Goal: Task Accomplishment & Management: Manage account settings

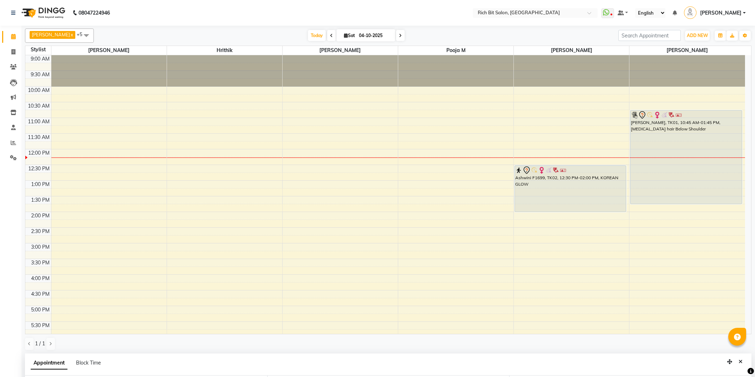
select select "8681"
select select "750"
select select "tentative"
click at [311, 36] on span "Today" at bounding box center [317, 35] width 18 height 11
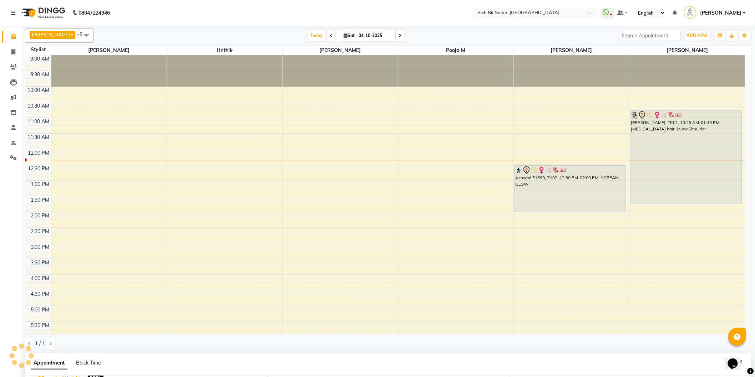
scroll to position [95, 0]
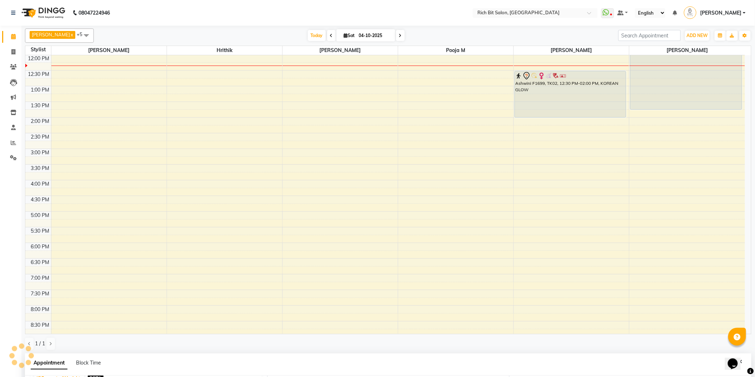
click at [344, 34] on icon at bounding box center [346, 35] width 4 height 5
select select "10"
select select "2025"
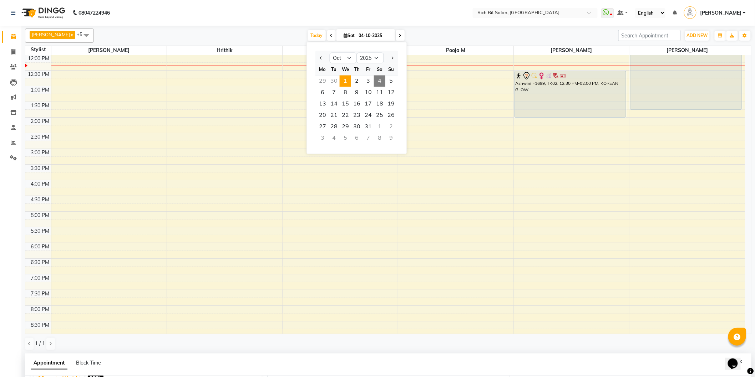
click at [345, 79] on span "1" at bounding box center [345, 81] width 11 height 11
type input "01-10-2025"
select select "750"
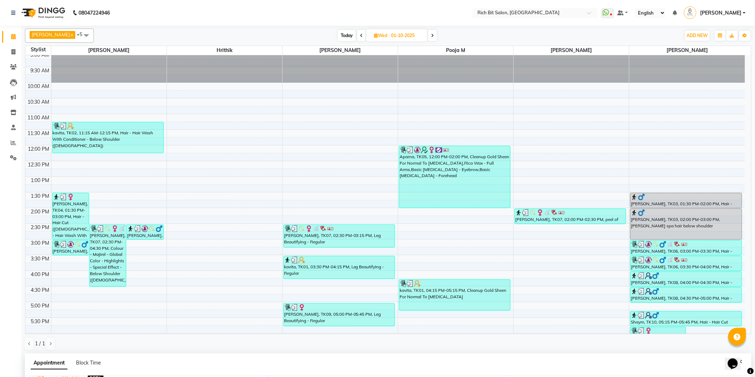
scroll to position [0, 0]
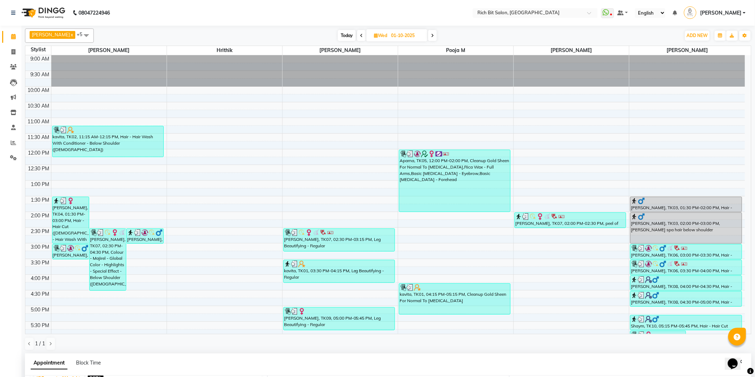
click at [345, 36] on span "Today" at bounding box center [347, 35] width 18 height 11
type input "04-10-2025"
select select "750"
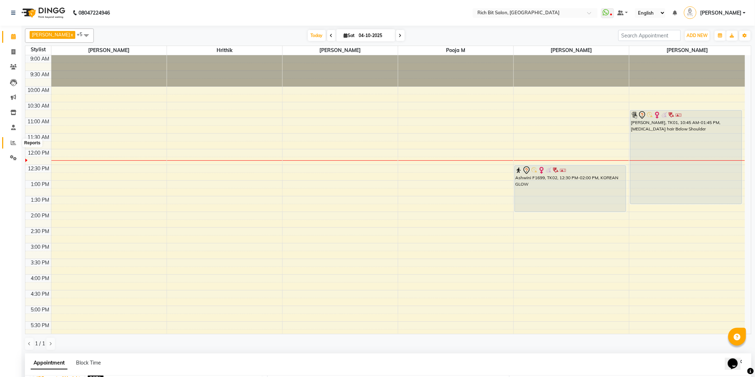
drag, startPoint x: 14, startPoint y: 144, endPoint x: 0, endPoint y: 159, distance: 19.4
click at [12, 144] on icon at bounding box center [13, 142] width 5 height 5
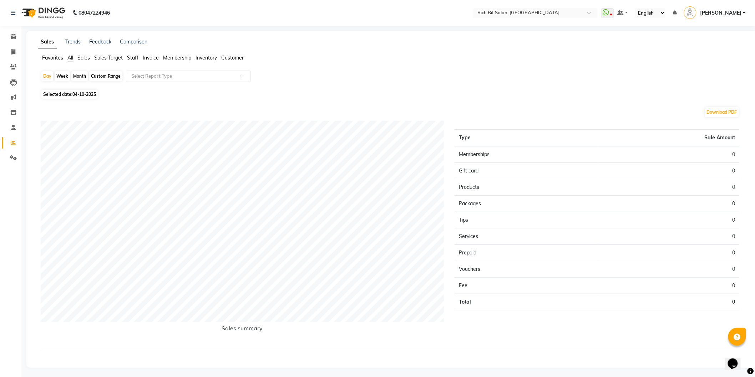
click at [76, 77] on div "Month" at bounding box center [79, 76] width 16 height 10
select select "10"
select select "2025"
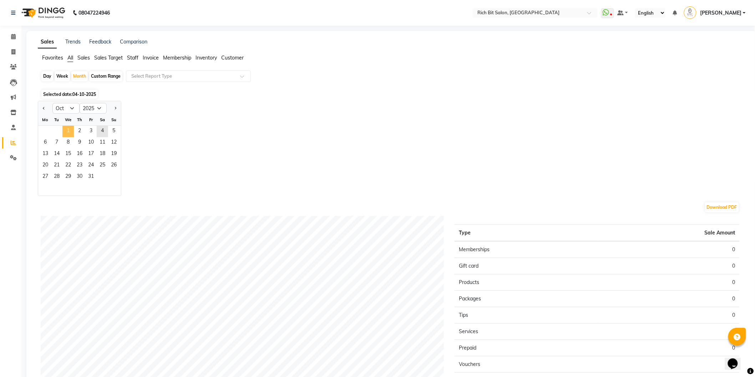
click at [66, 129] on span "1" at bounding box center [67, 131] width 11 height 11
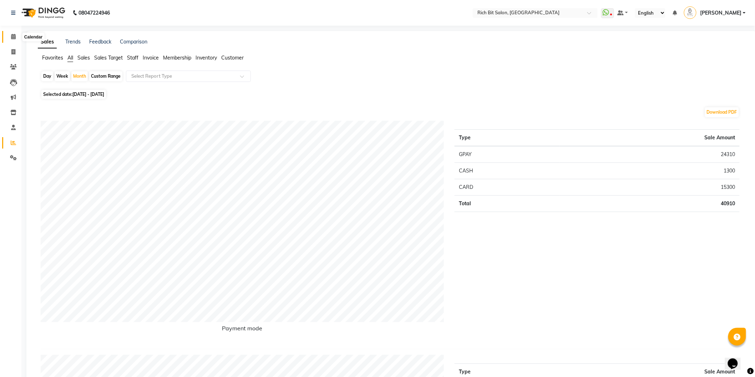
click at [11, 37] on icon at bounding box center [13, 36] width 5 height 5
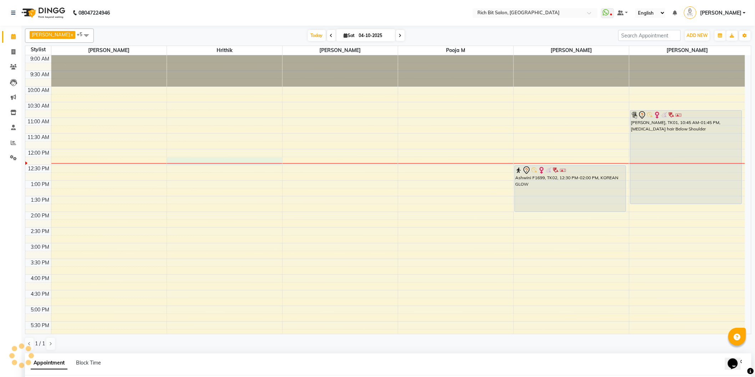
select select "22908"
select select "tentative"
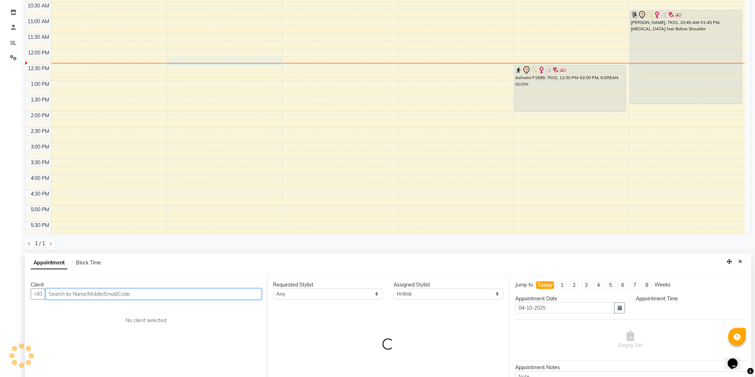
select select "735"
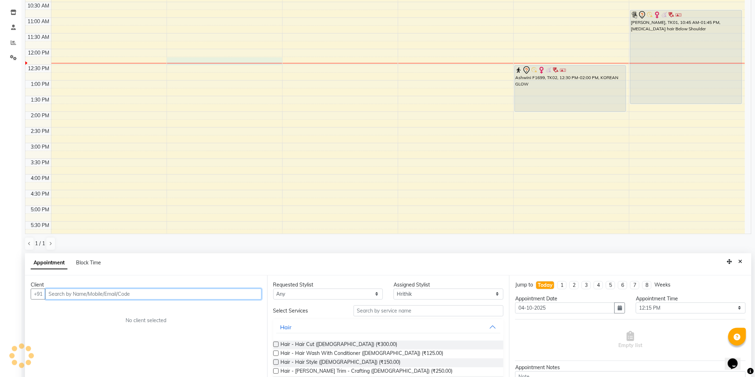
scroll to position [138, 0]
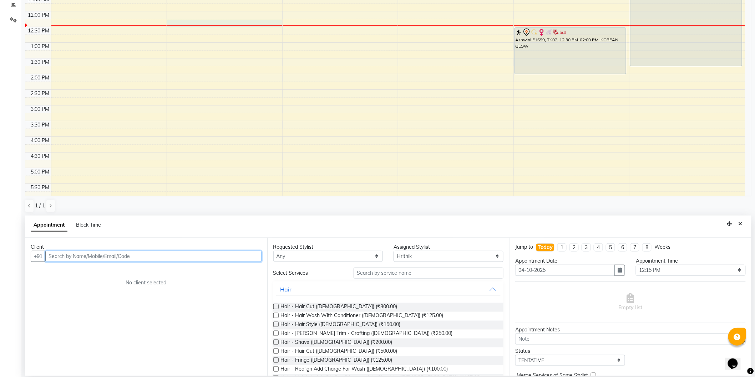
click at [141, 256] on input "text" at bounding box center [153, 256] width 216 height 11
click at [54, 257] on input "77282048585" at bounding box center [138, 256] width 187 height 11
click at [124, 259] on input "282048585" at bounding box center [138, 256] width 187 height 11
type input "2"
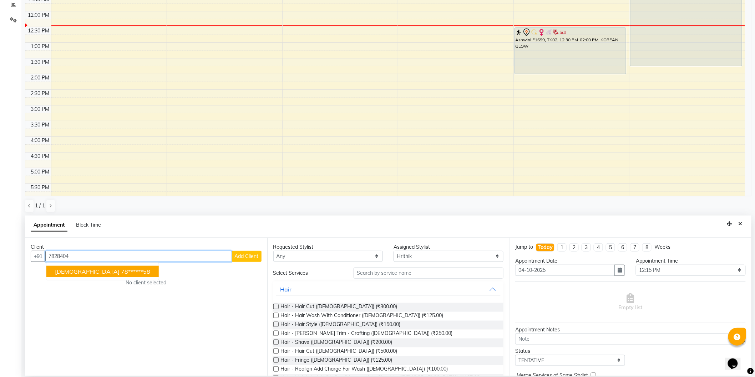
click at [121, 270] on ngb-highlight "78******58" at bounding box center [135, 271] width 29 height 7
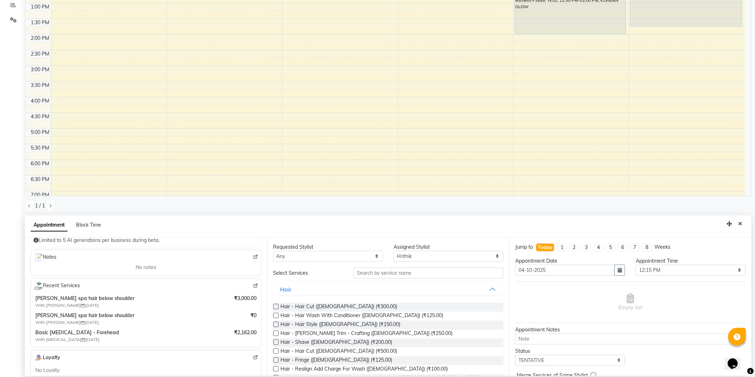
scroll to position [89, 0]
type input "78******58"
click at [253, 289] on img at bounding box center [255, 287] width 5 height 5
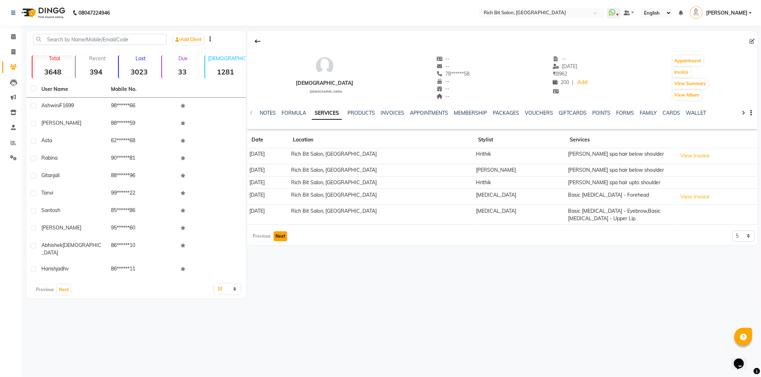
click at [280, 240] on button "Next" at bounding box center [281, 236] width 14 height 10
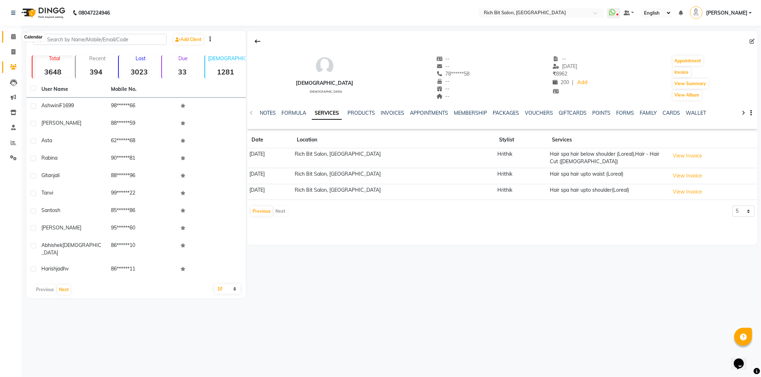
click at [10, 34] on span at bounding box center [13, 37] width 12 height 8
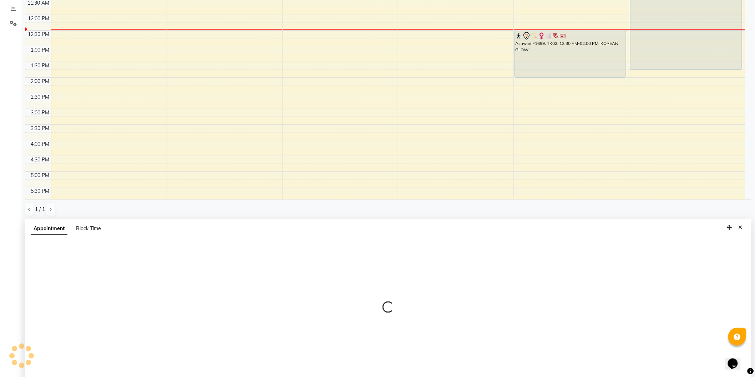
scroll to position [138, 0]
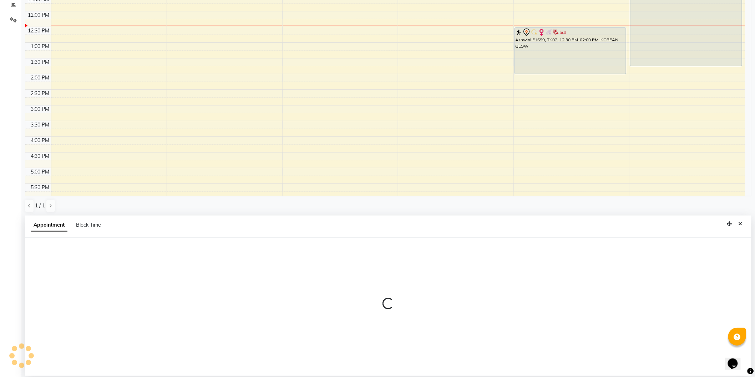
select select "22908"
select select "tentative"
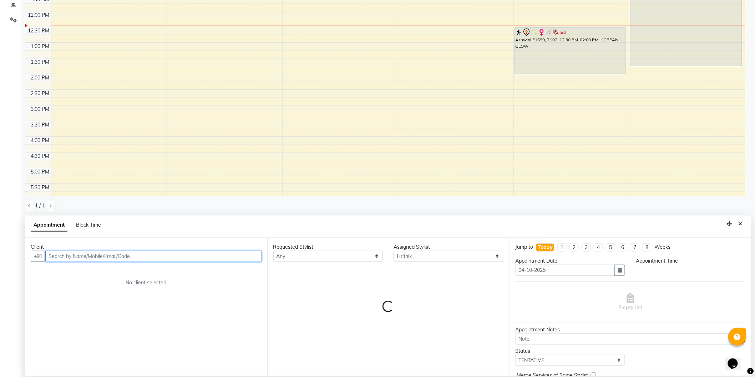
select select "735"
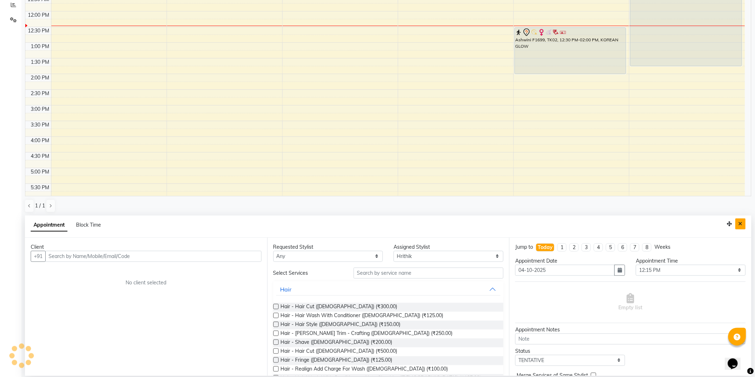
click at [740, 226] on icon "Close" at bounding box center [740, 223] width 4 height 5
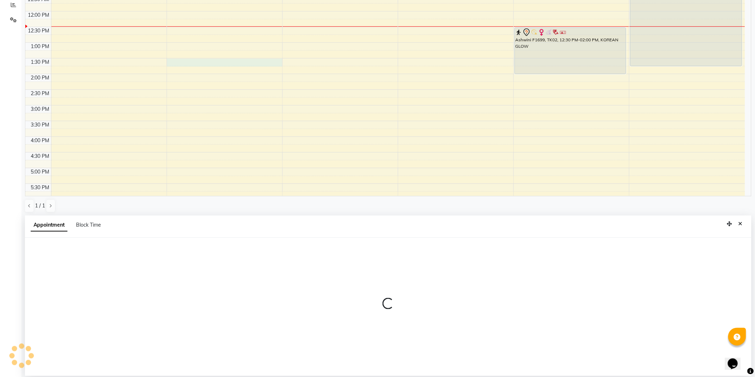
select select "22908"
select select "810"
select select "tentative"
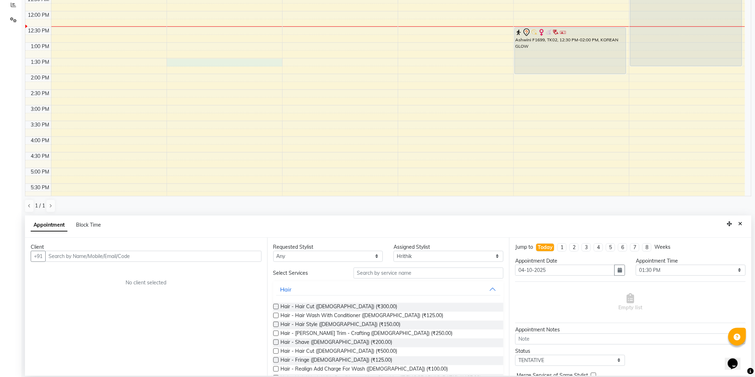
click at [113, 256] on input "text" at bounding box center [153, 256] width 216 height 11
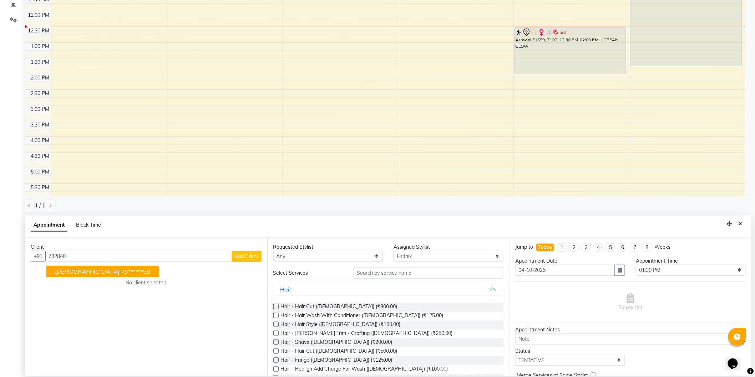
click at [121, 273] on ngb-highlight "78******58" at bounding box center [135, 271] width 29 height 7
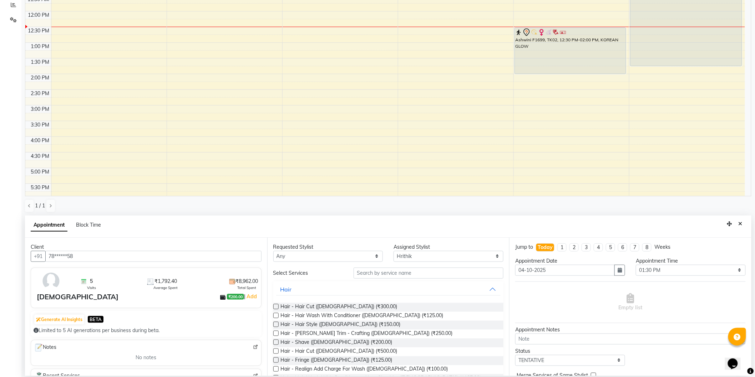
type input "78******58"
click at [402, 275] on input "text" at bounding box center [428, 273] width 150 height 11
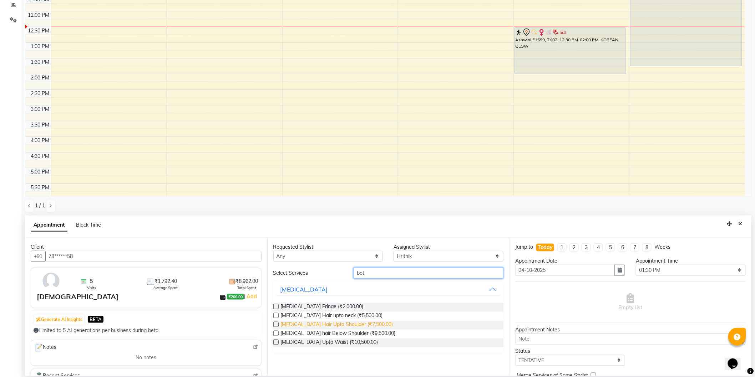
type input "bot"
click at [354, 323] on span "Botox Hair Upto Shoulder (₹7,500.00)" at bounding box center [337, 325] width 112 height 9
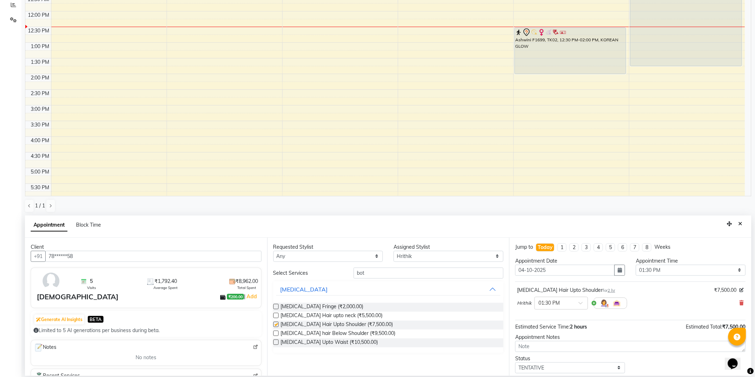
checkbox input "false"
click at [443, 274] on input "bot" at bounding box center [428, 273] width 150 height 11
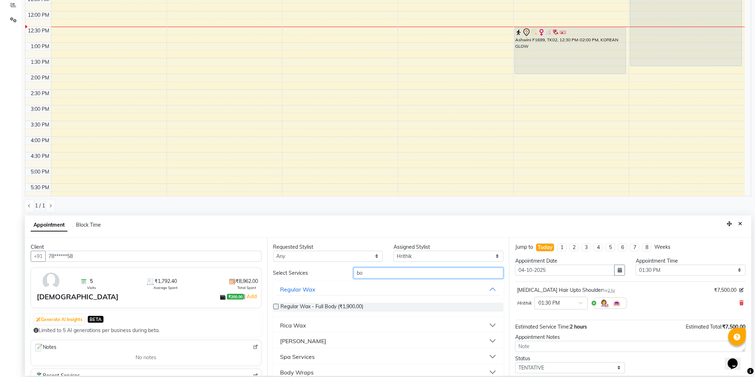
type input "b"
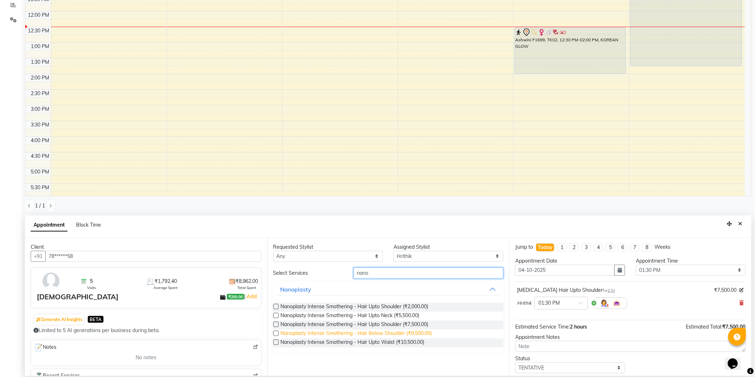
type input "nano"
click at [403, 330] on span "Nanoplasty Intense Smothering - Hair Below Shoulder (₹9,500.00)" at bounding box center [356, 334] width 151 height 9
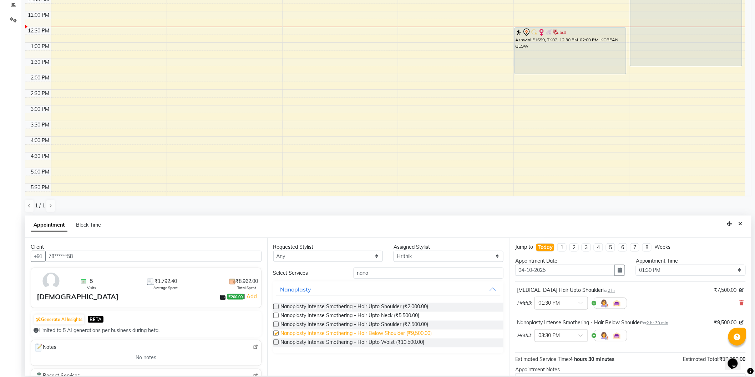
checkbox input "false"
click at [739, 300] on span at bounding box center [741, 303] width 4 height 7
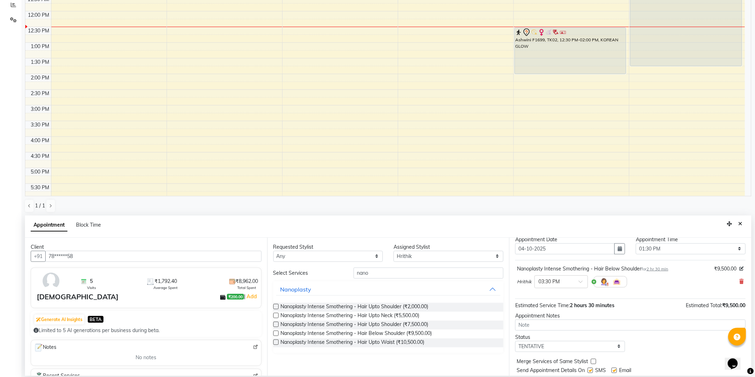
scroll to position [42, 0]
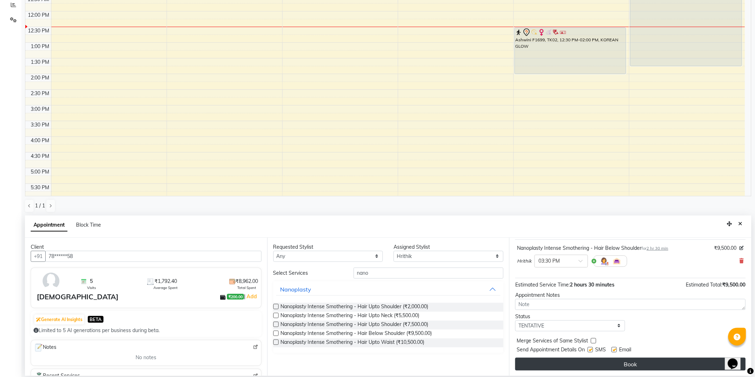
click at [631, 368] on button "Book" at bounding box center [630, 364] width 230 height 13
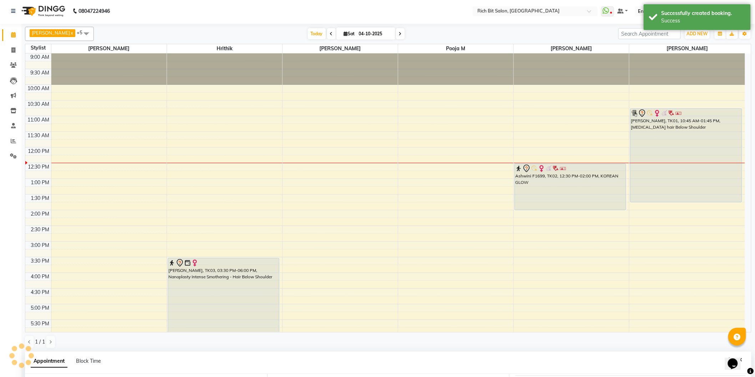
scroll to position [0, 0]
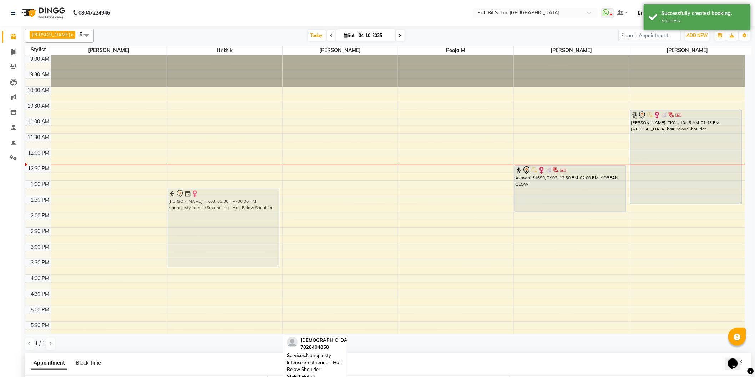
drag, startPoint x: 187, startPoint y: 277, endPoint x: 200, endPoint y: 207, distance: 71.5
click at [200, 207] on div "Vaishali, TK03, 03:30 PM-06:00 PM, Nanoplasty Intense Smothering - Hair Below S…" at bounding box center [224, 274] width 115 height 439
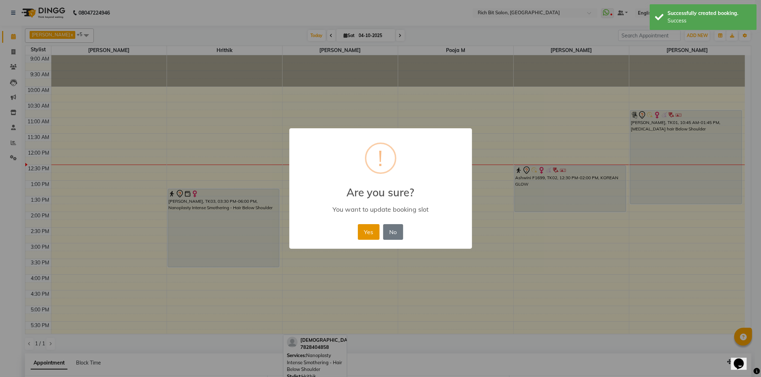
click at [361, 231] on button "Yes" at bounding box center [369, 232] width 22 height 16
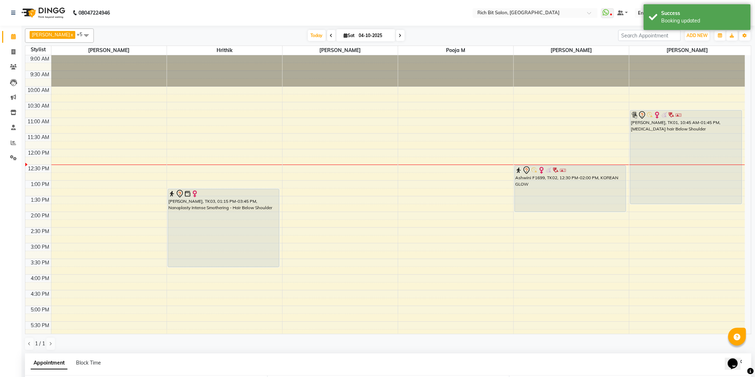
click at [327, 35] on span at bounding box center [331, 35] width 9 height 11
type input "03-10-2025"
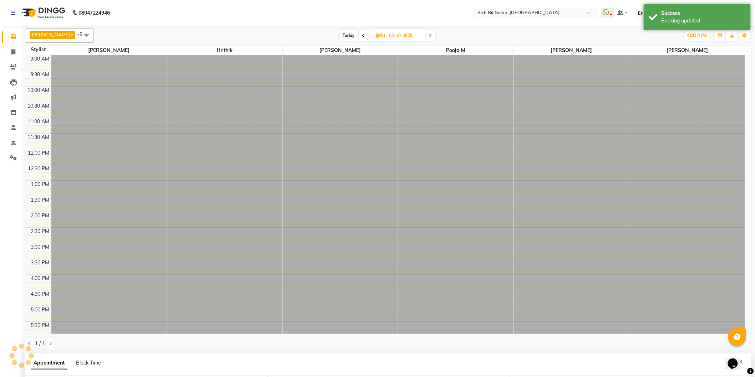
select select "810"
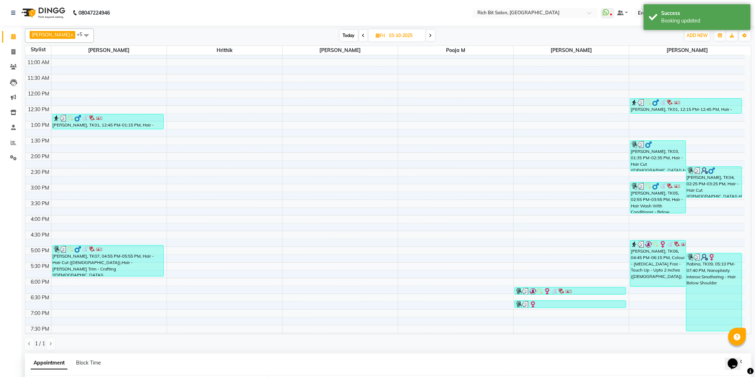
scroll to position [44, 0]
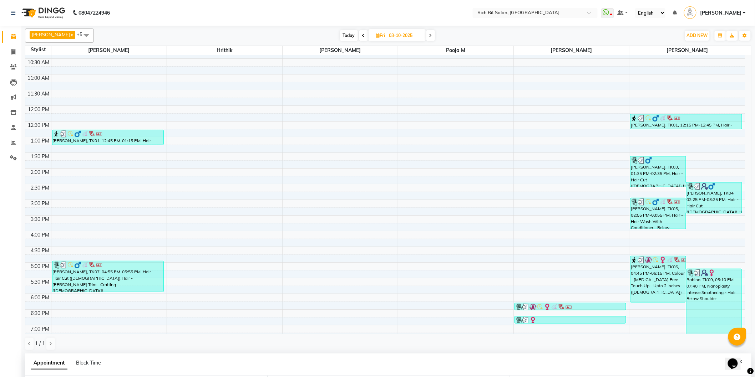
click at [362, 36] on icon at bounding box center [363, 36] width 3 height 4
type input "02-10-2025"
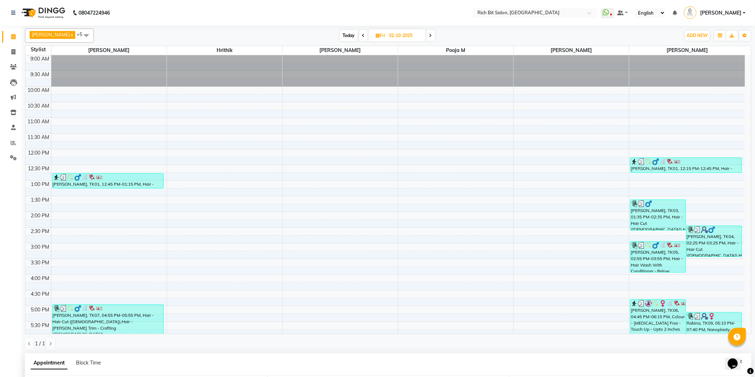
select select "810"
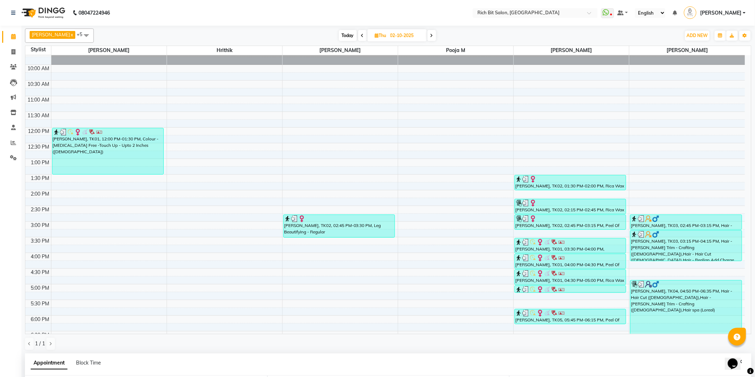
scroll to position [4, 0]
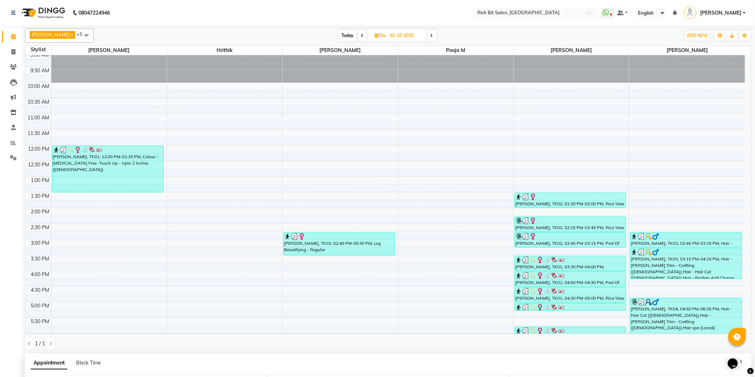
click at [358, 36] on span at bounding box center [362, 35] width 9 height 11
type input "01-10-2025"
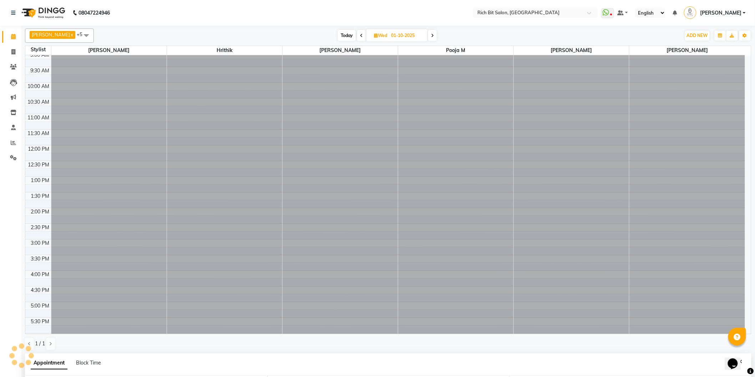
scroll to position [0, 0]
select select "810"
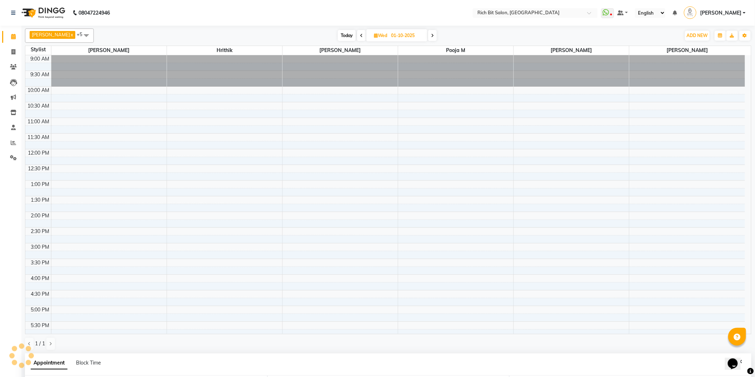
scroll to position [95, 0]
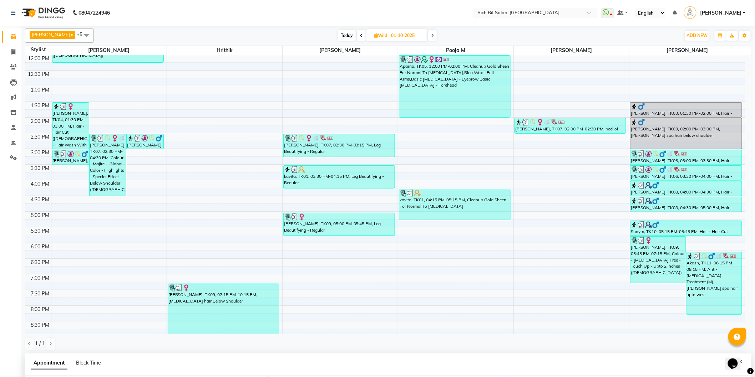
click at [340, 36] on span "Today" at bounding box center [347, 35] width 18 height 11
type input "04-10-2025"
select select "810"
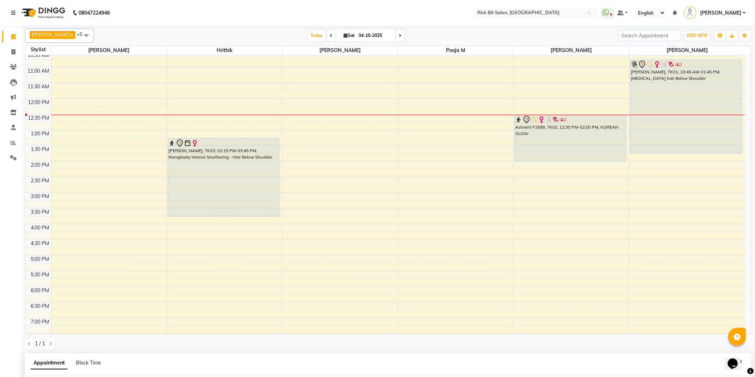
scroll to position [0, 0]
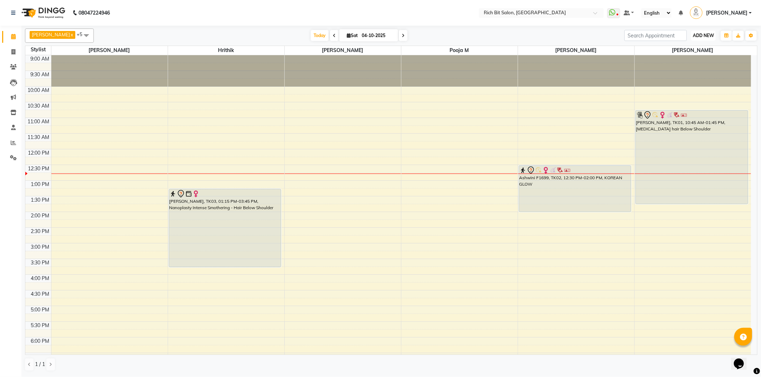
click at [700, 35] on span "ADD NEW" at bounding box center [703, 35] width 21 height 5
click at [692, 46] on button "Add Appointment" at bounding box center [687, 49] width 56 height 9
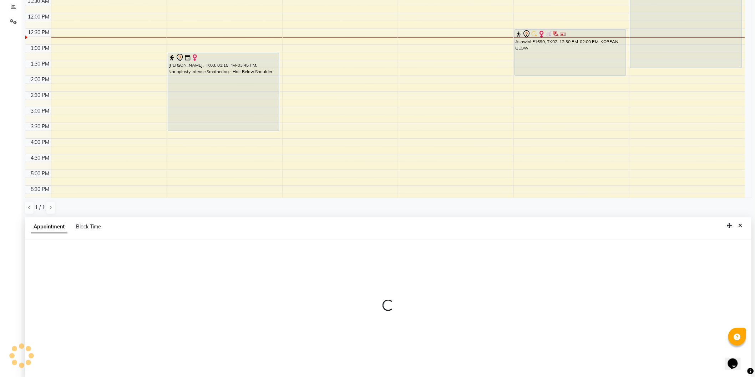
select select "tentative"
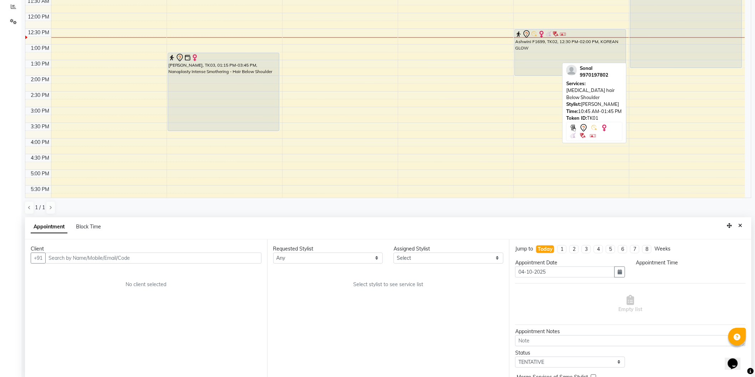
scroll to position [138, 0]
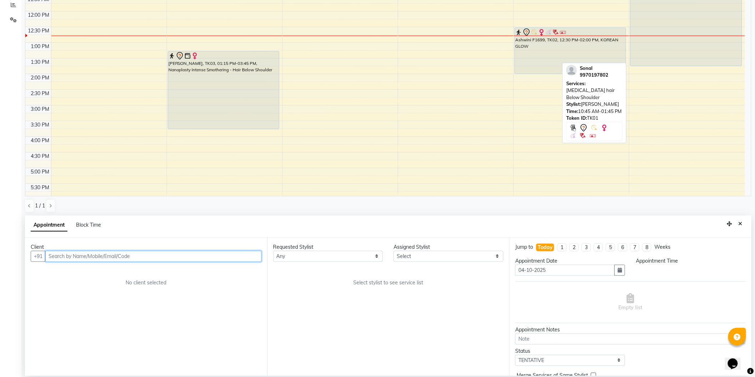
select select "600"
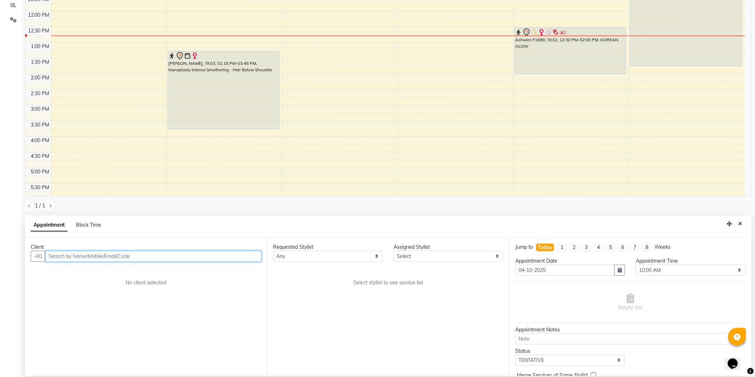
click at [201, 257] on input "text" at bounding box center [153, 256] width 216 height 11
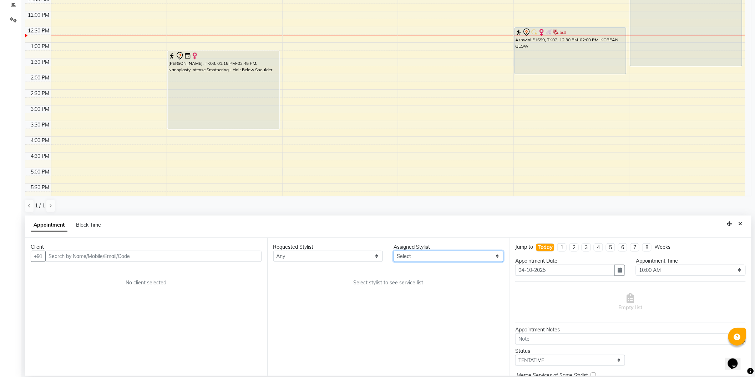
click at [416, 255] on select "Select Hrithik Mangesh NIKITA Parimal Kadam Pooja m Santoshi Sidhant Yogesh" at bounding box center [448, 256] width 110 height 11
click at [393, 251] on select "Select Hrithik Mangesh NIKITA Parimal Kadam Pooja m Santoshi Sidhant Yogesh" at bounding box center [448, 256] width 110 height 11
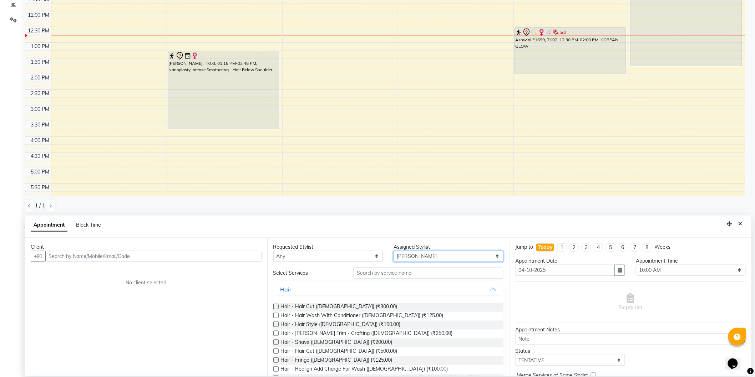
click at [420, 255] on select "Select Hrithik Mangesh NIKITA Parimal Kadam Pooja m Santoshi Sidhant Yogesh" at bounding box center [448, 256] width 110 height 11
select select "12878"
click at [393, 251] on select "Select Hrithik Mangesh NIKITA Parimal Kadam Pooja m Santoshi Sidhant Yogesh" at bounding box center [448, 256] width 110 height 11
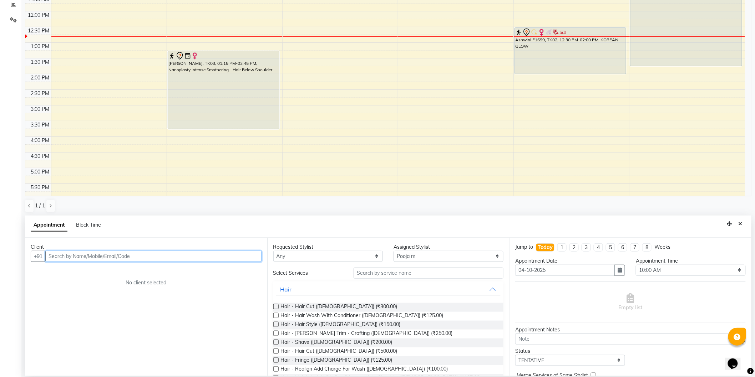
click at [100, 256] on input "text" at bounding box center [153, 256] width 216 height 11
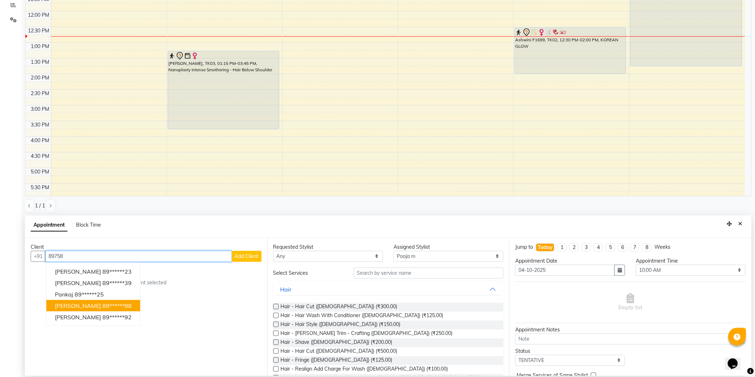
click at [106, 308] on button "Yamini 89******98" at bounding box center [93, 305] width 94 height 11
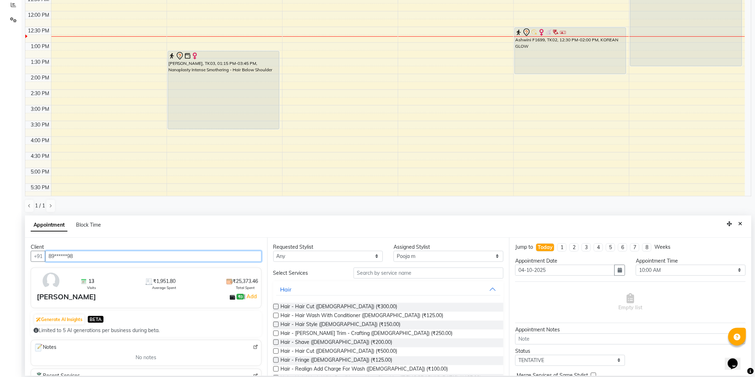
type input "89******98"
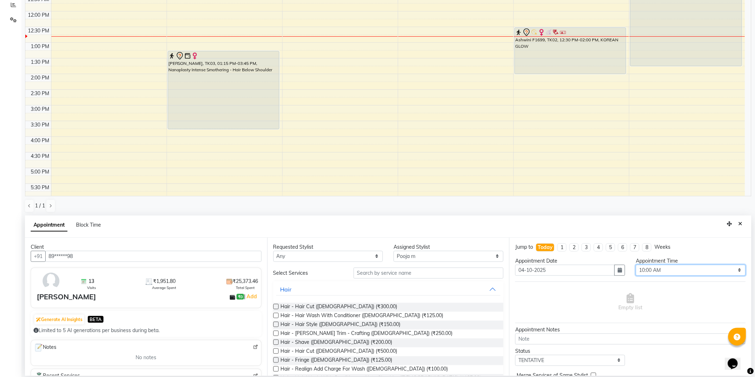
click at [661, 270] on select "Select 10:00 AM 10:15 AM 10:30 AM 10:45 AM 11:00 AM 11:15 AM 11:30 AM 11:45 AM …" at bounding box center [691, 270] width 110 height 11
select select "795"
click at [636, 265] on select "Select 10:00 AM 10:15 AM 10:30 AM 10:45 AM 11:00 AM 11:15 AM 11:30 AM 11:45 AM …" at bounding box center [691, 270] width 110 height 11
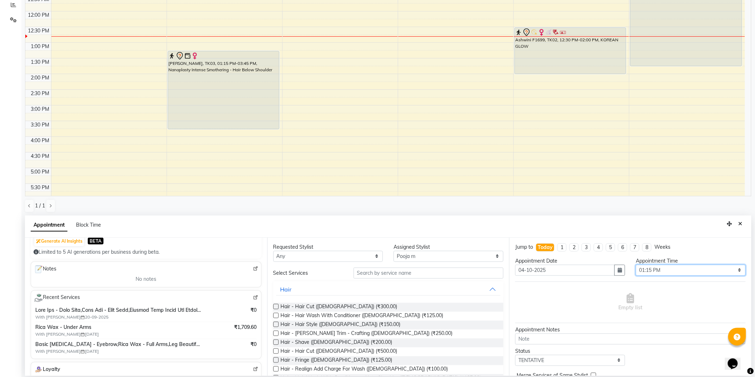
scroll to position [79, 0]
click at [416, 273] on input "text" at bounding box center [428, 273] width 150 height 11
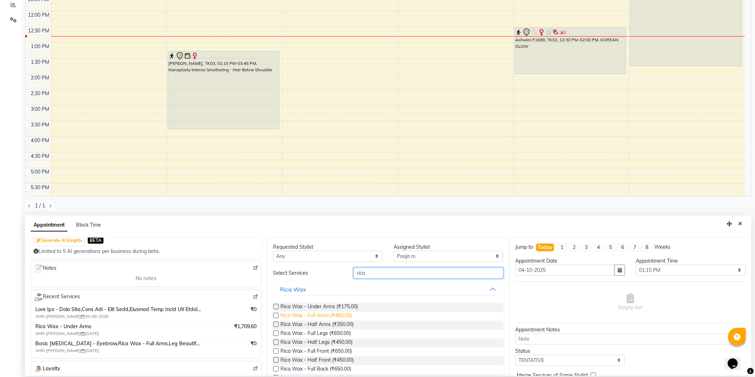
type input "rica"
click at [344, 312] on span "Rica Wax - Full Arms (₹450.00)" at bounding box center [316, 316] width 71 height 9
checkbox input "false"
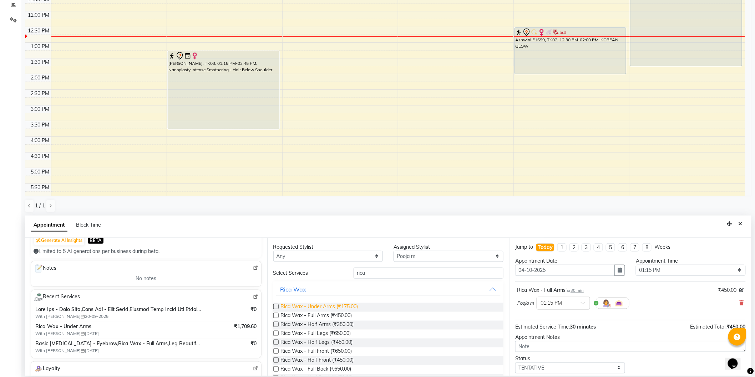
click at [344, 304] on span "Rica Wax - Under Arms (₹175.00)" at bounding box center [319, 307] width 77 height 9
checkbox input "false"
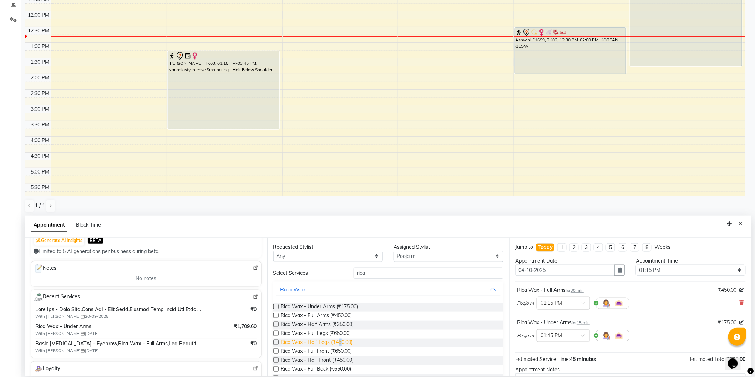
click at [340, 341] on span "Rica Wax - Half Legs (₹450.00)" at bounding box center [317, 343] width 72 height 9
checkbox input "false"
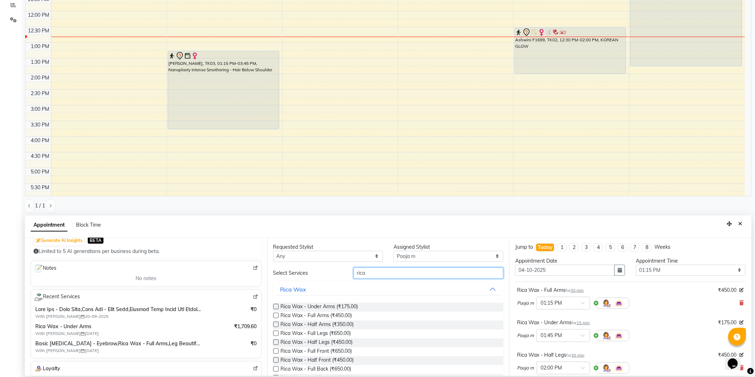
click at [376, 275] on input "rica" at bounding box center [428, 273] width 150 height 11
type input "r"
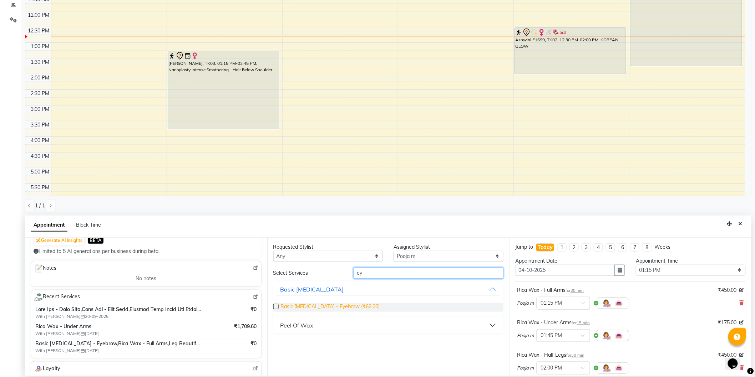
type input "ey"
click at [350, 307] on span "Basic Skin Care - Eyebrow (₹62.00)" at bounding box center [330, 307] width 99 height 9
checkbox input "false"
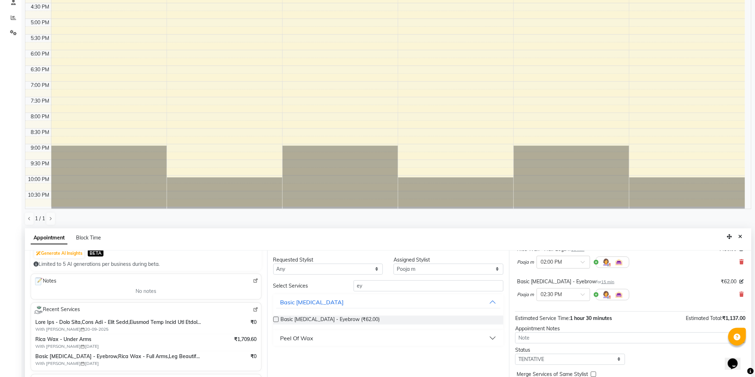
scroll to position [138, 0]
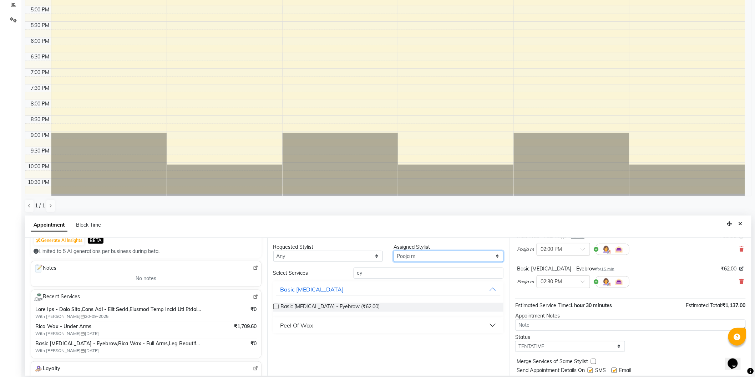
click at [420, 253] on select "Select [PERSON_NAME] [MEDICAL_DATA][PERSON_NAME] [PERSON_NAME] [PERSON_NAME]" at bounding box center [448, 256] width 110 height 11
select select "22908"
click at [393, 251] on select "Select Hrithik Mangesh NIKITA Parimal Kadam Pooja m Santoshi Sidhant Yogesh" at bounding box center [448, 256] width 110 height 11
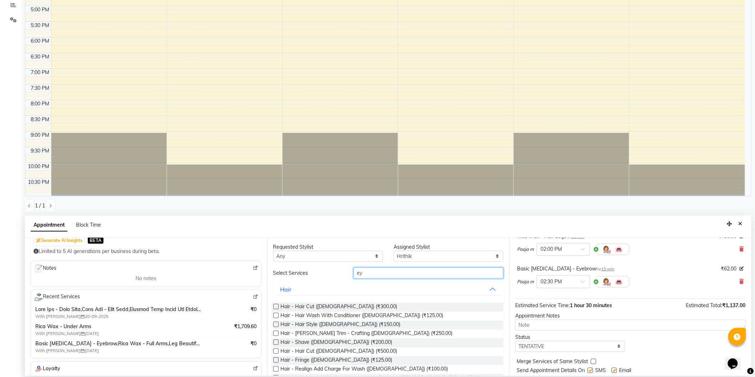
click at [368, 273] on input "ey" at bounding box center [428, 273] width 150 height 11
type input "e"
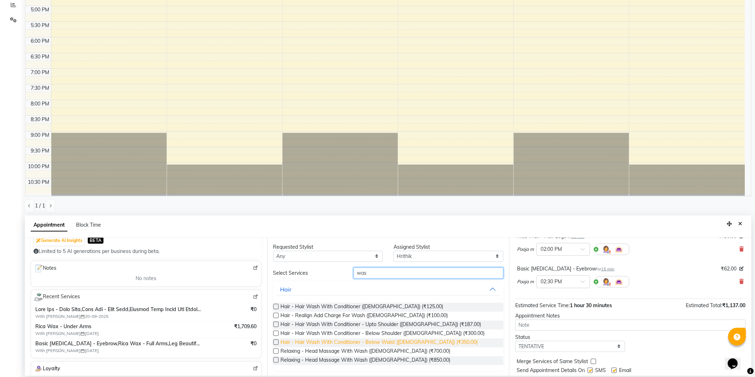
type input "was"
click at [400, 343] on span "Hair - Hair Wash With Conditioner - Below Waist ([DEMOGRAPHIC_DATA]) (₹350.00)" at bounding box center [379, 343] width 197 height 9
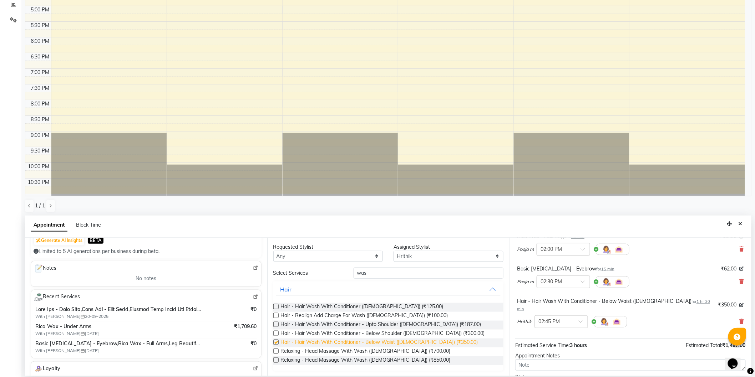
checkbox input "false"
click at [437, 256] on select "Select Hrithik Mangesh NIKITA Parimal Kadam Pooja m Santoshi Sidhant Yogesh" at bounding box center [448, 256] width 110 height 11
select select "8681"
click at [393, 251] on select "Select Hrithik Mangesh NIKITA Parimal Kadam Pooja m Santoshi Sidhant Yogesh" at bounding box center [448, 256] width 110 height 11
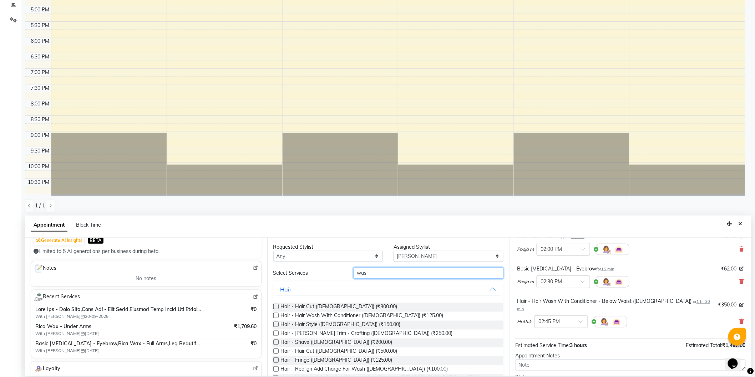
click at [381, 272] on input "was" at bounding box center [428, 273] width 150 height 11
type input "w"
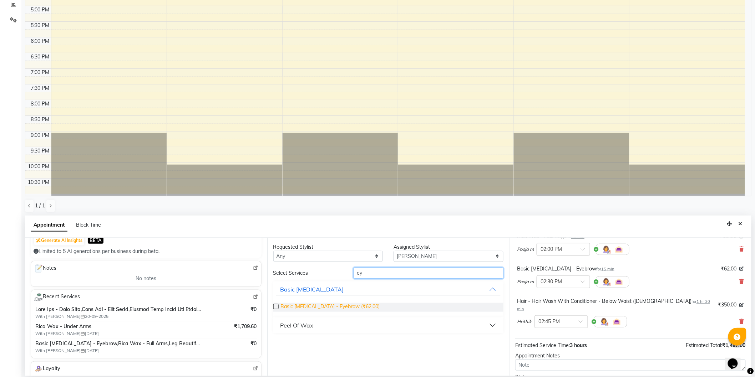
type input "ey"
click at [350, 307] on span "Basic Skin Care - Eyebrow (₹62.00)" at bounding box center [330, 307] width 99 height 9
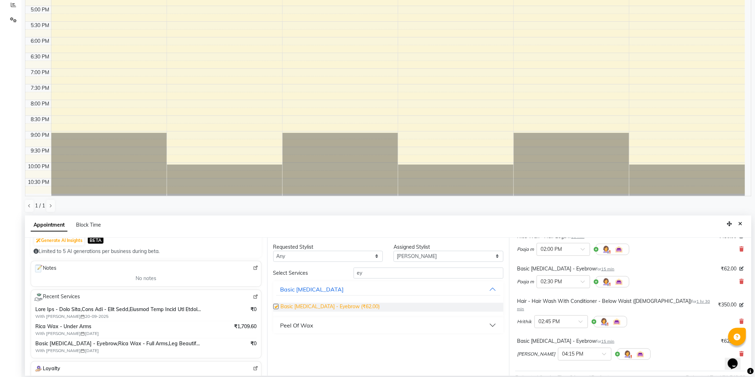
checkbox input "false"
click at [548, 318] on input "text" at bounding box center [553, 321] width 31 height 7
click at [555, 364] on div "01:15 PM (Booked)" at bounding box center [561, 371] width 53 height 14
click at [562, 350] on input "text" at bounding box center [577, 353] width 31 height 7
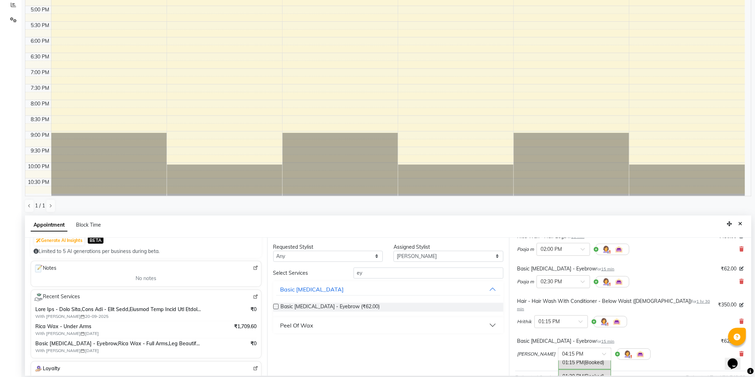
scroll to position [175, 0]
click at [558, 359] on div "01:15 PM (Booked)" at bounding box center [584, 366] width 53 height 14
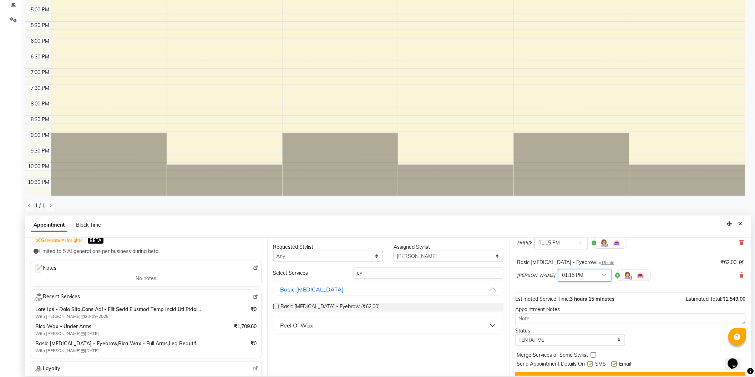
scroll to position [212, 0]
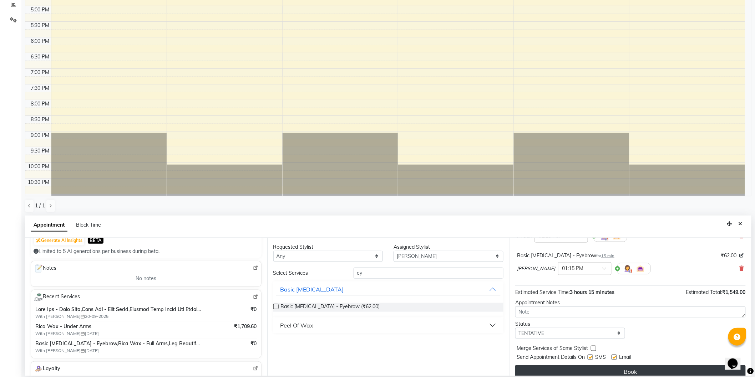
click at [633, 366] on button "Book" at bounding box center [630, 372] width 230 height 13
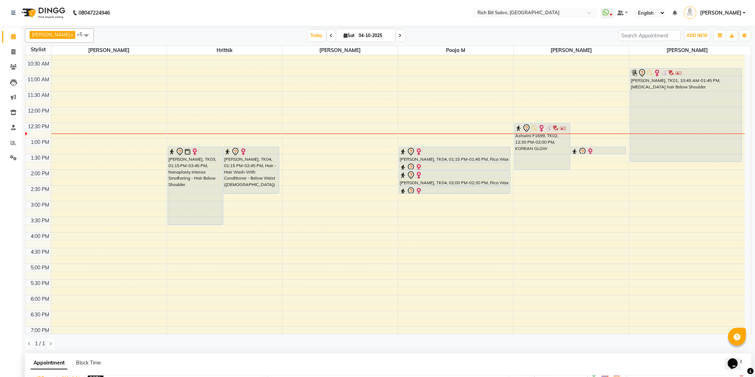
scroll to position [40, 0]
click at [697, 33] on span "ADD NEW" at bounding box center [697, 35] width 21 height 5
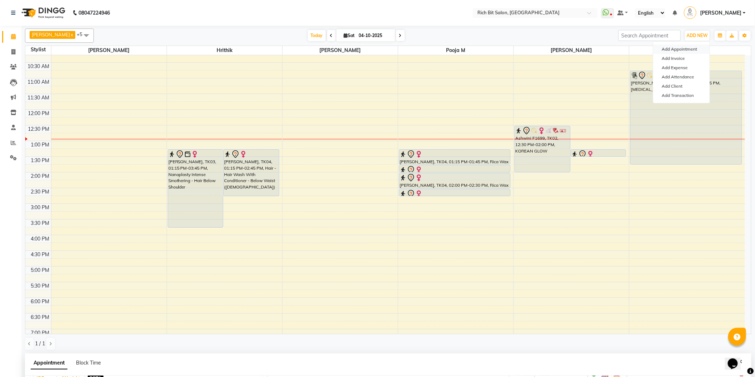
click at [691, 46] on button "Add Appointment" at bounding box center [681, 49] width 56 height 9
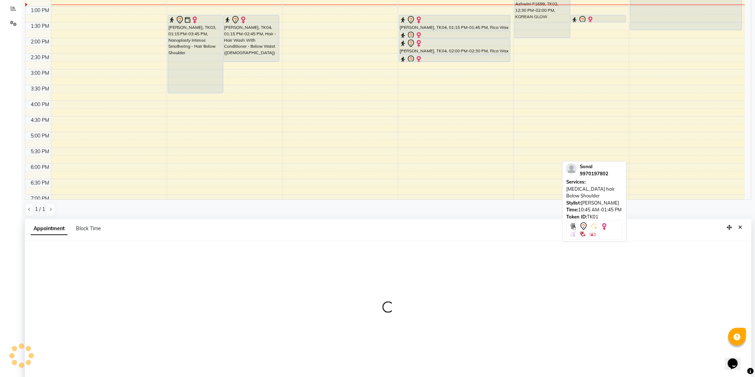
select select "tentative"
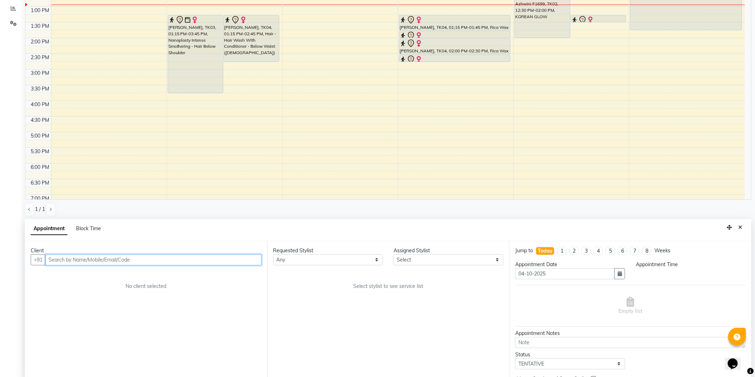
select select "600"
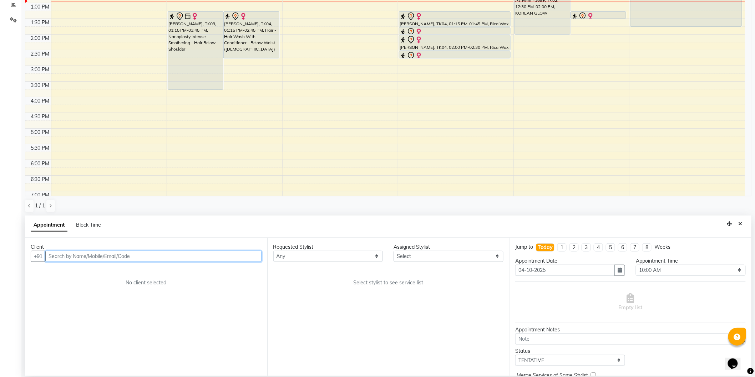
click at [136, 255] on input "text" at bounding box center [153, 256] width 216 height 11
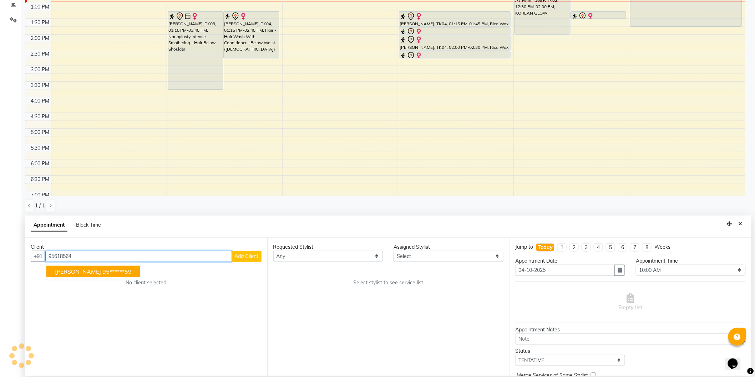
click at [103, 272] on ngb-highlight "95******59" at bounding box center [116, 271] width 29 height 7
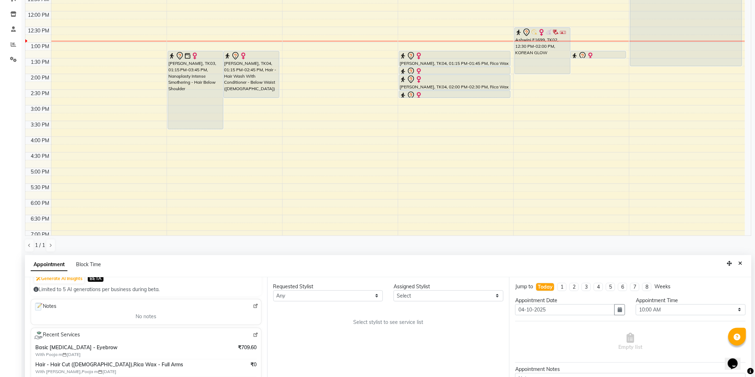
scroll to position [40, 0]
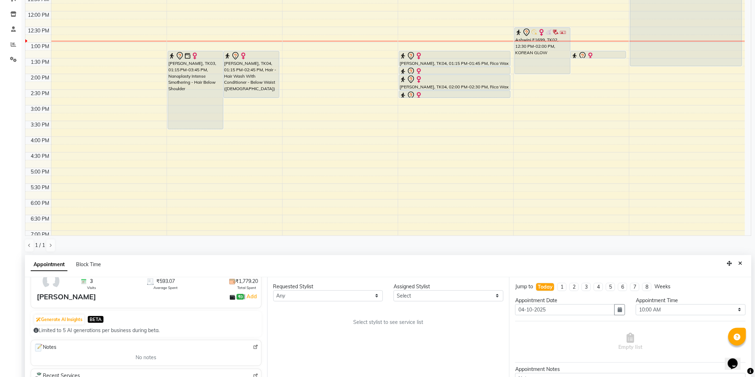
type input "95******59"
click at [423, 295] on select "Select Hrithik Mangesh NIKITA Parimal Kadam Pooja m Santoshi Sidhant Yogesh" at bounding box center [448, 296] width 110 height 11
select select "8677"
click at [393, 291] on select "Select Hrithik Mangesh NIKITA Parimal Kadam Pooja m Santoshi Sidhant Yogesh" at bounding box center [448, 296] width 110 height 11
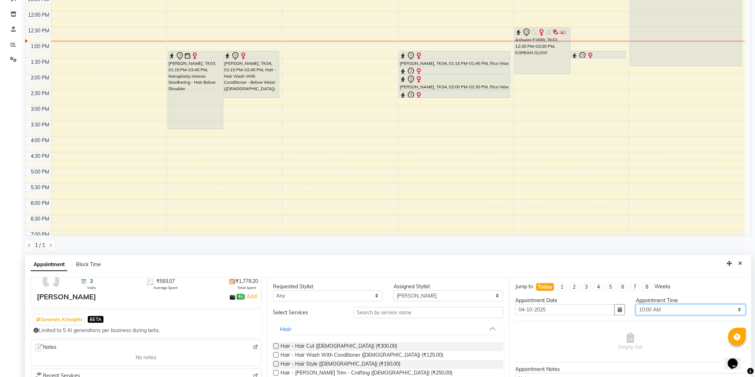
click at [689, 309] on select "Select 10:00 AM 10:15 AM 10:30 AM 10:45 AM 11:00 AM 11:15 AM 11:30 AM 11:45 AM …" at bounding box center [691, 310] width 110 height 11
select select "915"
click at [636, 305] on select "Select 10:00 AM 10:15 AM 10:30 AM 10:45 AM 11:00 AM 11:15 AM 11:30 AM 11:45 AM …" at bounding box center [691, 310] width 110 height 11
click at [377, 312] on input "text" at bounding box center [428, 312] width 150 height 11
click at [330, 344] on span "Hair - Hair Cut ([DEMOGRAPHIC_DATA]) (₹300.00)" at bounding box center [339, 347] width 117 height 9
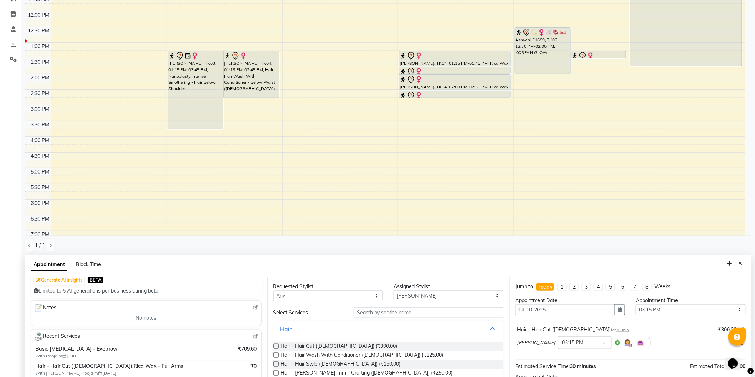
scroll to position [119, 0]
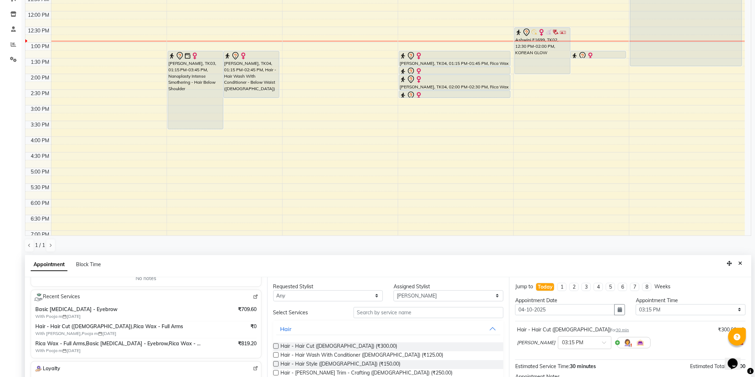
click at [253, 296] on img at bounding box center [255, 297] width 5 height 5
click at [337, 347] on span "Hair - Hair Cut ([DEMOGRAPHIC_DATA]) (₹300.00)" at bounding box center [339, 347] width 117 height 9
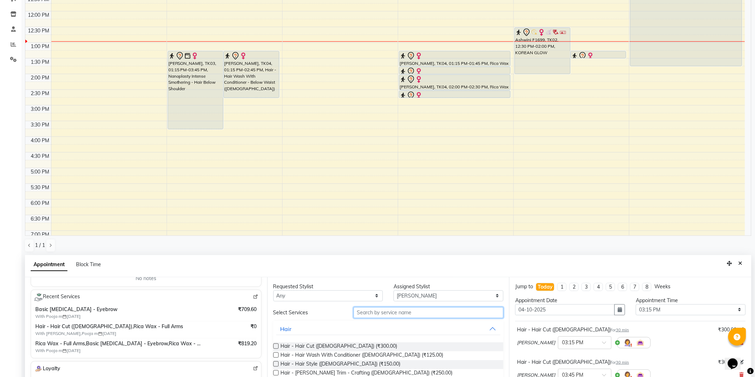
click at [408, 311] on input "text" at bounding box center [428, 312] width 150 height 11
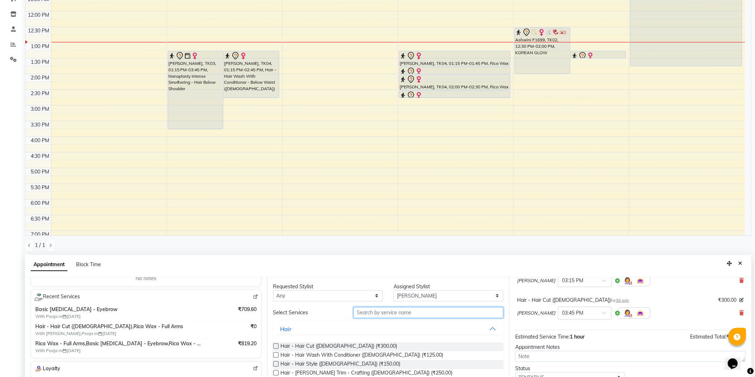
scroll to position [75, 0]
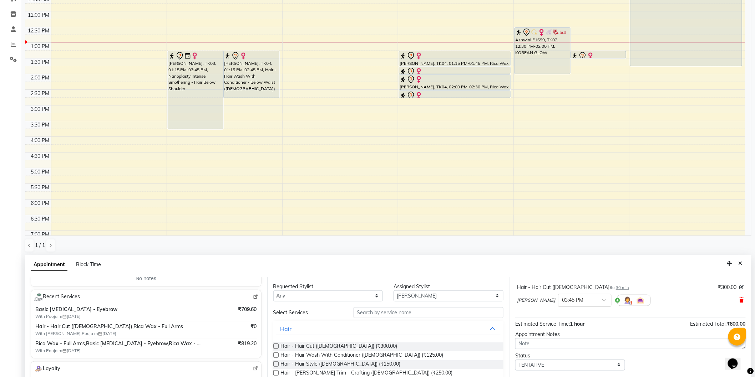
click at [739, 300] on icon at bounding box center [741, 300] width 4 height 5
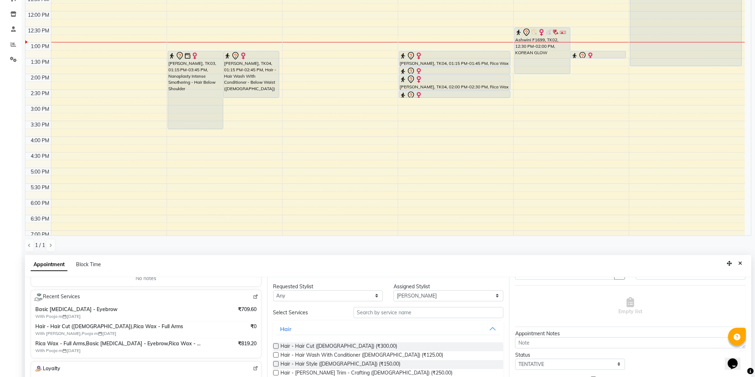
scroll to position [0, 0]
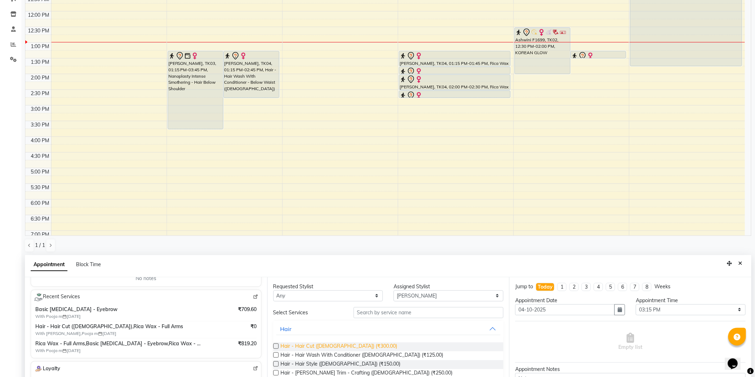
click at [324, 344] on span "Hair - Hair Cut ([DEMOGRAPHIC_DATA]) (₹300.00)" at bounding box center [339, 347] width 117 height 9
checkbox input "false"
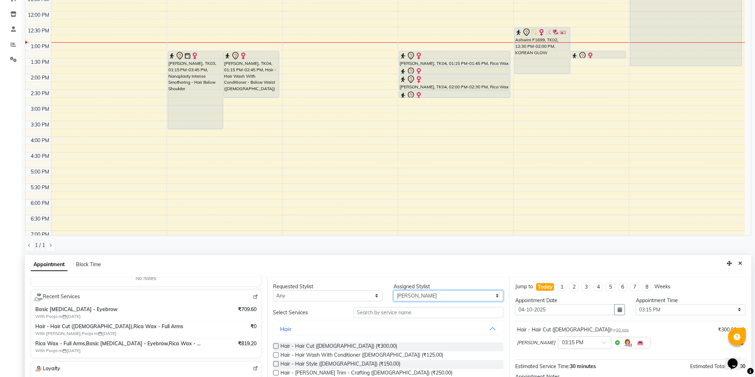
click at [415, 294] on select "Select Hrithik Mangesh NIKITA Parimal Kadam Pooja m Santoshi Sidhant Yogesh" at bounding box center [448, 296] width 110 height 11
select select "8681"
click at [393, 291] on select "Select Hrithik Mangesh NIKITA Parimal Kadam Pooja m Santoshi Sidhant Yogesh" at bounding box center [448, 296] width 110 height 11
click at [402, 310] on input "text" at bounding box center [428, 312] width 150 height 11
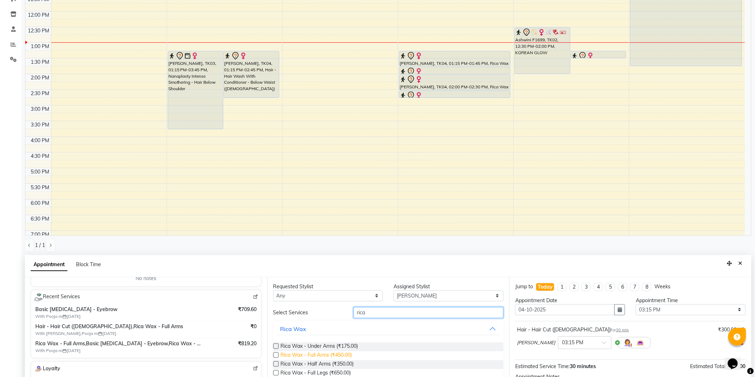
type input "rica"
click at [340, 352] on span "Rica Wax - Full Arms (₹450.00)" at bounding box center [316, 356] width 71 height 9
checkbox input "false"
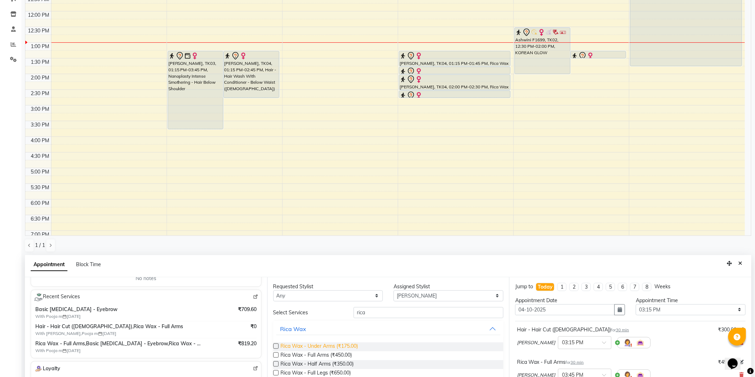
click at [344, 345] on span "Rica Wax - Under Arms (₹175.00)" at bounding box center [319, 347] width 77 height 9
checkbox input "false"
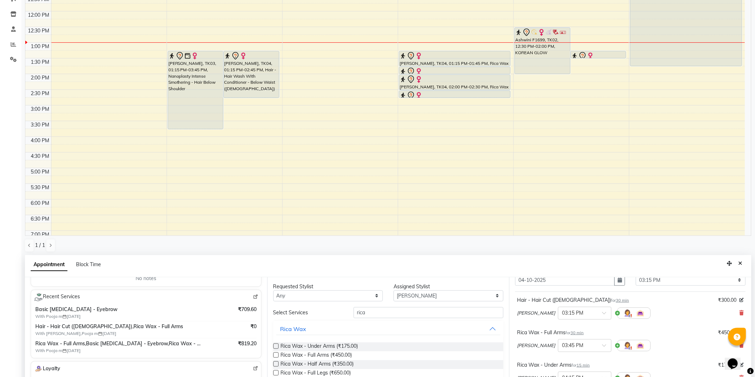
scroll to position [28, 0]
click at [563, 346] on input "text" at bounding box center [577, 346] width 31 height 7
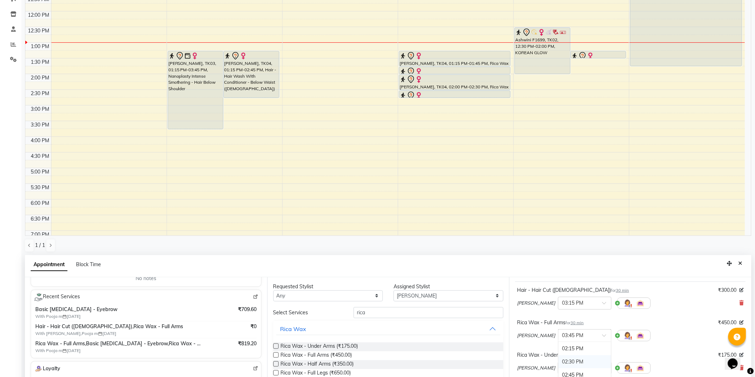
scroll to position [268, 0]
click at [558, 347] on div "03:00 PM" at bounding box center [584, 348] width 53 height 13
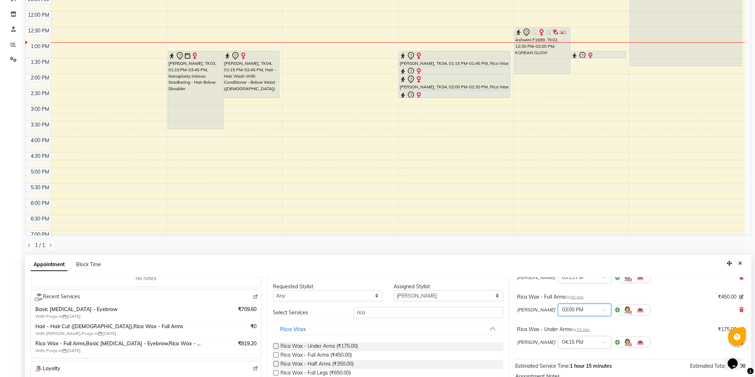
scroll to position [79, 0]
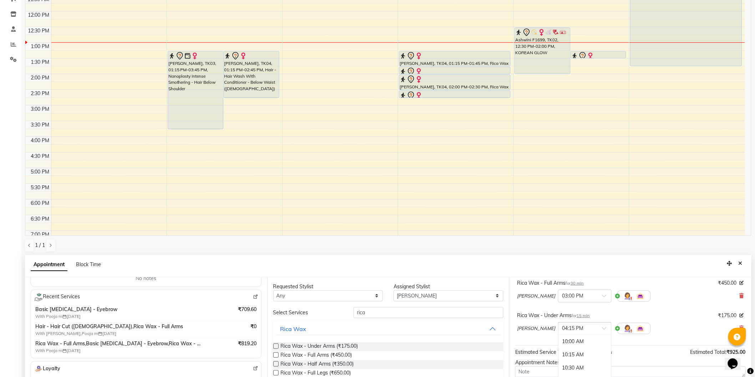
click at [562, 330] on input "text" at bounding box center [577, 328] width 31 height 7
click at [558, 354] on div "03:00 PM" at bounding box center [584, 355] width 53 height 13
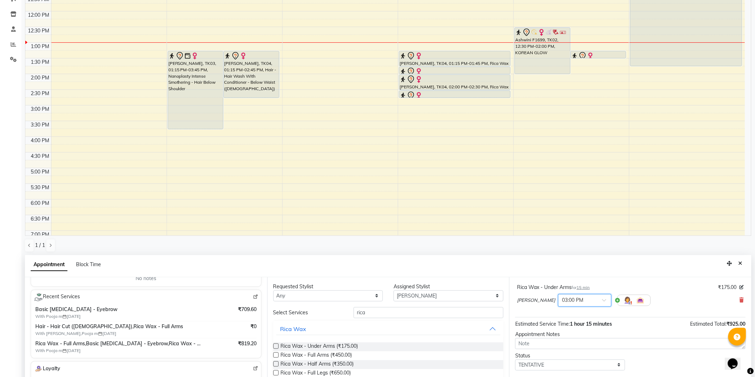
scroll to position [138, 0]
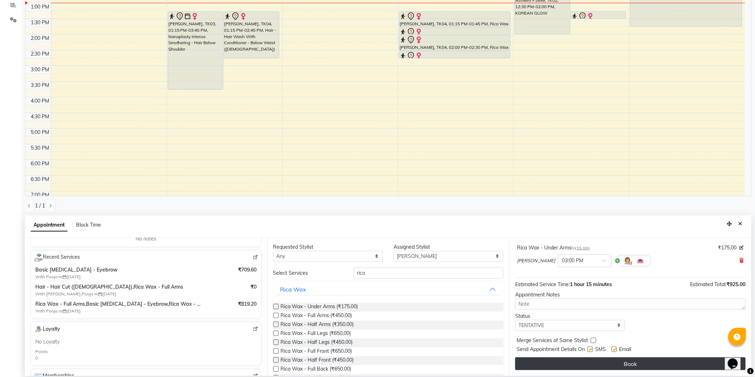
click at [616, 361] on button "Book" at bounding box center [630, 364] width 230 height 13
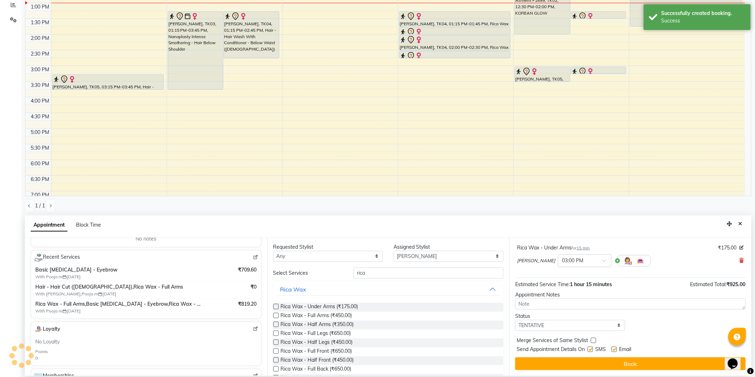
scroll to position [0, 0]
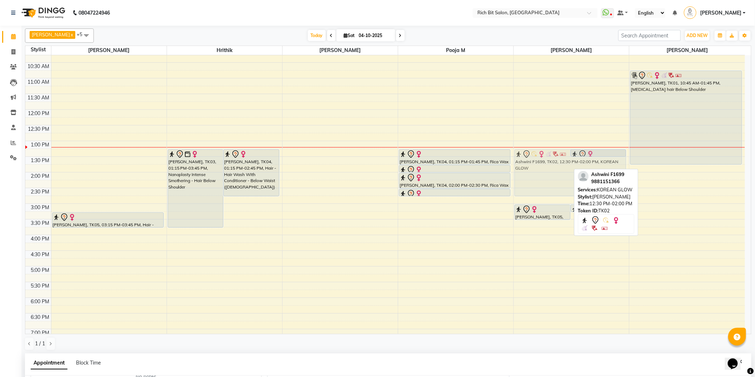
drag, startPoint x: 547, startPoint y: 154, endPoint x: 545, endPoint y: 179, distance: 24.3
click at [545, 179] on div "Ashwini F1699, TK02, 12:30 PM-02:00 PM, KOREAN GLOW Yamini, TK04, 01:15 PM-01:3…" at bounding box center [571, 235] width 115 height 439
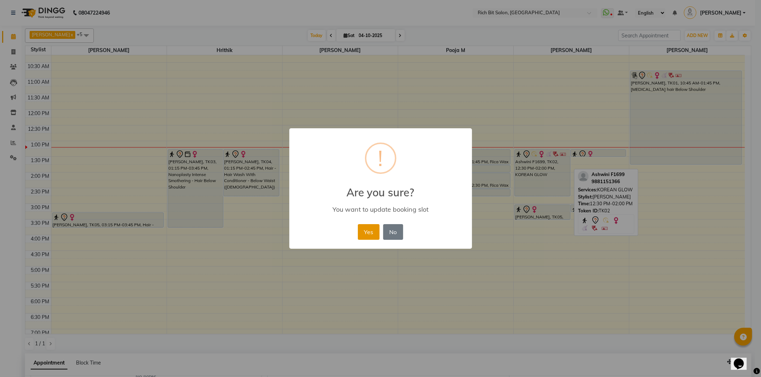
click at [365, 230] on button "Yes" at bounding box center [369, 232] width 22 height 16
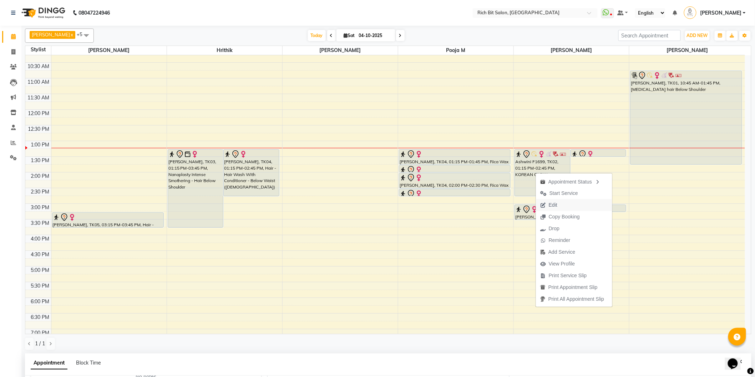
click at [544, 203] on icon "button" at bounding box center [543, 205] width 6 height 5
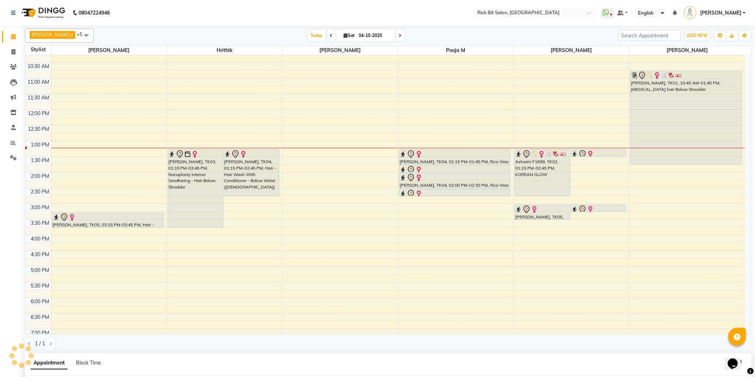
scroll to position [138, 0]
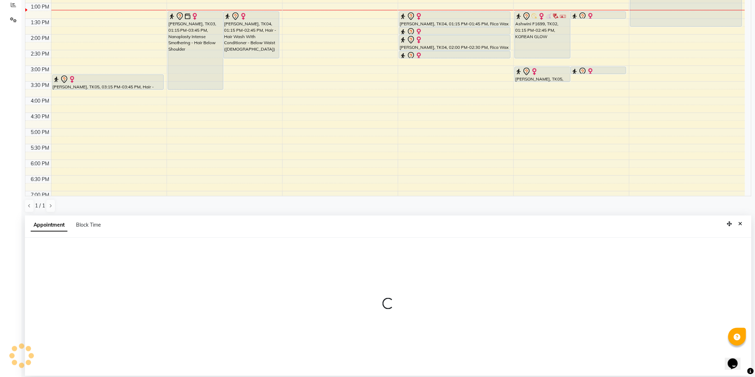
select select "tentative"
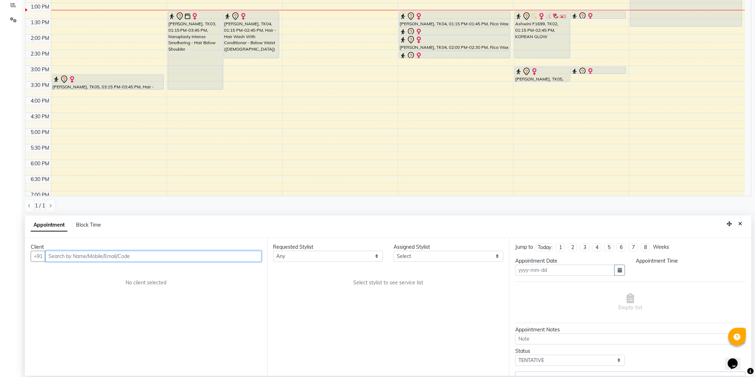
type input "04-10-2025"
select select "8681"
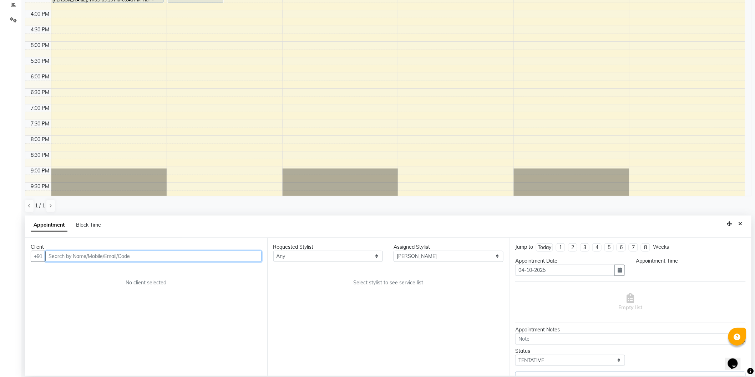
select select "795"
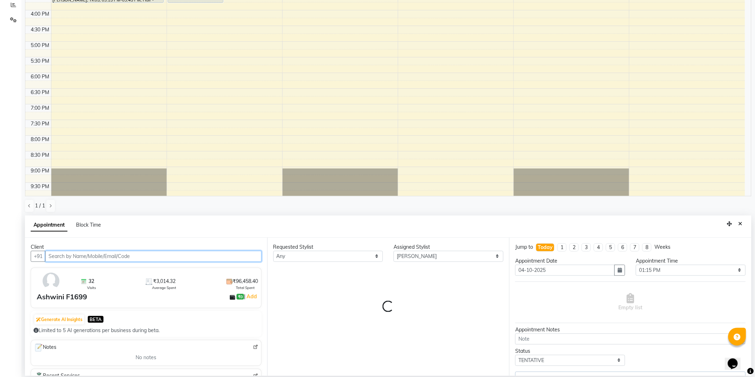
select select "236"
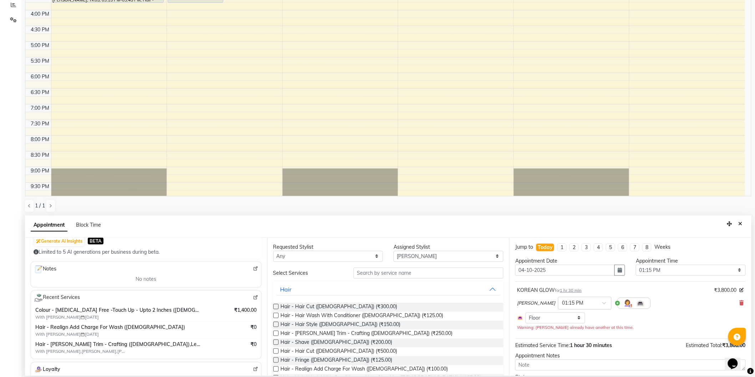
scroll to position [79, 0]
click at [437, 254] on select "Select Hrithik Mangesh NIKITA Parimal Kadam Pooja m Santoshi Sidhant Yogesh" at bounding box center [448, 256] width 110 height 11
select select "30544"
click at [393, 251] on select "Select Hrithik Mangesh NIKITA Parimal Kadam Pooja m Santoshi Sidhant Yogesh" at bounding box center [448, 256] width 110 height 11
click at [409, 271] on input "text" at bounding box center [428, 273] width 150 height 11
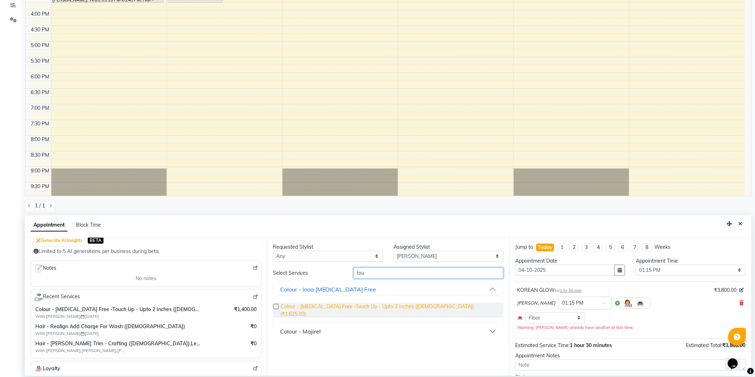
type input "tou"
click at [417, 308] on span "Colour - Ammonia Free -Touch Up - Upto 2 Inches (Female) (₹1,625.00)" at bounding box center [389, 310] width 217 height 15
checkbox input "false"
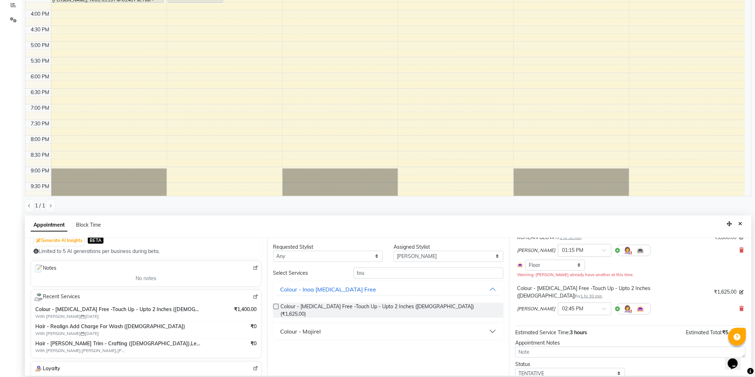
scroll to position [73, 0]
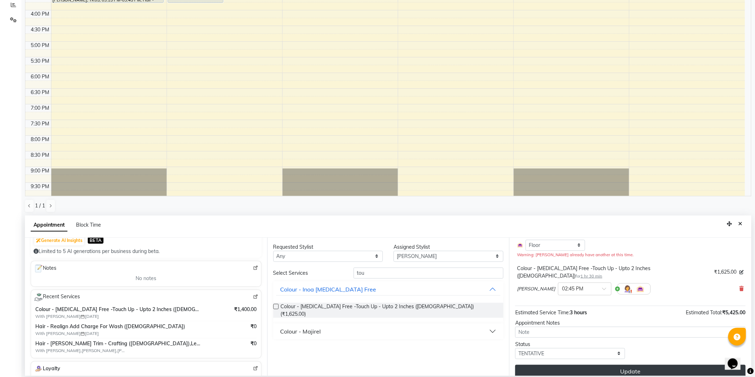
click at [604, 365] on button "Update" at bounding box center [630, 371] width 230 height 13
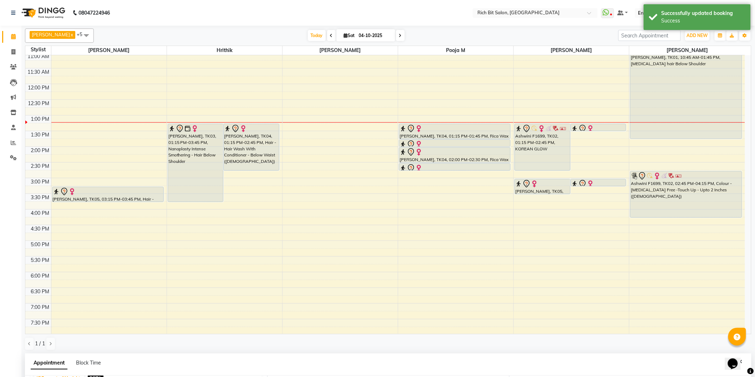
scroll to position [0, 0]
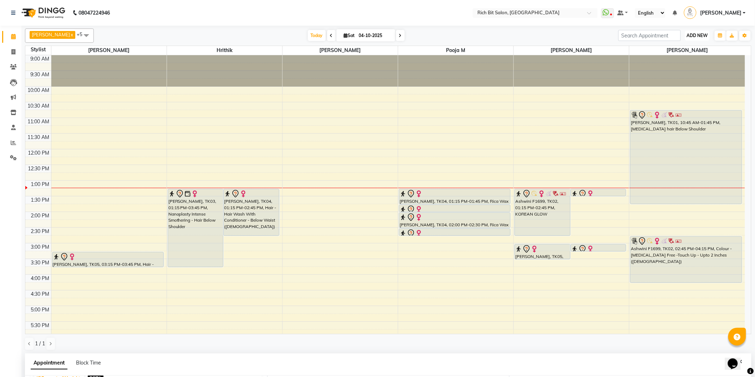
click at [698, 31] on button "ADD NEW Toggle Dropdown" at bounding box center [697, 36] width 25 height 10
click at [686, 47] on button "Add Appointment" at bounding box center [681, 49] width 56 height 9
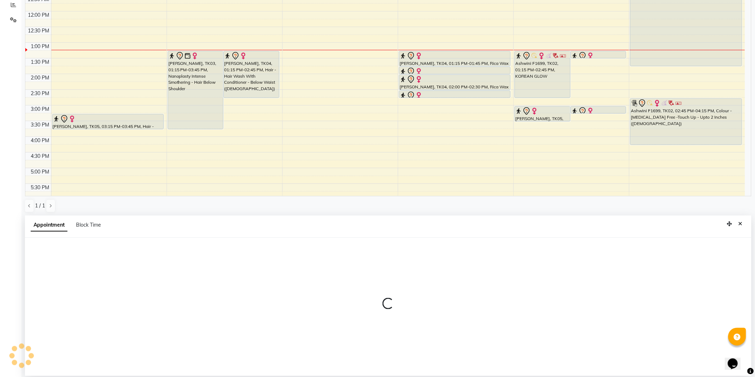
select select "600"
select select "tentative"
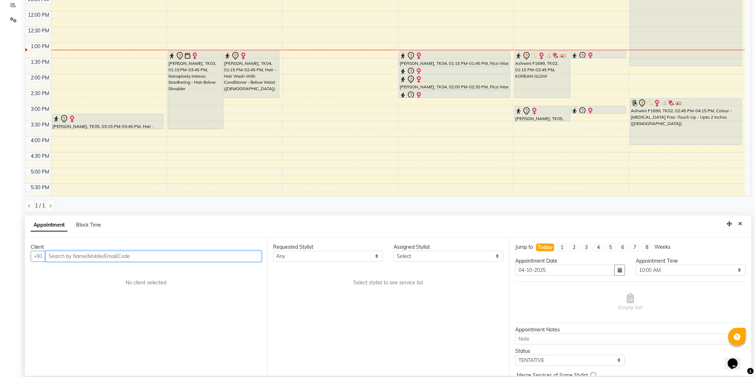
click at [230, 255] on input "text" at bounding box center [153, 256] width 216 height 11
click at [86, 270] on ngb-highlight "93******30" at bounding box center [94, 271] width 29 height 7
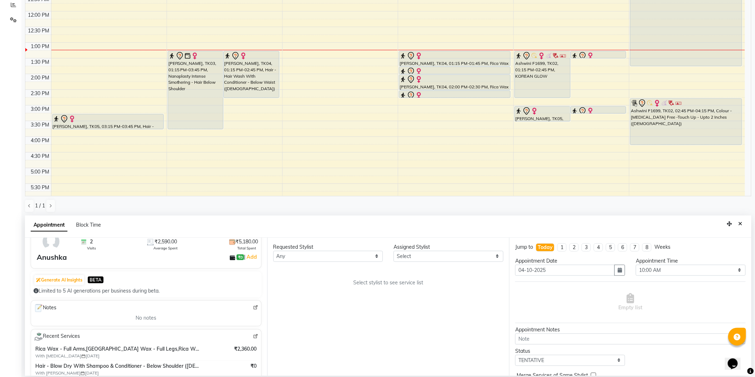
scroll to position [0, 0]
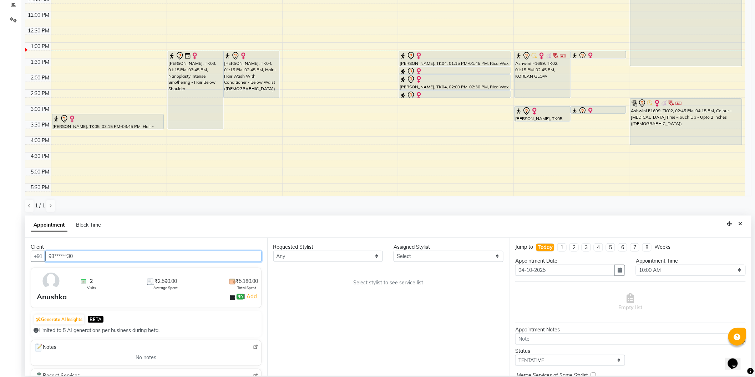
type input "93******30"
click at [253, 347] on img at bounding box center [255, 347] width 5 height 5
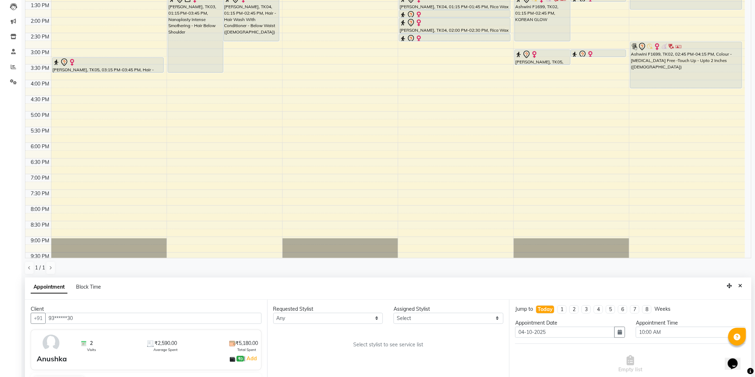
scroll to position [119, 0]
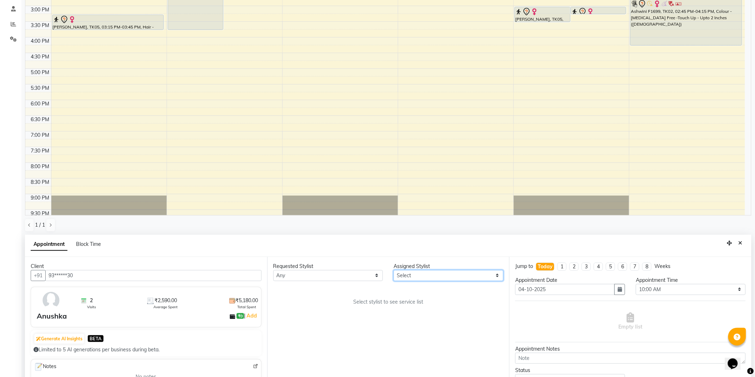
click at [432, 273] on select "Select Hrithik Mangesh NIKITA Parimal Kadam Pooja m Santoshi Sidhant Yogesh" at bounding box center [448, 275] width 110 height 11
select select "22908"
click at [393, 270] on select "Select Hrithik Mangesh NIKITA Parimal Kadam Pooja m Santoshi Sidhant Yogesh" at bounding box center [448, 275] width 110 height 11
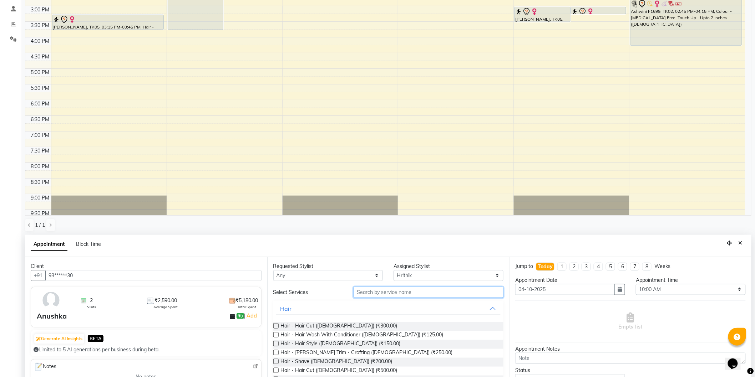
click at [398, 292] on input "text" at bounding box center [428, 292] width 150 height 11
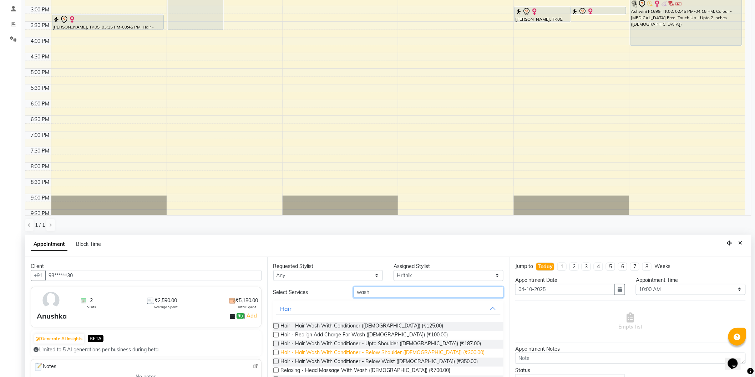
type input "wash"
click at [434, 353] on span "Hair - Hair Wash With Conditioner - Below Shoulder ([DEMOGRAPHIC_DATA]) (₹300.0…" at bounding box center [383, 353] width 204 height 9
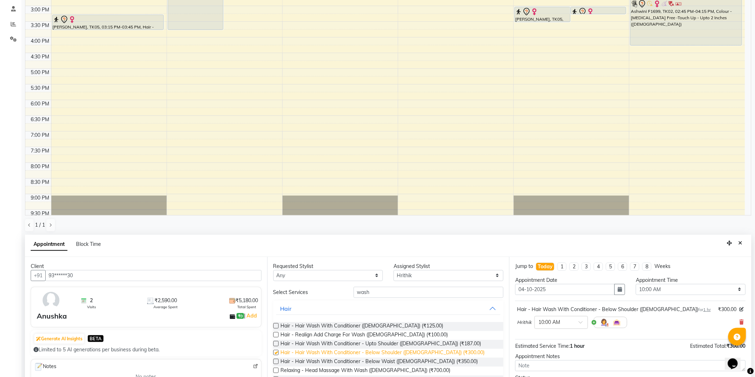
checkbox input "false"
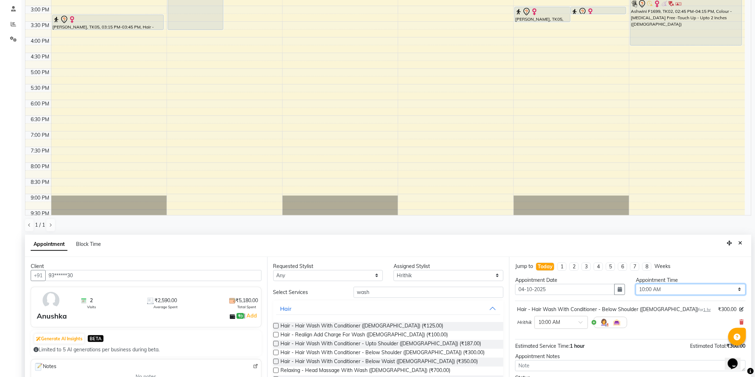
click at [636, 291] on select "Select 10:00 AM 10:15 AM 10:30 AM 10:45 AM 11:00 AM 11:15 AM 11:30 AM 11:45 AM …" at bounding box center [691, 289] width 110 height 11
select select "810"
click at [636, 284] on select "Select 10:00 AM 10:15 AM 10:30 AM 10:45 AM 11:00 AM 11:15 AM 11:30 AM 11:45 AM …" at bounding box center [691, 289] width 110 height 11
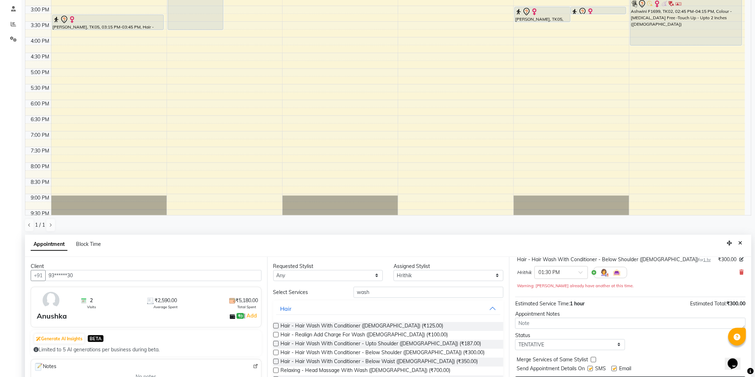
scroll to position [138, 0]
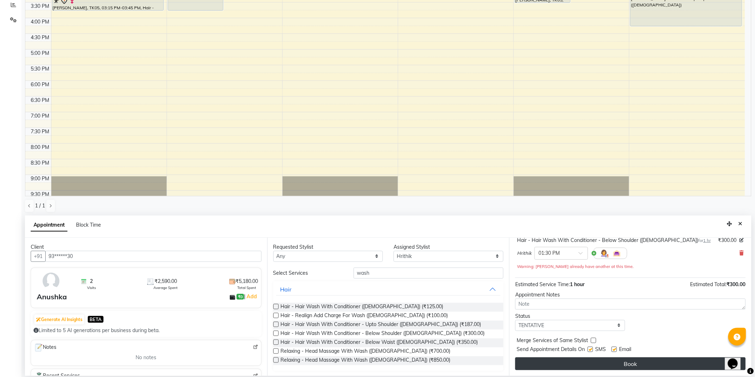
click at [620, 361] on button "Book" at bounding box center [630, 364] width 230 height 13
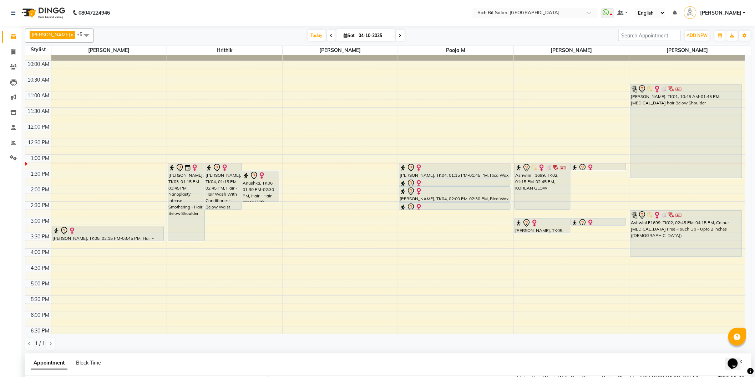
scroll to position [0, 0]
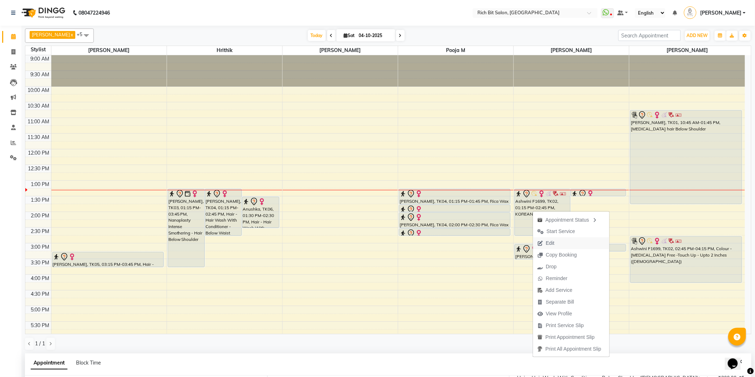
click at [540, 241] on icon "button" at bounding box center [540, 243] width 6 height 5
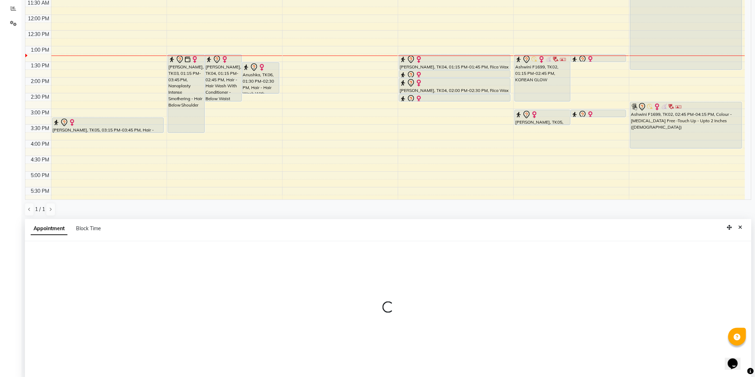
select select "tentative"
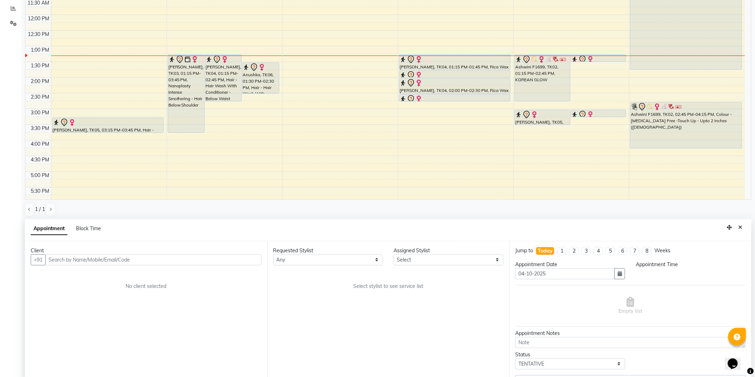
select select "795"
select select "30544"
select select "236"
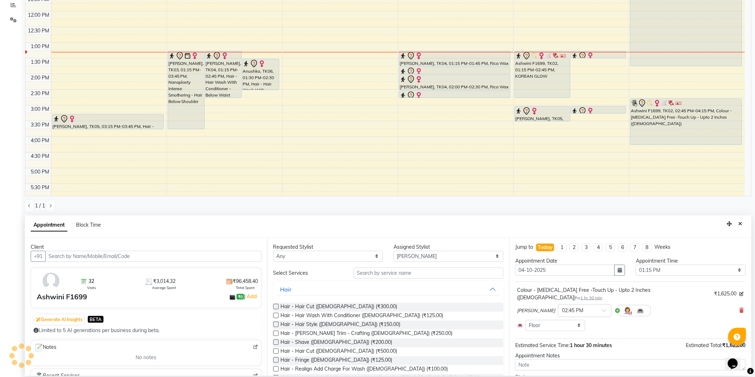
scroll to position [127, 0]
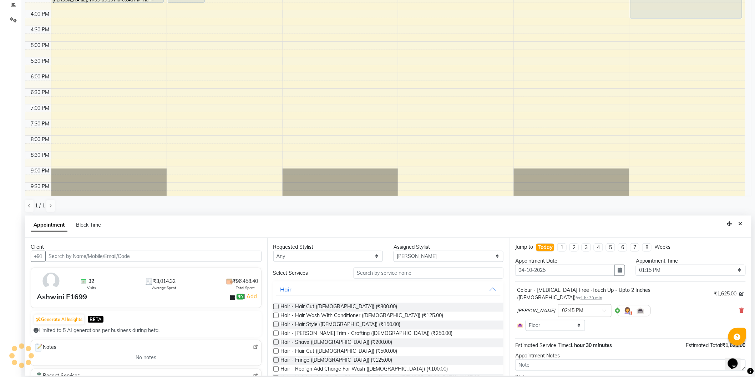
select select "236"
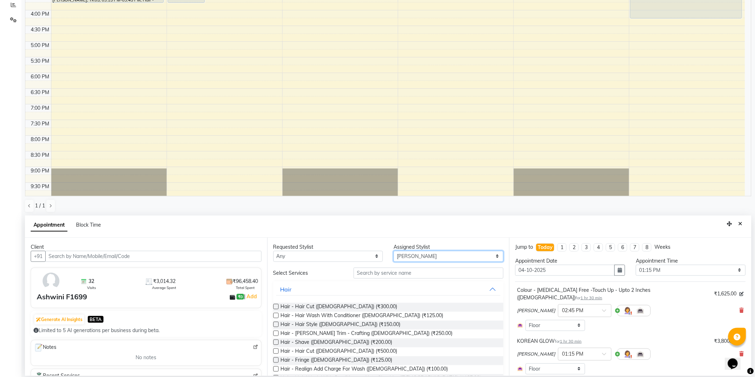
click at [408, 256] on select "Select Hrithik Mangesh NIKITA Parimal Kadam Pooja m Santoshi Sidhant Yogesh" at bounding box center [448, 256] width 110 height 11
select select "8680"
click at [393, 251] on select "Select Hrithik Mangesh NIKITA Parimal Kadam Pooja m Santoshi Sidhant Yogesh" at bounding box center [448, 256] width 110 height 11
click at [411, 272] on input "text" at bounding box center [428, 273] width 150 height 11
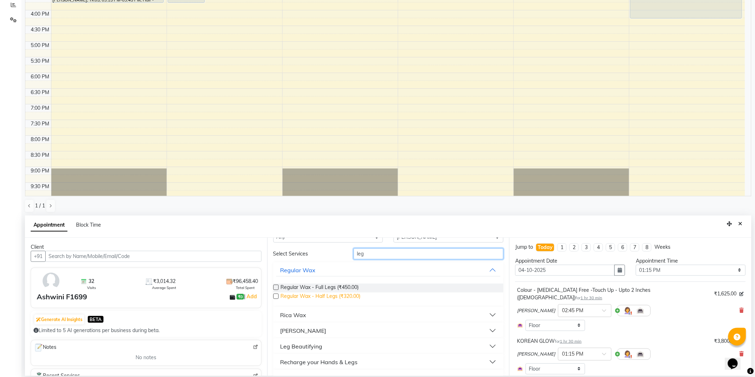
scroll to position [34, 0]
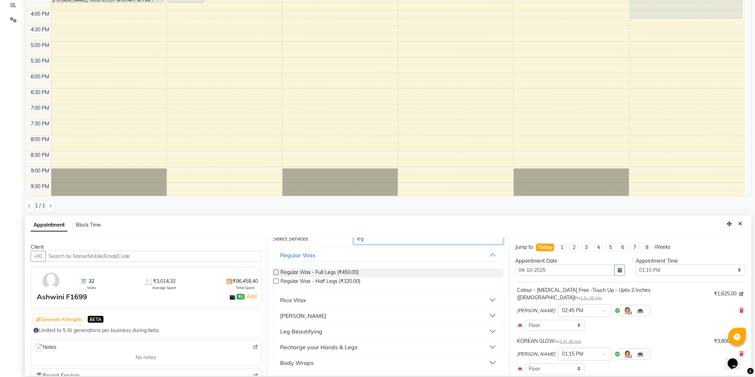
type input "leg"
click at [312, 327] on div "Leg Beautifying" at bounding box center [301, 331] width 42 height 9
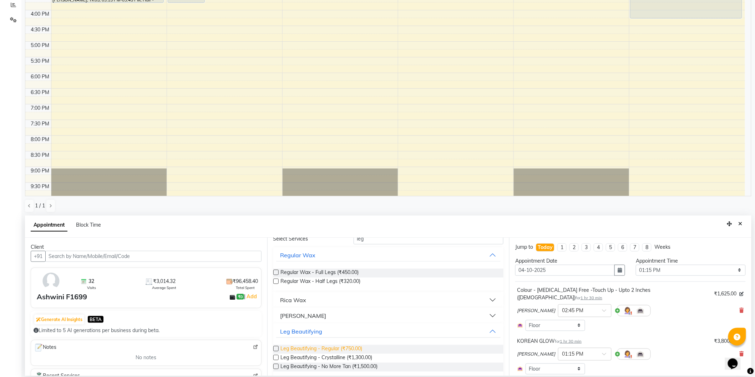
click at [353, 347] on span "Leg Beautifying - Regular (₹750.00)" at bounding box center [322, 349] width 82 height 9
checkbox input "false"
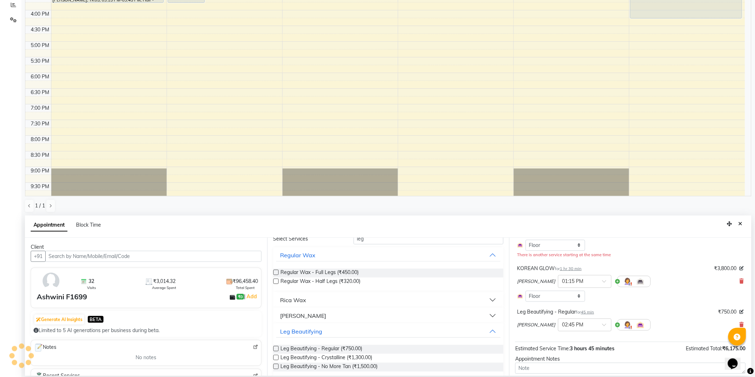
scroll to position [116, 0]
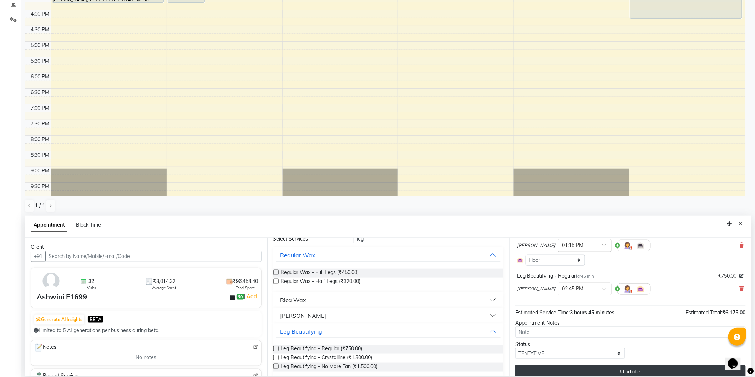
click at [636, 365] on button "Update" at bounding box center [630, 371] width 230 height 13
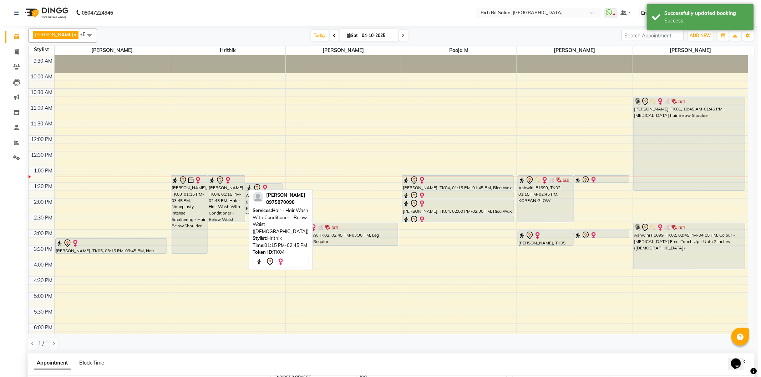
scroll to position [4, 0]
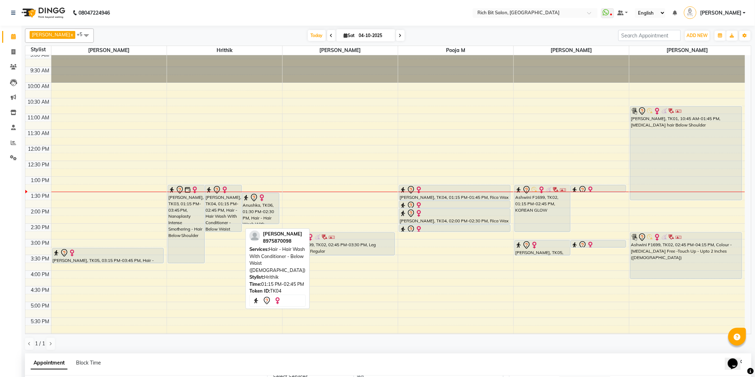
click at [223, 207] on div "[PERSON_NAME], TK04, 01:15 PM-02:45 PM, Hair - Hair Wash With Conditioner - Bel…" at bounding box center [223, 208] width 36 height 46
select select "7"
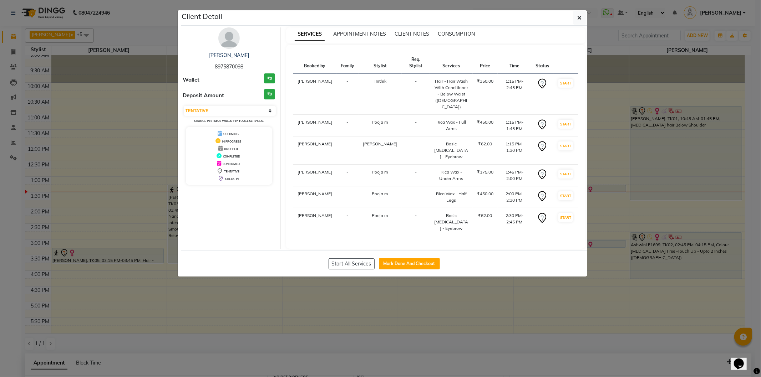
click at [228, 37] on img at bounding box center [228, 37] width 21 height 21
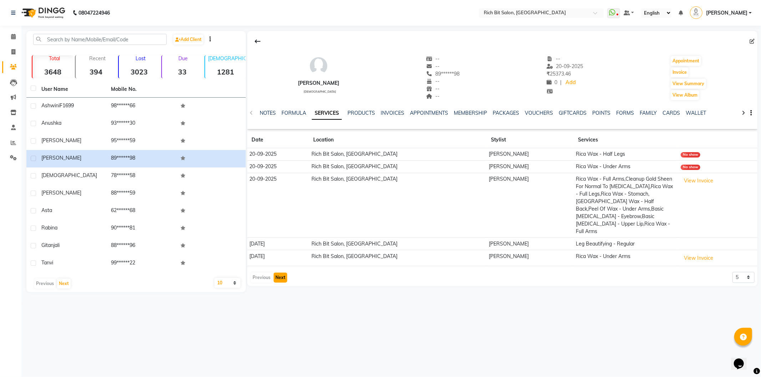
click at [280, 273] on button "Next" at bounding box center [281, 278] width 14 height 10
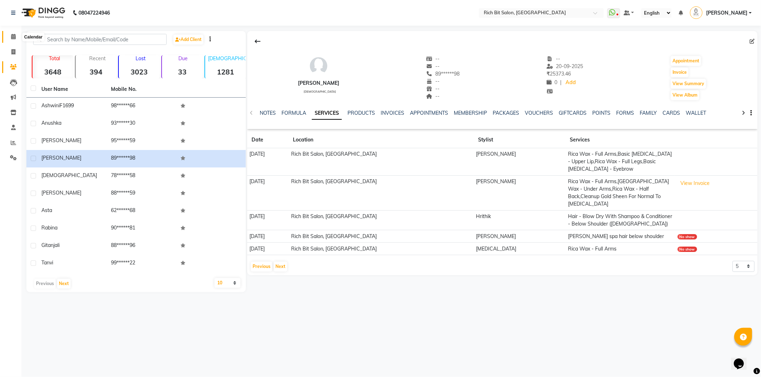
click at [12, 34] on icon at bounding box center [13, 36] width 5 height 5
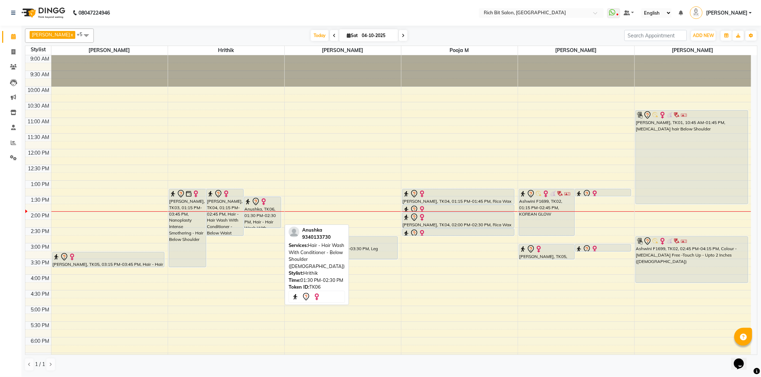
click at [265, 219] on div "Anushka, TK06, 01:30 PM-02:30 PM, Hair - Hair Wash With Conditioner - Below Sho…" at bounding box center [262, 212] width 37 height 31
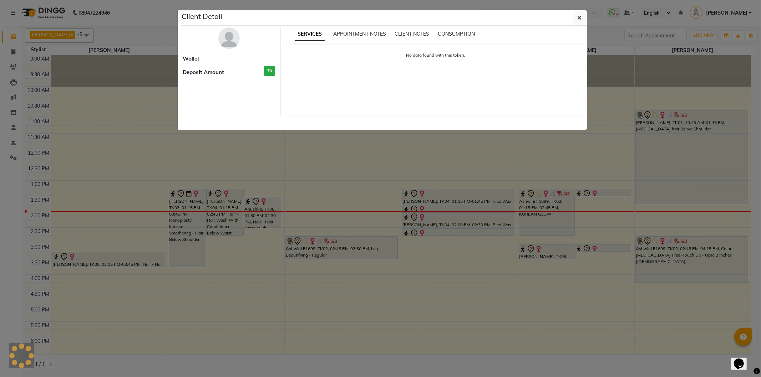
select select "7"
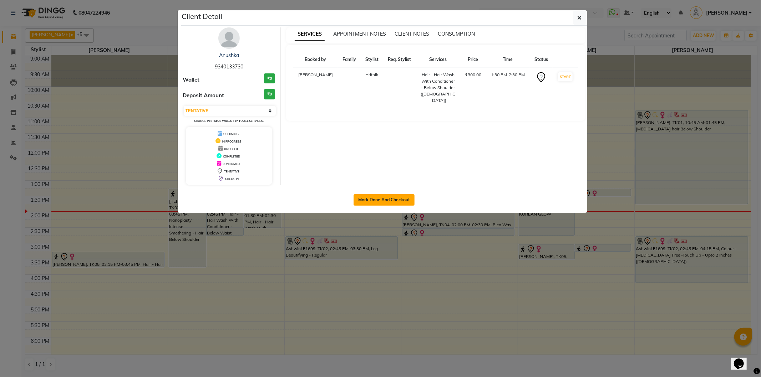
click at [376, 198] on button "Mark Done And Checkout" at bounding box center [383, 199] width 61 height 11
select select "service"
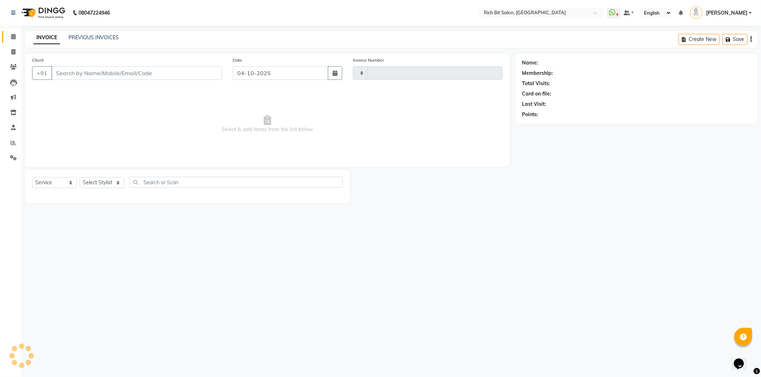
type input "1308"
select select "609"
type input "93******30"
select select "22908"
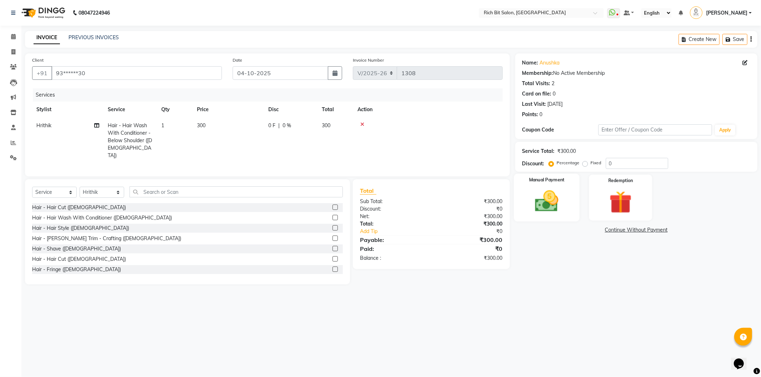
click at [548, 197] on img at bounding box center [547, 201] width 38 height 27
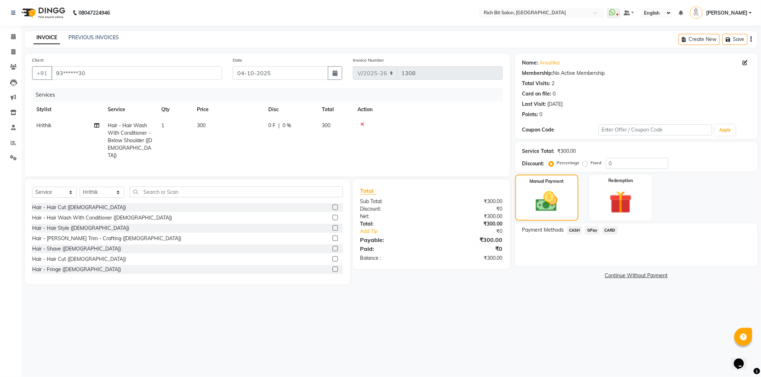
click at [591, 231] on span "GPay" at bounding box center [592, 230] width 15 height 8
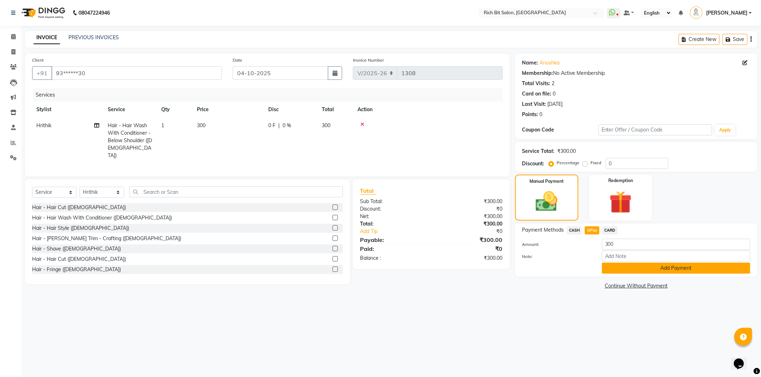
click at [611, 264] on button "Add Payment" at bounding box center [676, 268] width 148 height 11
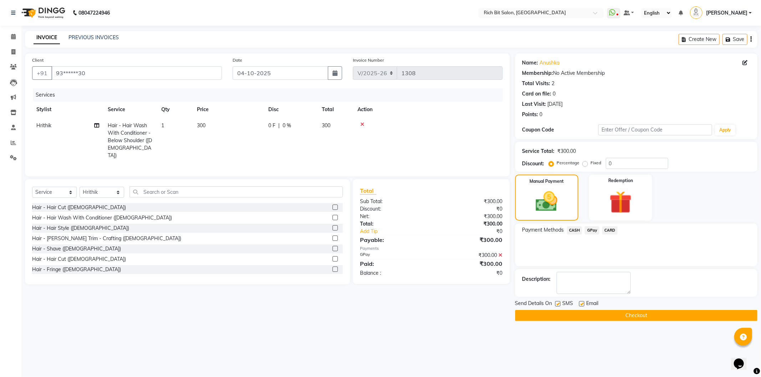
drag, startPoint x: 630, startPoint y: 316, endPoint x: 625, endPoint y: 315, distance: 4.5
click at [630, 316] on button "Checkout" at bounding box center [636, 315] width 242 height 11
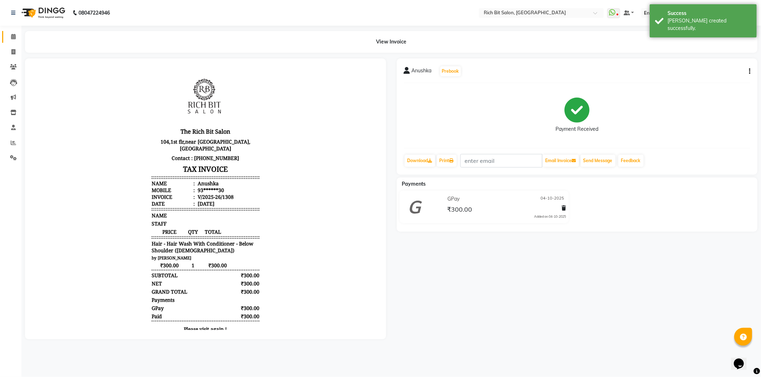
click at [9, 33] on span at bounding box center [13, 37] width 12 height 8
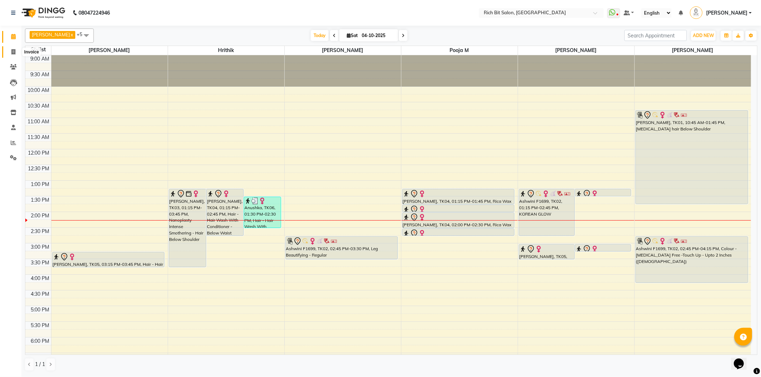
click at [12, 49] on span at bounding box center [13, 52] width 12 height 8
select select "service"
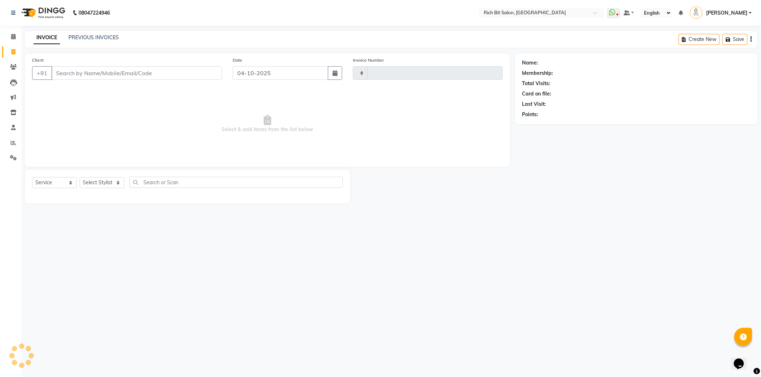
type input "1309"
select select "609"
click at [139, 73] on input "Client" at bounding box center [136, 73] width 170 height 14
click at [8, 36] on span at bounding box center [13, 37] width 12 height 8
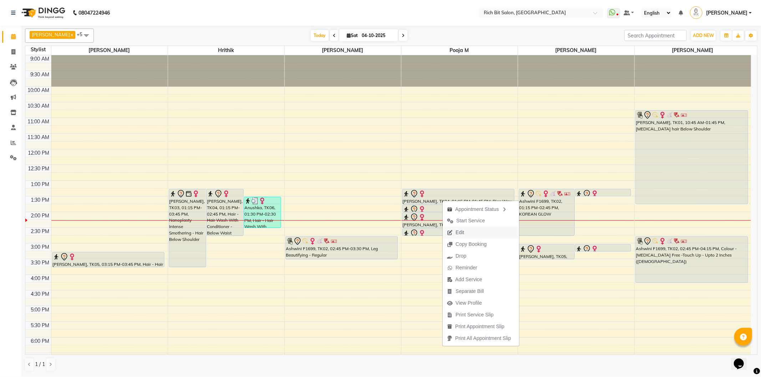
click at [455, 230] on span "Edit" at bounding box center [456, 233] width 26 height 12
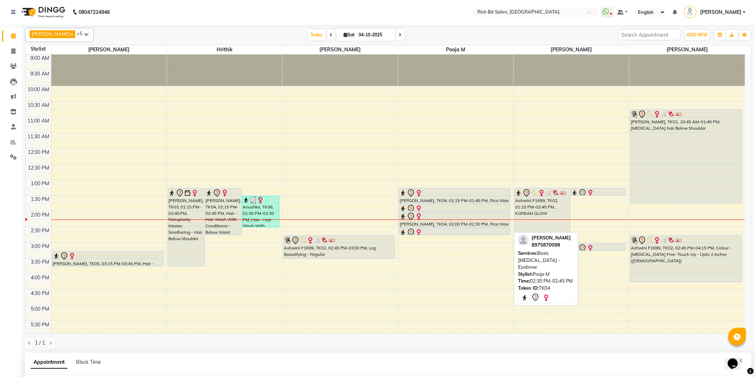
select select "tentative"
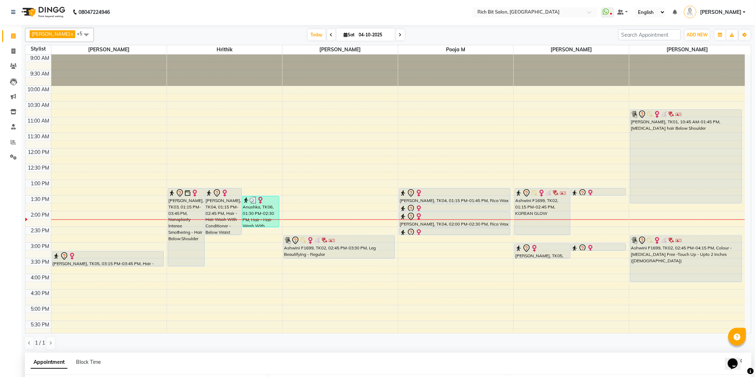
type input "04-10-2025"
select select "12878"
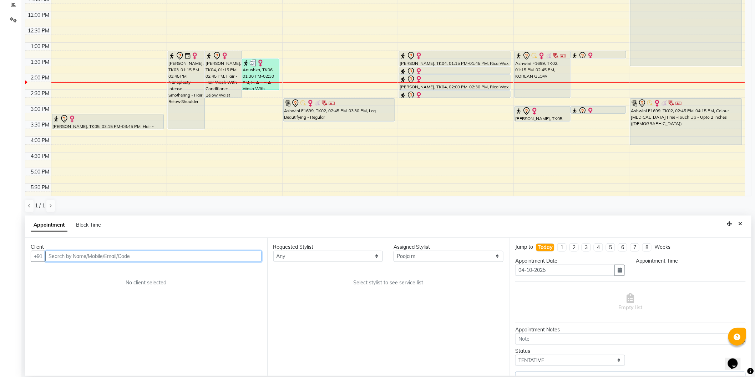
select select "795"
select select "236"
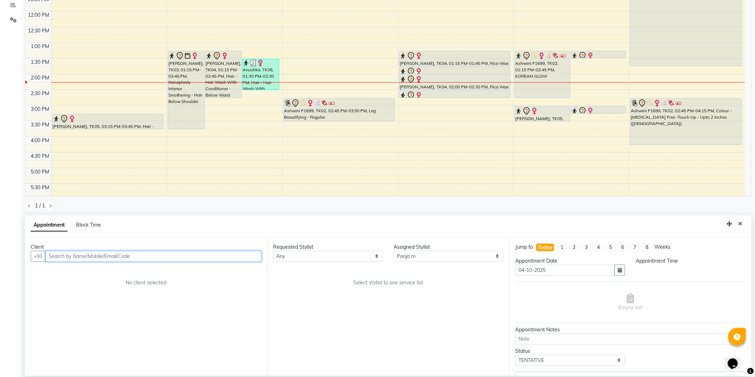
select select "236"
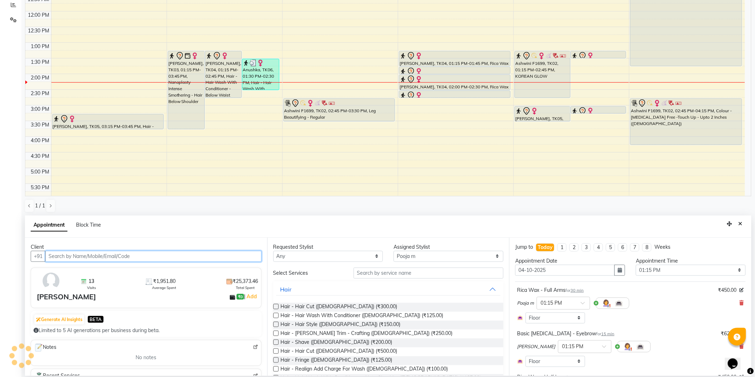
select select "236"
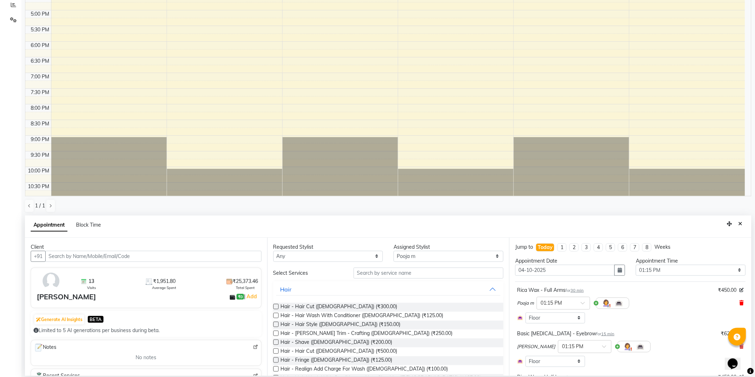
click at [739, 304] on icon at bounding box center [741, 303] width 4 height 5
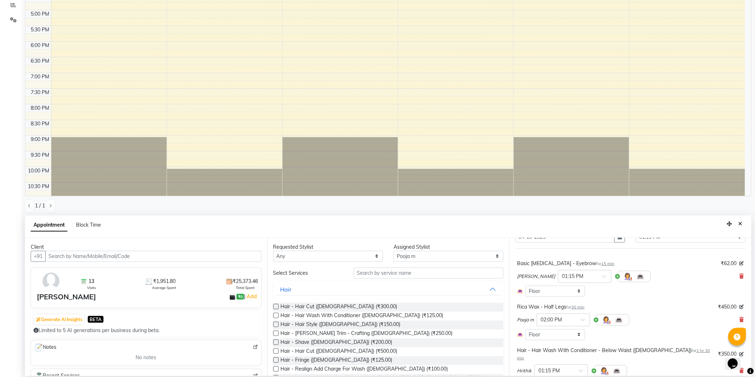
scroll to position [40, 0]
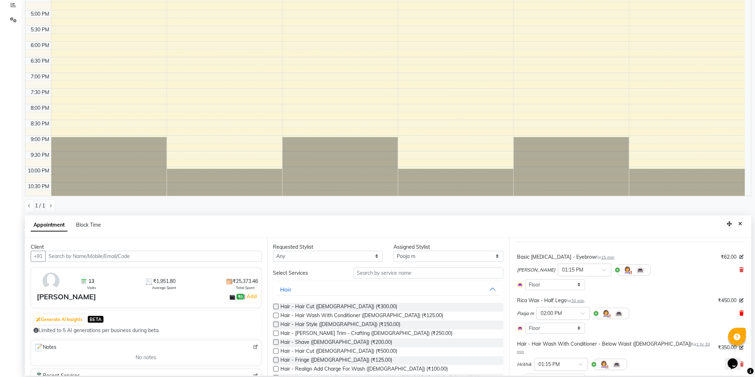
click at [739, 312] on icon at bounding box center [741, 313] width 4 height 5
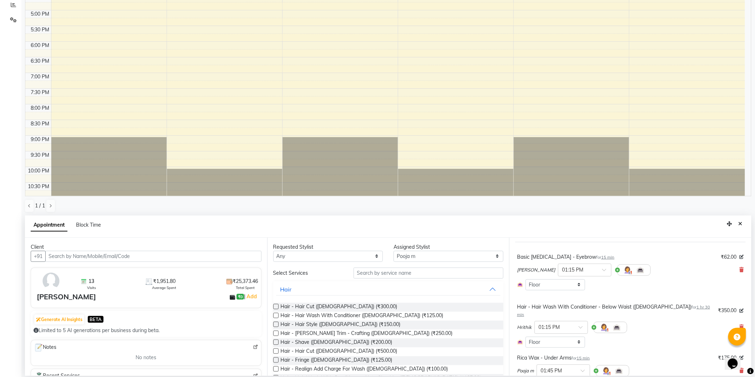
scroll to position [79, 0]
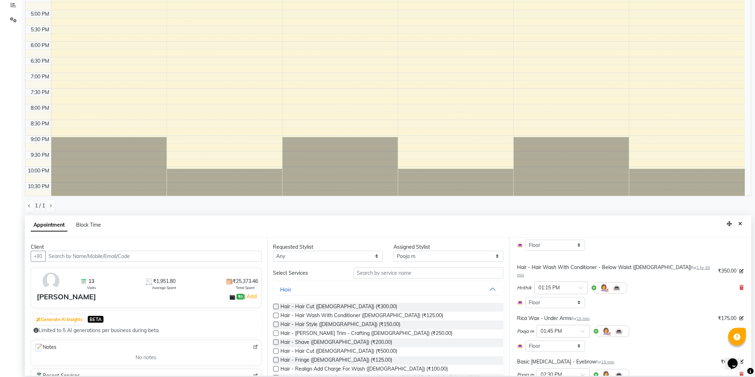
click at [739, 329] on icon at bounding box center [741, 331] width 4 height 5
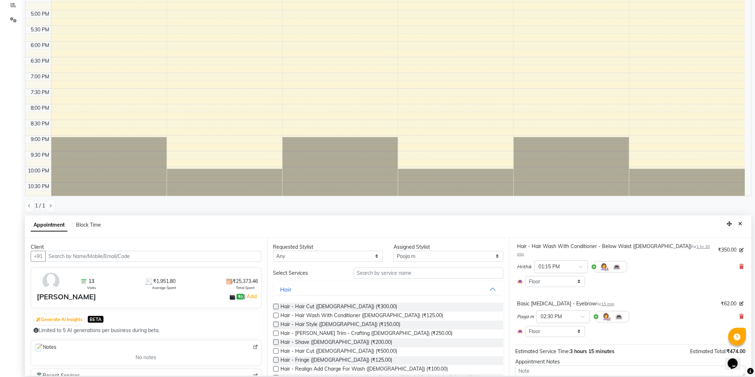
scroll to position [119, 0]
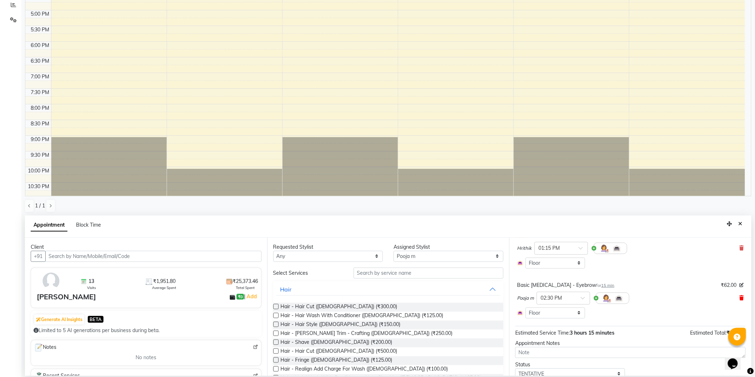
click at [739, 296] on icon at bounding box center [741, 298] width 4 height 5
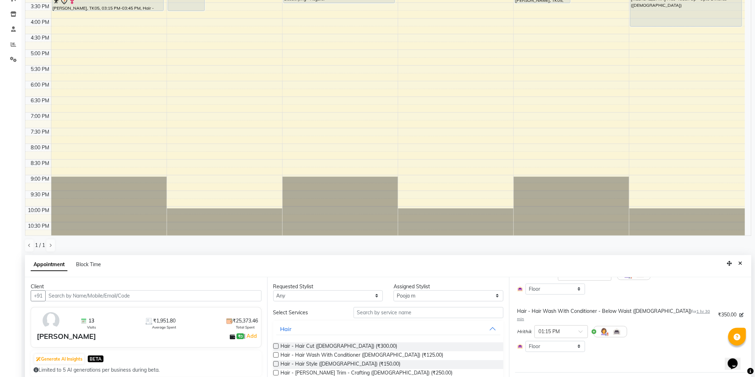
scroll to position [79, 0]
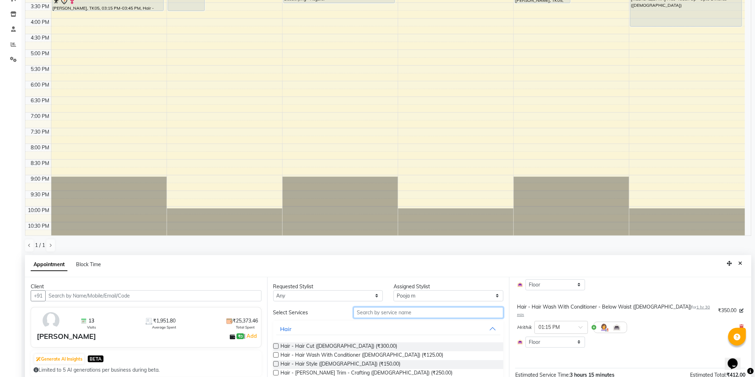
click at [407, 312] on input "text" at bounding box center [428, 312] width 150 height 11
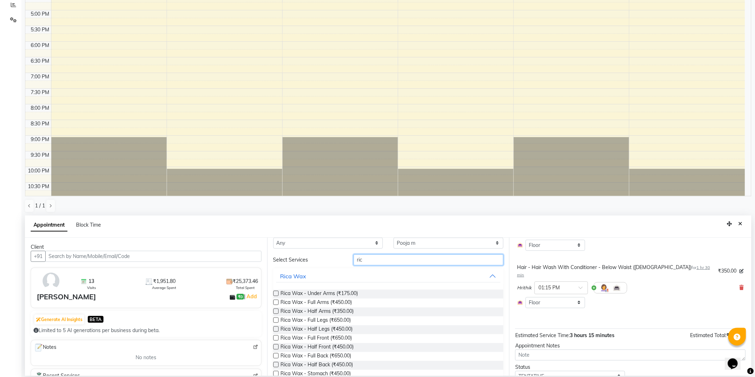
scroll to position [0, 0]
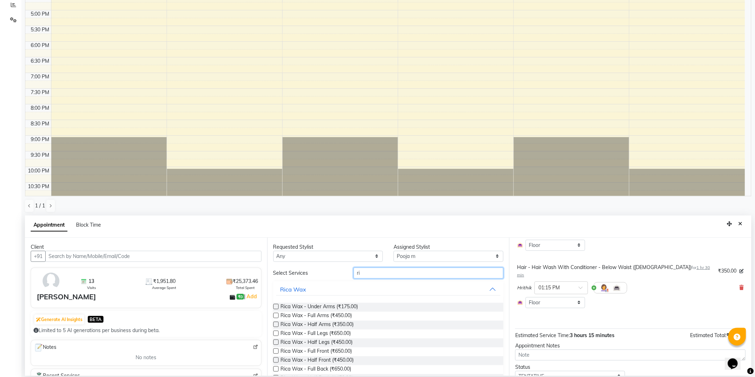
type input "r"
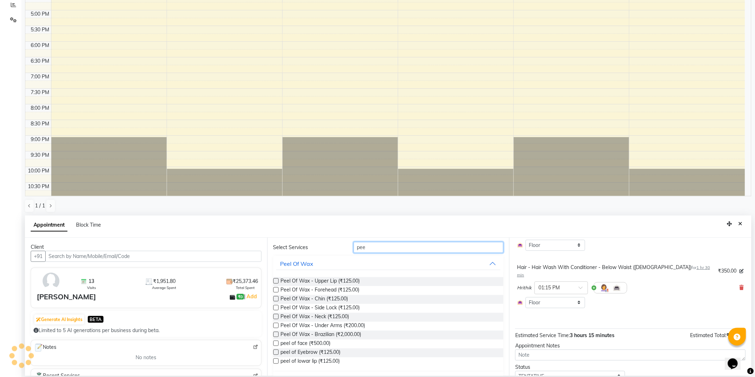
scroll to position [40, 0]
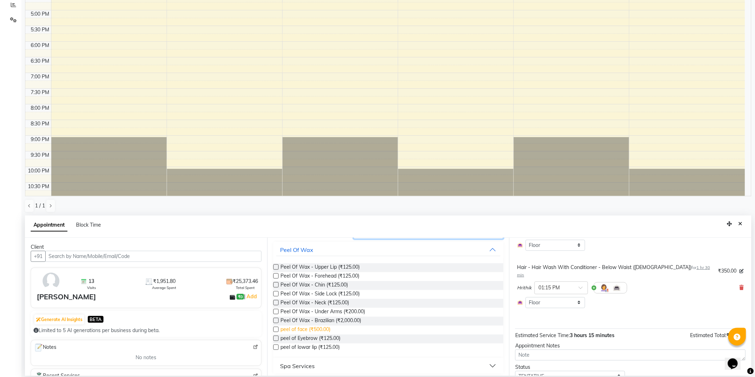
type input "pee"
click at [319, 330] on span "peel of face (₹500.00)" at bounding box center [306, 330] width 50 height 9
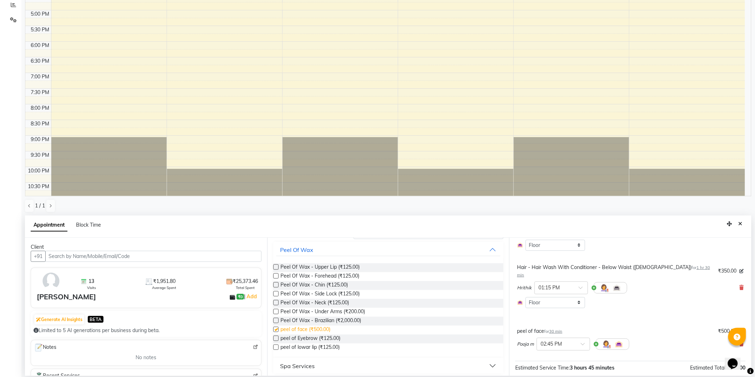
checkbox input "false"
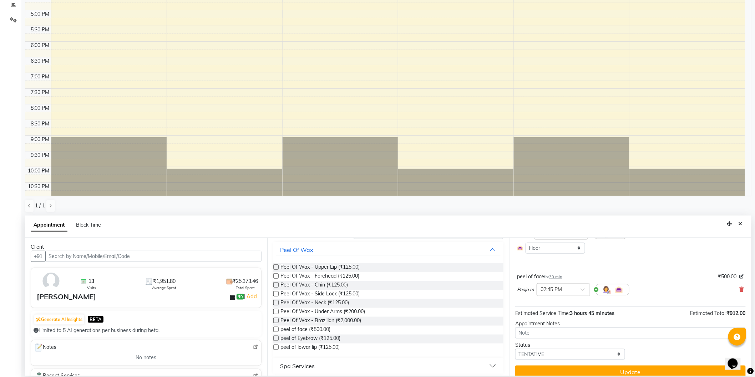
scroll to position [134, 0]
click at [610, 366] on button "Update" at bounding box center [630, 372] width 230 height 13
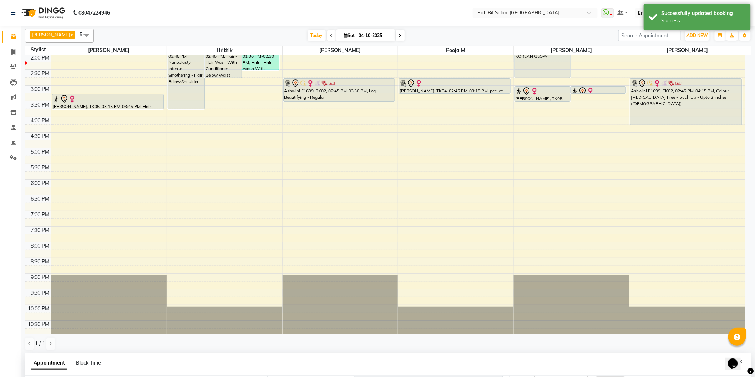
scroll to position [79, 0]
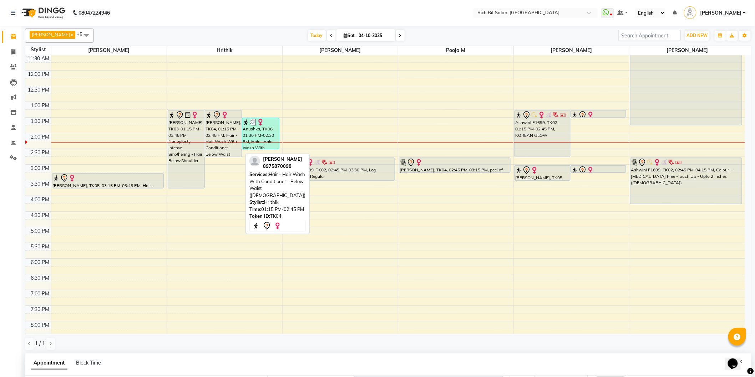
click at [218, 129] on div "[PERSON_NAME], TK04, 01:15 PM-02:45 PM, Hair - Hair Wash With Conditioner - Bel…" at bounding box center [223, 134] width 36 height 46
select select "7"
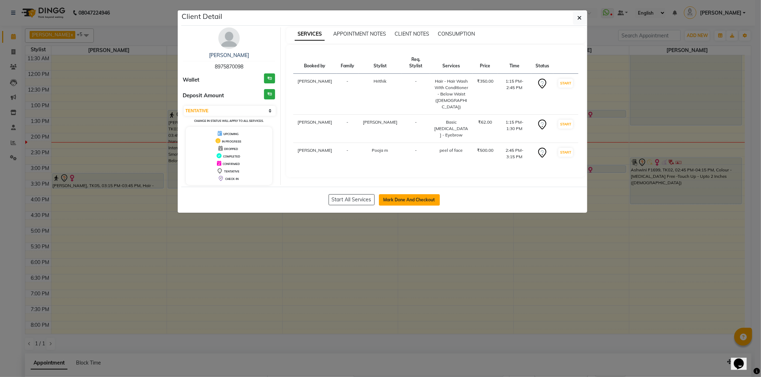
click at [416, 202] on button "Mark Done And Checkout" at bounding box center [409, 199] width 61 height 11
select select "609"
select select "service"
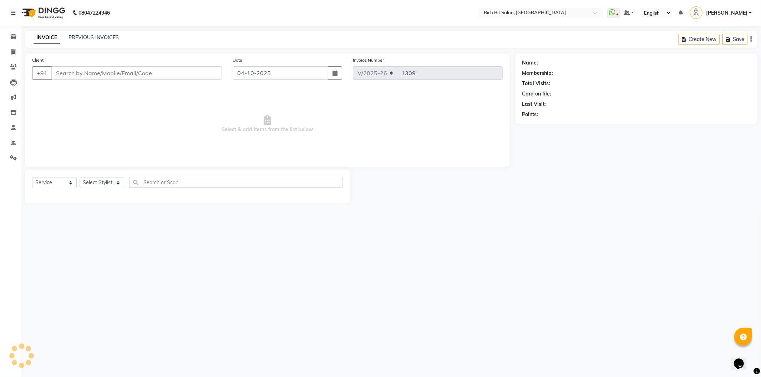
type input "89******98"
select select "12878"
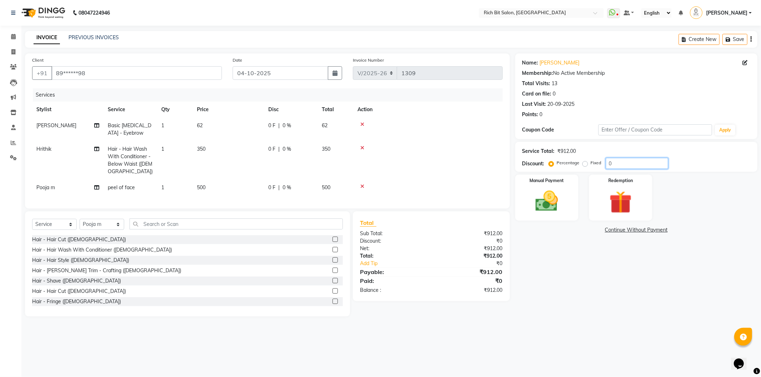
click at [631, 164] on input "0" at bounding box center [637, 163] width 62 height 11
type input "020"
click at [295, 187] on span "20 %" at bounding box center [293, 187] width 11 height 7
select select "12878"
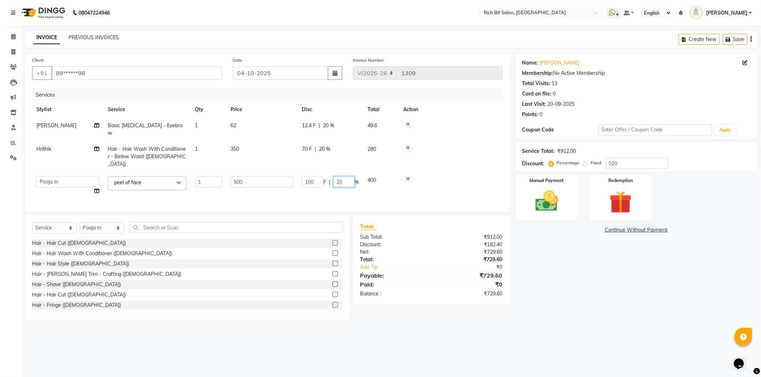
click at [345, 177] on input "20" at bounding box center [343, 182] width 21 height 11
type input "2"
type input "10"
click at [325, 179] on tbody "Santoshi Basic Skin Care - Eyebrow 1 62 12.4 F | 20 % 49.6 Hrithik Hair - Hair …" at bounding box center [267, 159] width 470 height 82
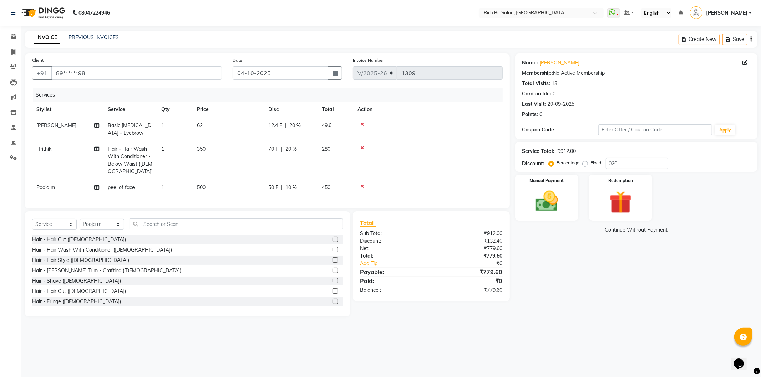
click at [285, 185] on div "50 F | 10 %" at bounding box center [290, 187] width 45 height 7
select select "12878"
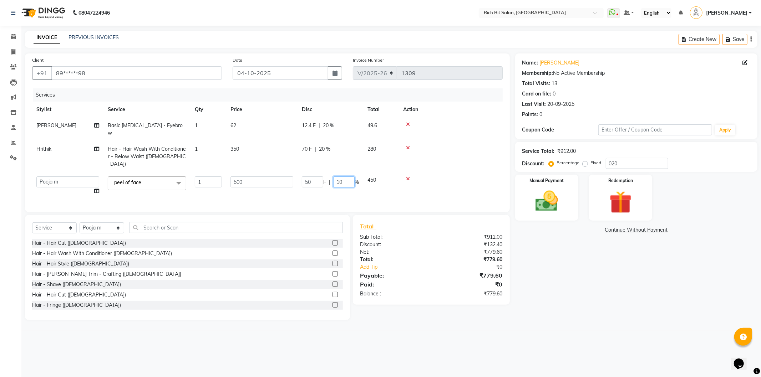
click at [344, 177] on input "10" at bounding box center [343, 182] width 21 height 11
type input "1"
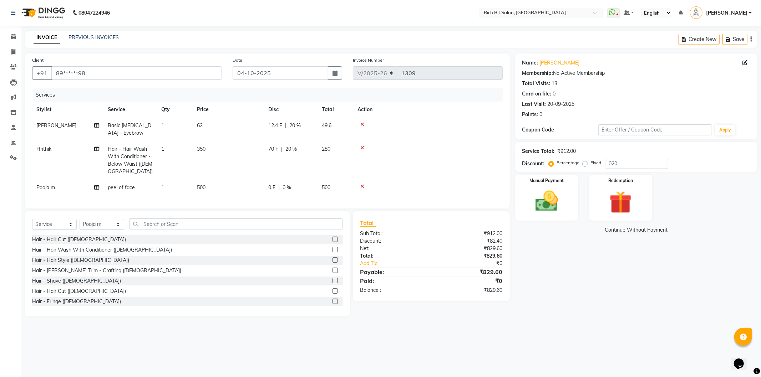
click at [363, 179] on tbody "Santoshi Basic Skin Care - Eyebrow 1 62 12.4 F | 20 % 49.6 Hrithik Hair - Hair …" at bounding box center [267, 157] width 470 height 78
click at [274, 188] on span "0 F" at bounding box center [271, 187] width 7 height 7
select select "12878"
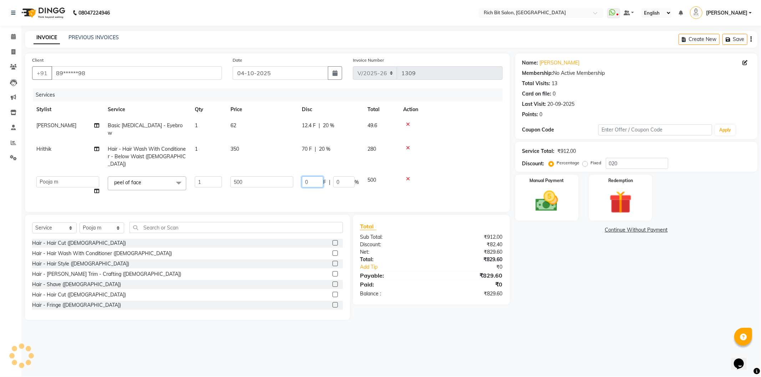
click at [315, 177] on input "0" at bounding box center [312, 182] width 21 height 11
type input "020"
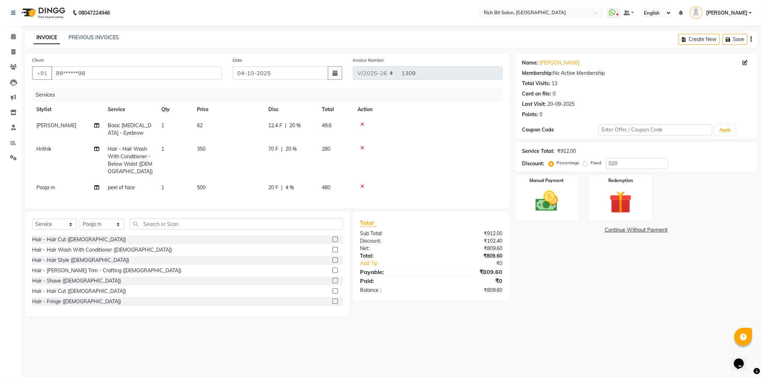
click at [339, 182] on tr "Pooja m peel of face 1 500 20 F | 4 % 480" at bounding box center [267, 188] width 470 height 16
click at [293, 148] on span "20 %" at bounding box center [290, 149] width 11 height 7
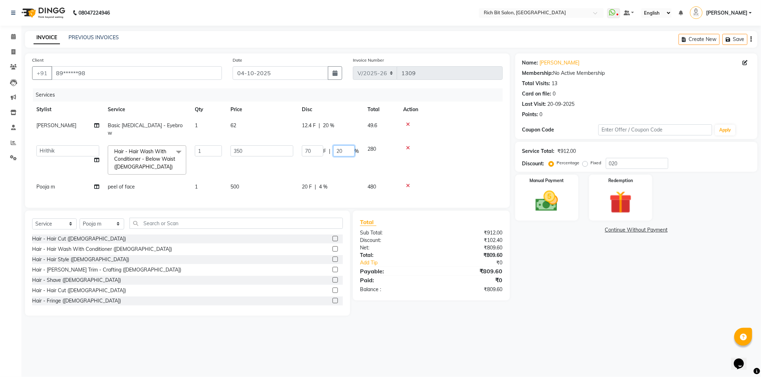
click at [347, 146] on input "20" at bounding box center [343, 151] width 21 height 11
type input "2"
click at [347, 158] on tr "Hrithik Mangesh NIKITA Parimal Kadam Pooja m Reception 1 Reception 2 Santoshi S…" at bounding box center [267, 160] width 470 height 38
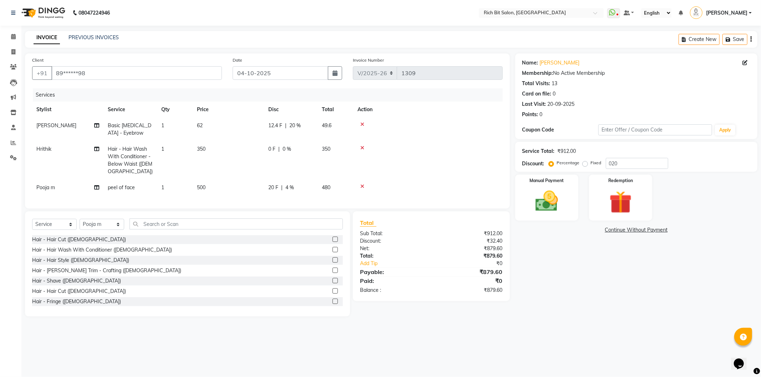
click at [133, 158] on span "Hair - Hair Wash With Conditioner - Below Waist ([DEMOGRAPHIC_DATA])" at bounding box center [130, 160] width 45 height 29
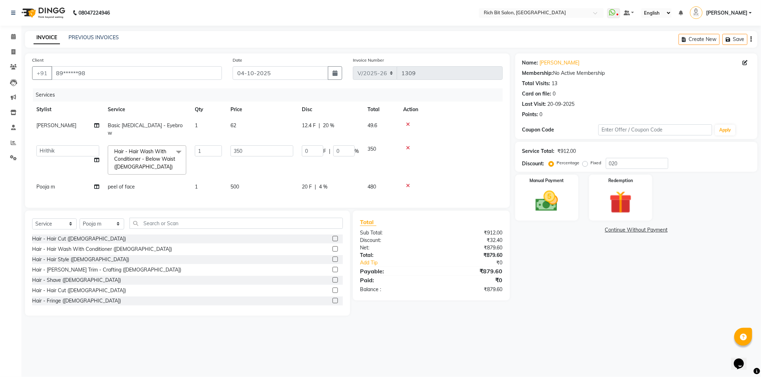
click at [136, 152] on span "Hair - Hair Wash With Conditioner - Below Waist ([DEMOGRAPHIC_DATA])" at bounding box center [144, 159] width 61 height 22
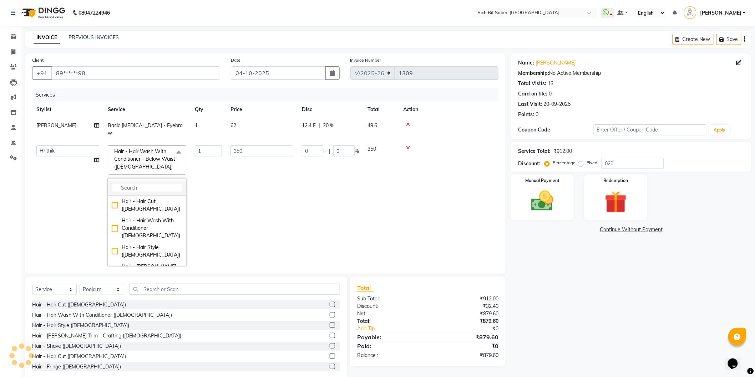
click at [140, 184] on input "multiselect-search" at bounding box center [147, 187] width 71 height 7
type input "wash"
click at [141, 246] on div "Hair - Hair Wash With Conditioner - Below Shoulder ([DEMOGRAPHIC_DATA])" at bounding box center [147, 261] width 71 height 30
checkbox input "true"
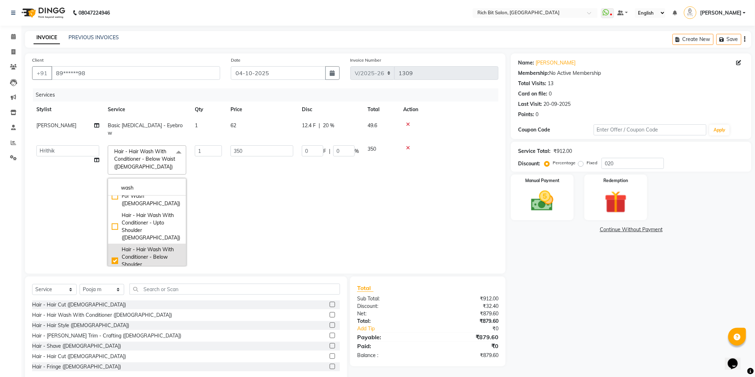
checkbox input "false"
type input "300"
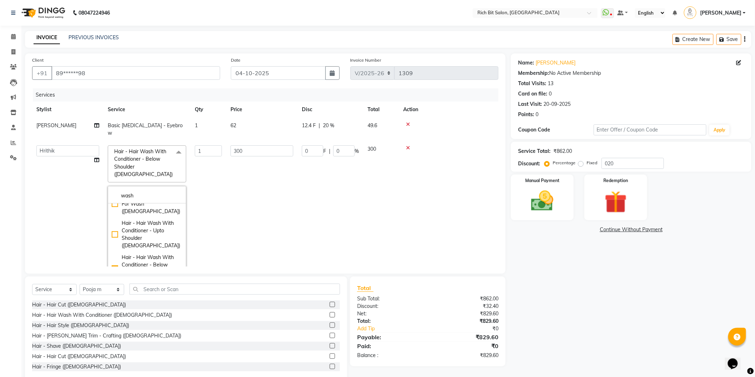
click at [245, 184] on td "300" at bounding box center [261, 209] width 71 height 137
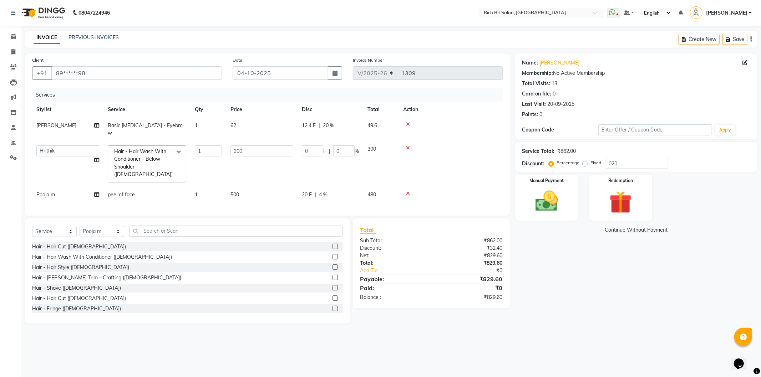
click at [320, 191] on span "4 %" at bounding box center [323, 194] width 9 height 7
select select "12878"
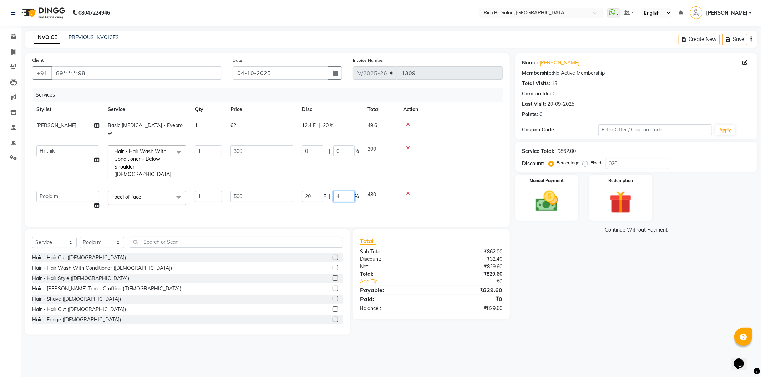
click at [345, 191] on input "4" at bounding box center [343, 196] width 21 height 11
type input "4"
type input "20"
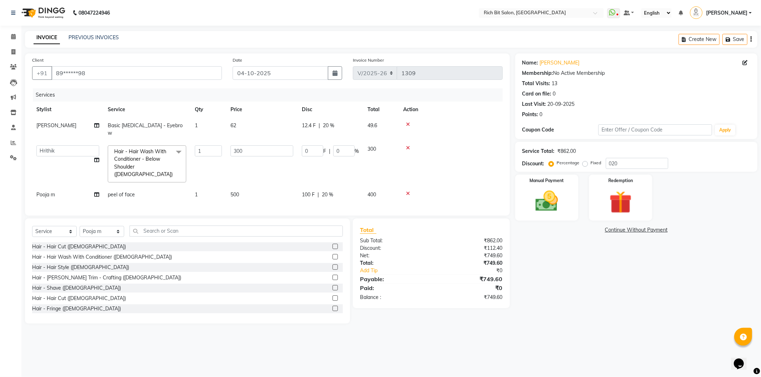
click at [343, 194] on div "Services Stylist Service Qty Price Disc Total Action Santoshi Basic Skin Care -…" at bounding box center [267, 148] width 470 height 120
click at [326, 191] on span "20 %" at bounding box center [327, 194] width 11 height 7
select select "12878"
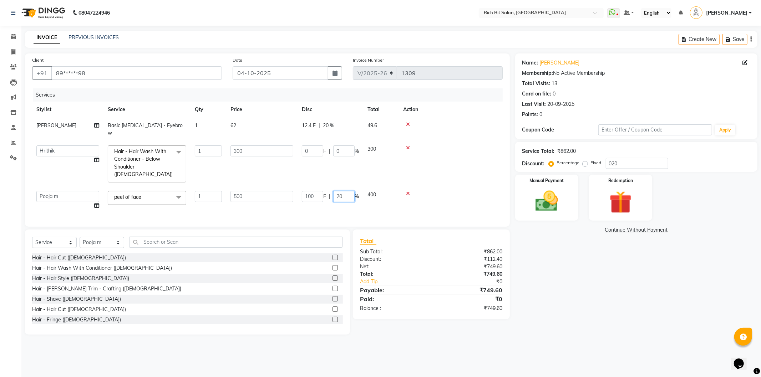
click at [347, 191] on input "20" at bounding box center [343, 196] width 21 height 11
type input "2"
click at [336, 199] on div "Services Stylist Service Qty Price Disc Total Action Santoshi Basic Skin Care -…" at bounding box center [267, 153] width 470 height 131
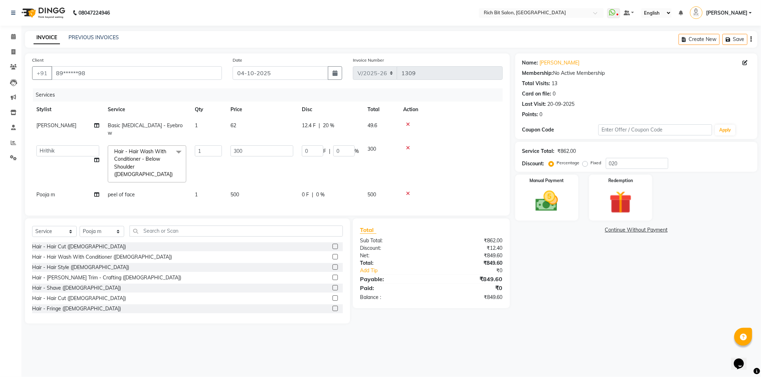
click at [305, 191] on span "0 F" at bounding box center [305, 194] width 7 height 7
select select "12878"
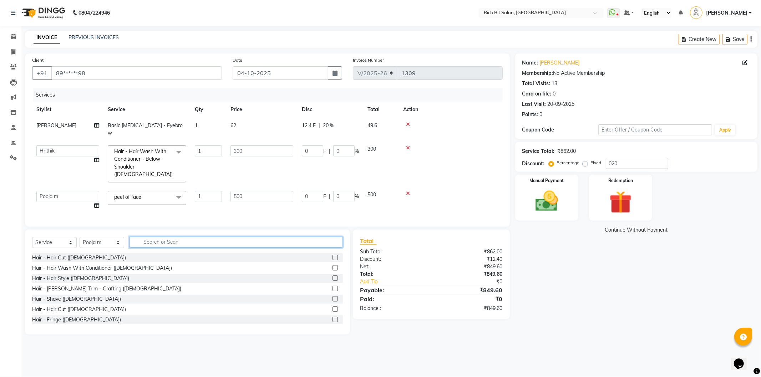
click at [150, 237] on input "text" at bounding box center [235, 242] width 213 height 11
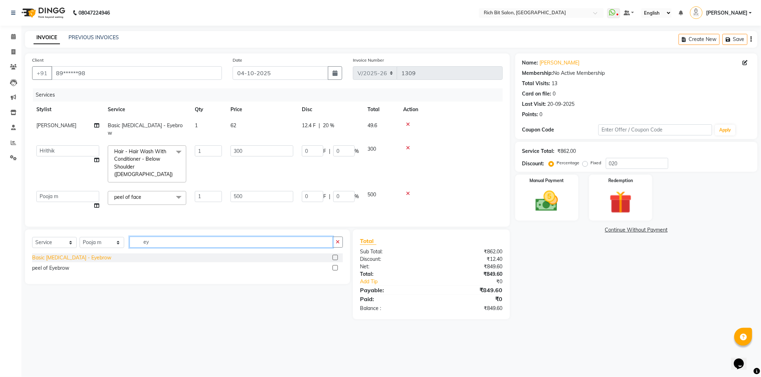
type input "ey"
click at [79, 254] on div "Basic [MEDICAL_DATA] - Eyebrow" at bounding box center [71, 257] width 79 height 7
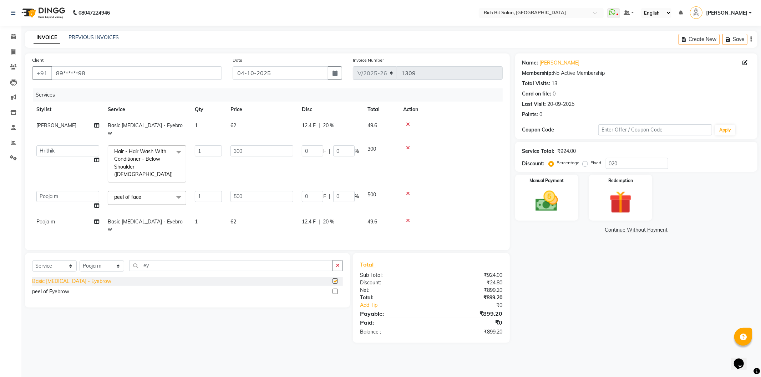
checkbox input "false"
click at [181, 260] on input "ey" at bounding box center [230, 265] width 203 height 11
type input "e"
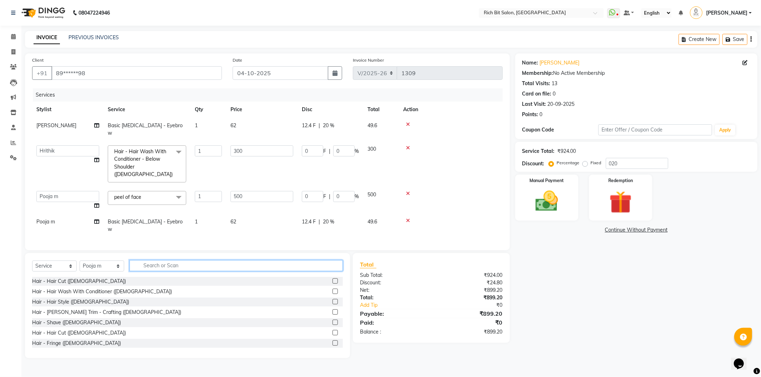
click at [153, 260] on input "text" at bounding box center [235, 265] width 213 height 11
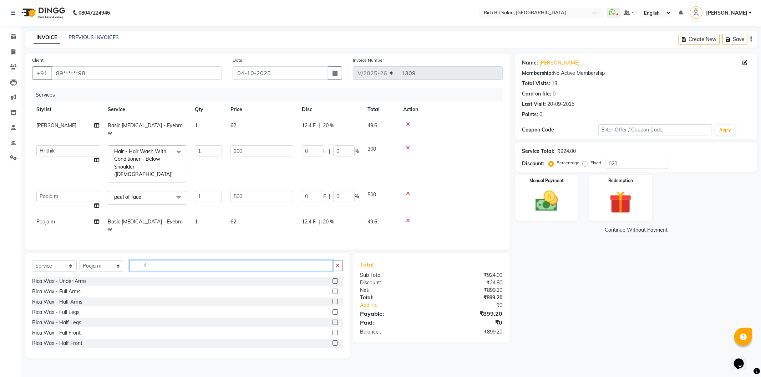
type input "r"
type input "pee"
click at [88, 330] on div "Peel Of Wax - Under Arms" at bounding box center [63, 333] width 62 height 7
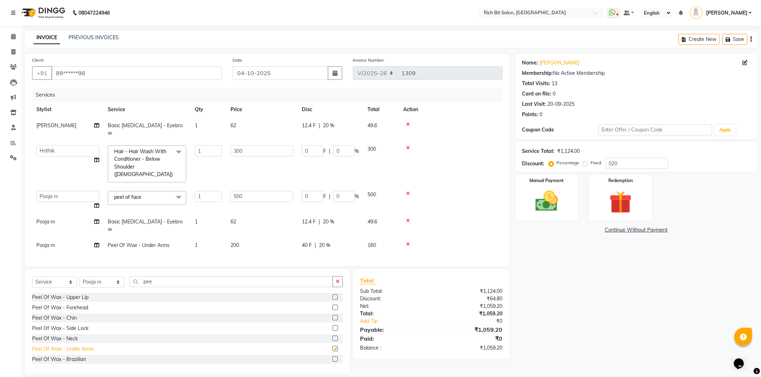
checkbox input "false"
click at [155, 150] on span "Hair - Hair Wash With Conditioner - Below Shoulder ([DEMOGRAPHIC_DATA])" at bounding box center [143, 162] width 58 height 29
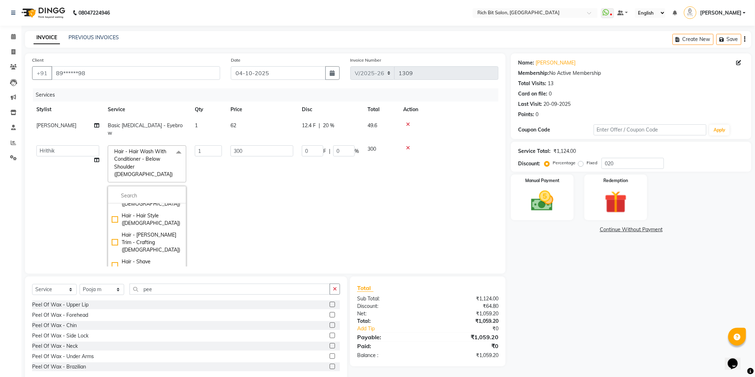
click at [152, 149] on span "Hair - Hair Wash With Conditioner - Below Shoulder ([DEMOGRAPHIC_DATA])" at bounding box center [143, 162] width 58 height 29
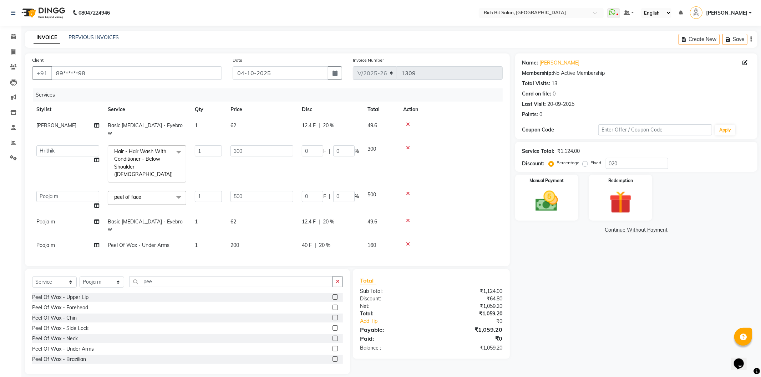
click at [147, 150] on span "Hair - Hair Wash With Conditioner - Below Shoulder ([DEMOGRAPHIC_DATA])" at bounding box center [143, 162] width 58 height 29
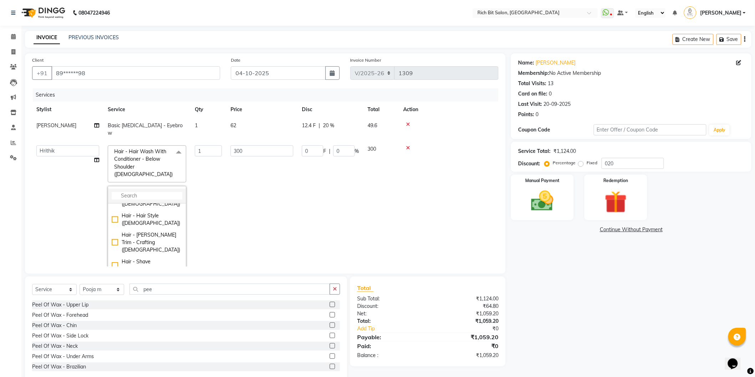
click at [139, 192] on input "multiselect-search" at bounding box center [147, 195] width 71 height 7
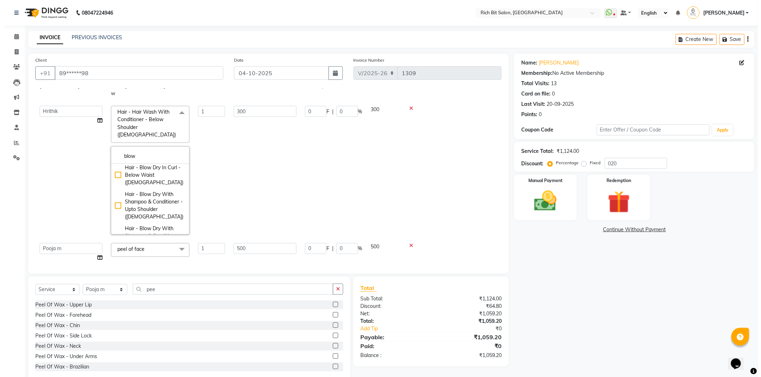
scroll to position [105, 0]
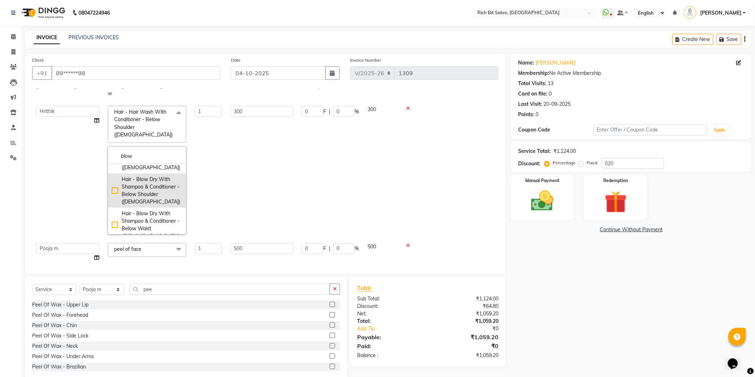
type input "blow"
click at [154, 176] on div "Hair - Blow Dry With Shampoo & Conditioner - Below Shoulder ([DEMOGRAPHIC_DATA])" at bounding box center [147, 191] width 71 height 30
type input "500"
checkbox input "true"
click at [253, 161] on td "500" at bounding box center [261, 170] width 71 height 137
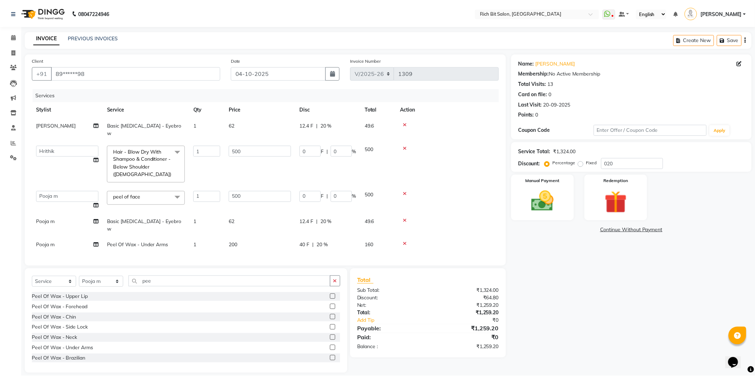
scroll to position [0, 0]
click at [341, 146] on input "0" at bounding box center [343, 151] width 21 height 11
type input "020"
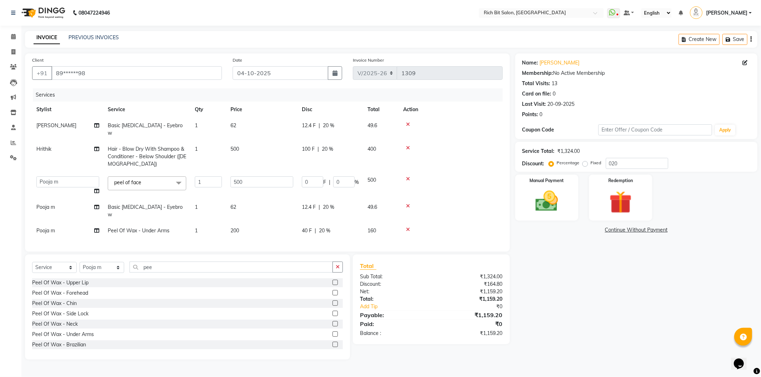
click at [332, 161] on td "100 F | 20 %" at bounding box center [330, 156] width 66 height 31
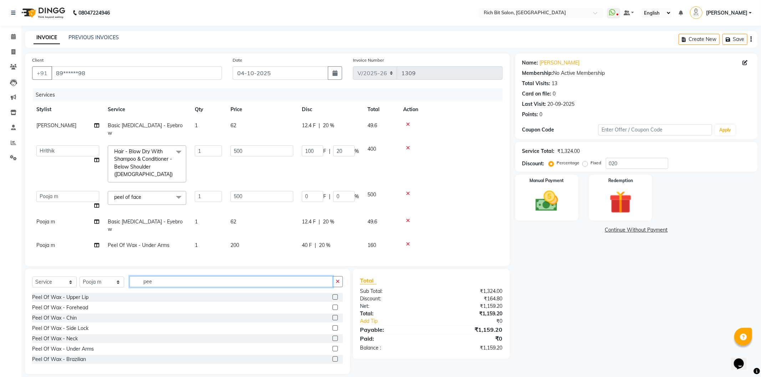
click at [180, 276] on input "pee" at bounding box center [230, 281] width 203 height 11
type input "p"
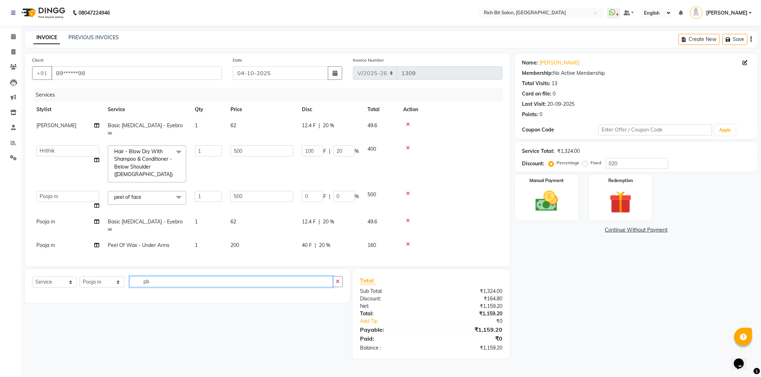
type input "p"
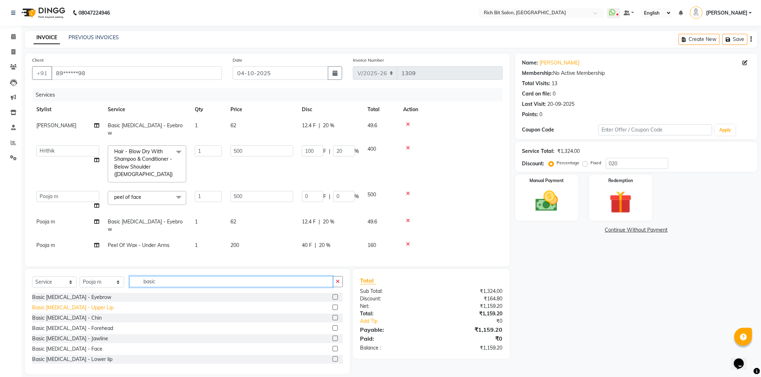
type input "basic"
click at [92, 304] on div "Basic [MEDICAL_DATA] - Upper Lip" at bounding box center [72, 307] width 81 height 7
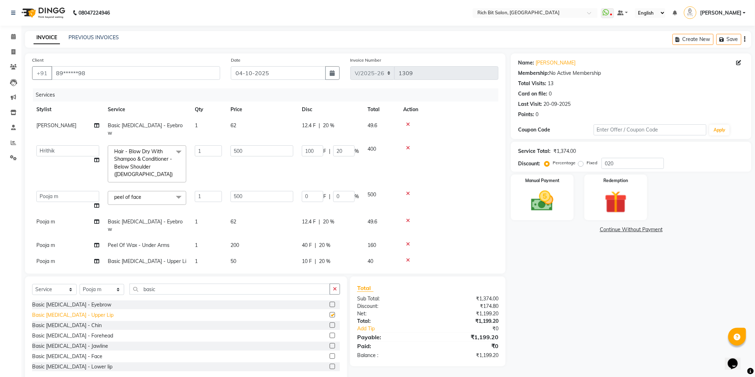
checkbox input "false"
click at [91, 368] on div "Basic [MEDICAL_DATA] - Lower lip" at bounding box center [72, 366] width 80 height 7
checkbox input "false"
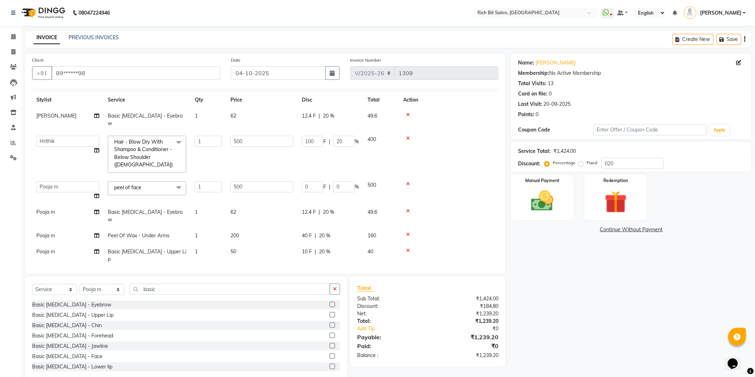
scroll to position [15, 0]
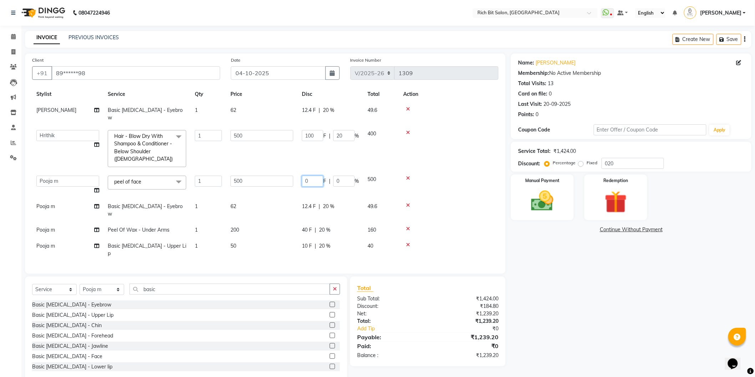
click at [315, 176] on input "0" at bounding box center [312, 181] width 21 height 11
type input "020"
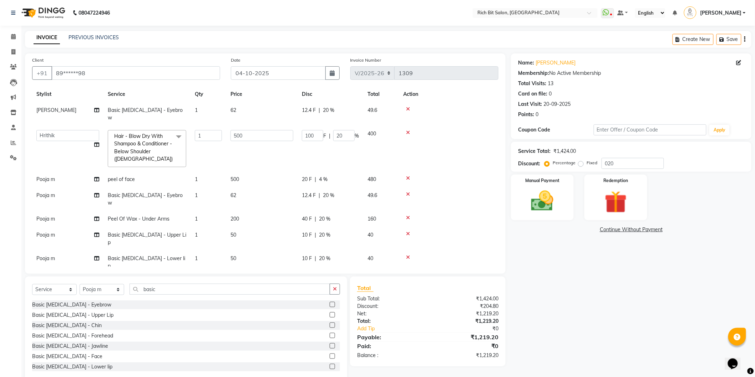
scroll to position [0, 0]
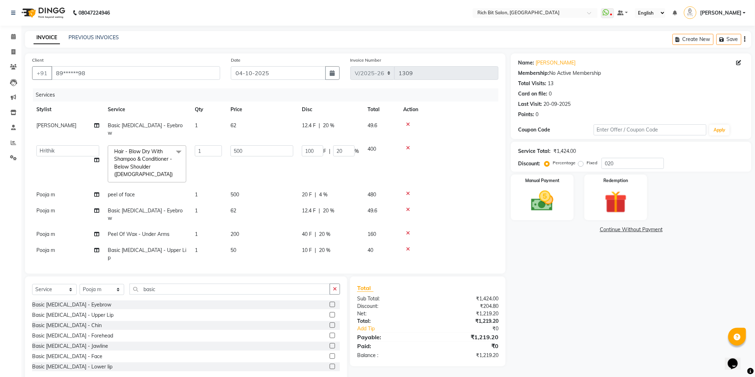
click at [313, 188] on td "20 F | 4 %" at bounding box center [330, 195] width 66 height 16
select select "12878"
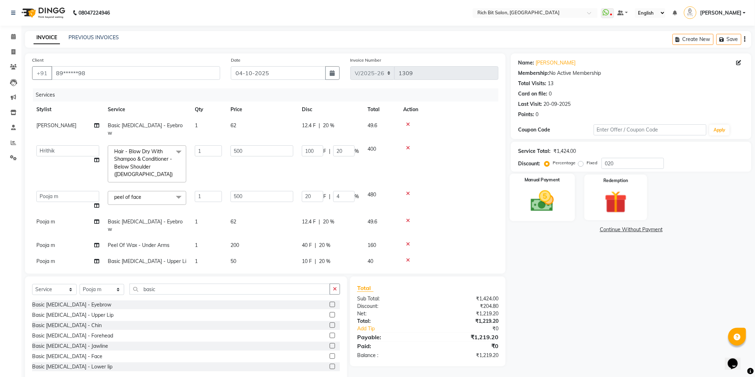
click at [539, 191] on img at bounding box center [542, 201] width 38 height 27
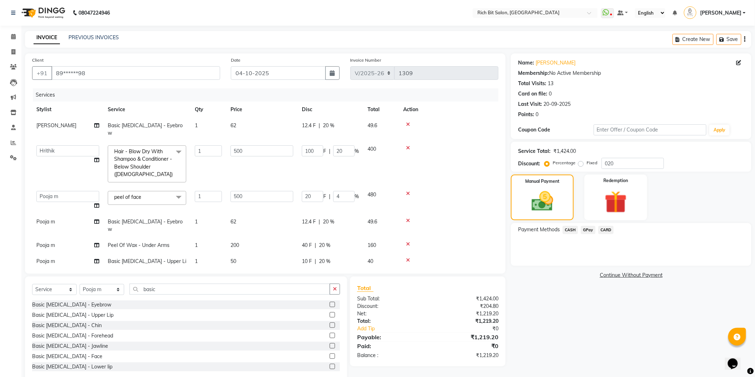
click at [567, 229] on span "CASH" at bounding box center [569, 230] width 15 height 8
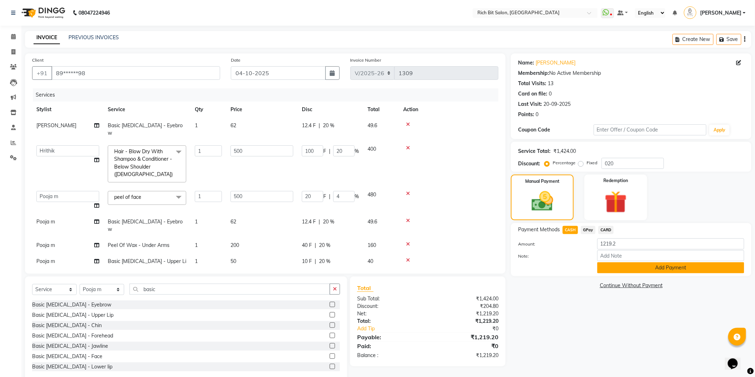
click at [624, 269] on button "Add Payment" at bounding box center [670, 268] width 147 height 11
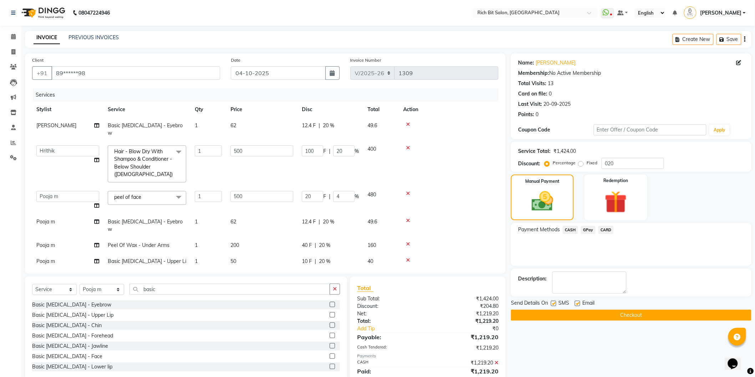
click at [612, 316] on button "Checkout" at bounding box center [631, 315] width 240 height 11
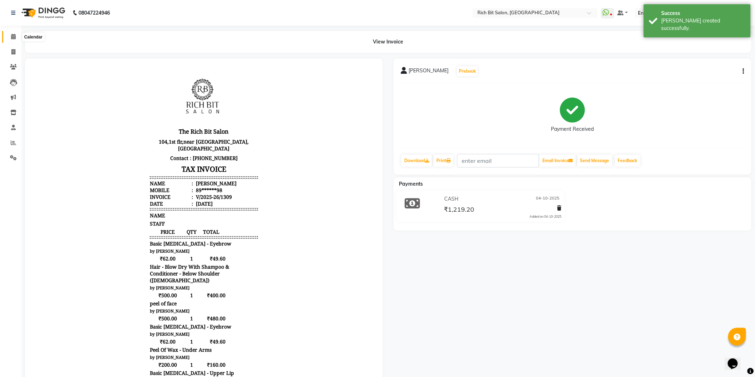
click at [11, 37] on icon at bounding box center [13, 36] width 5 height 5
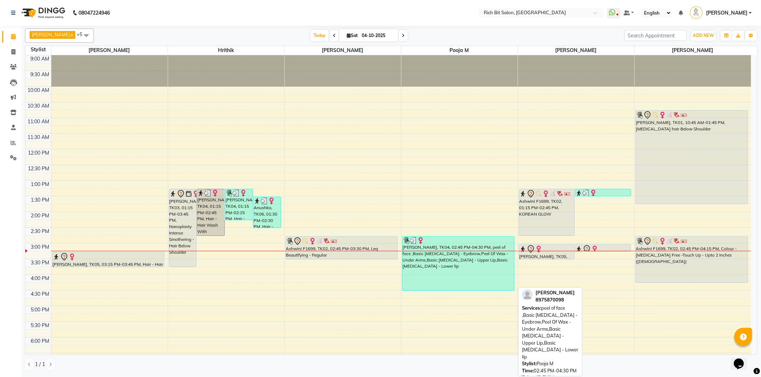
click at [435, 258] on div "Yamini, TK04, 02:45 PM-04:30 PM, peel of face ,Basic Skin Care - Eyebrow,Peel O…" at bounding box center [458, 264] width 112 height 54
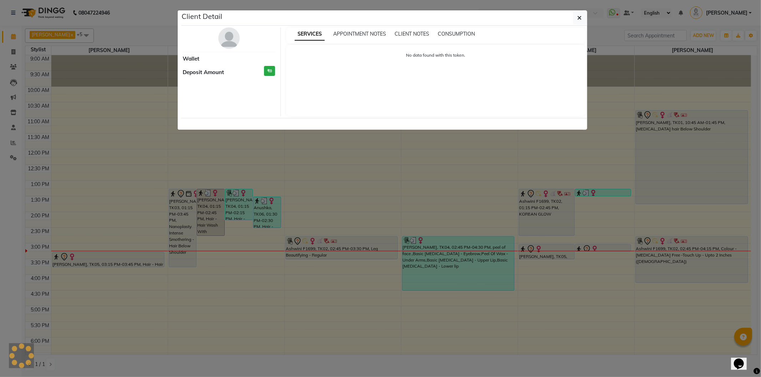
select select "3"
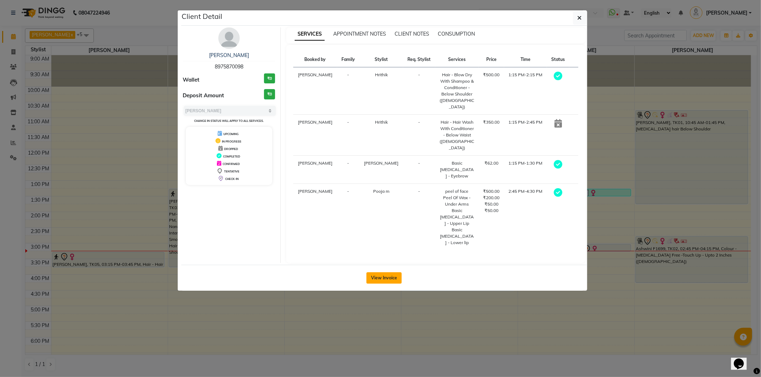
click at [383, 273] on button "View Invoice" at bounding box center [383, 278] width 35 height 11
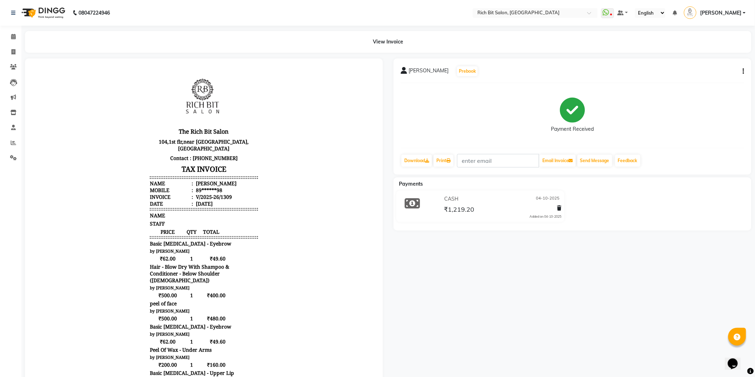
click at [743, 71] on icon "button" at bounding box center [743, 71] width 1 height 0
click at [723, 71] on div "Edit Invoice" at bounding box center [715, 71] width 36 height 9
select select "service"
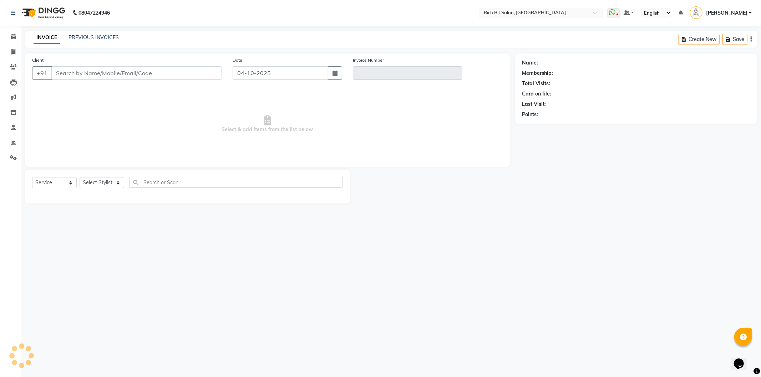
type input "89******98"
type input "V/2025-26/1309"
select select "select"
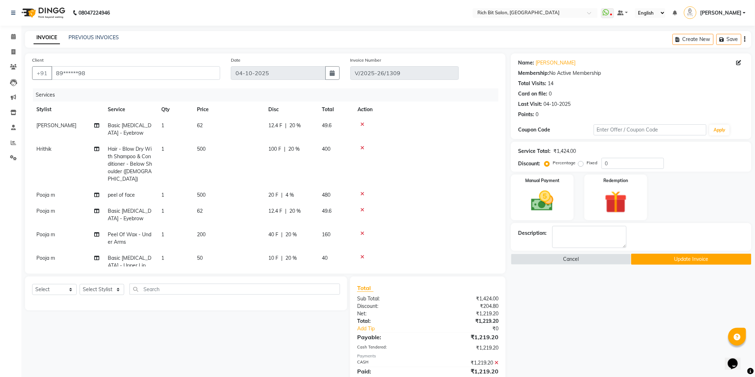
click at [51, 126] on span "[PERSON_NAME]" at bounding box center [56, 125] width 40 height 6
select select "8681"
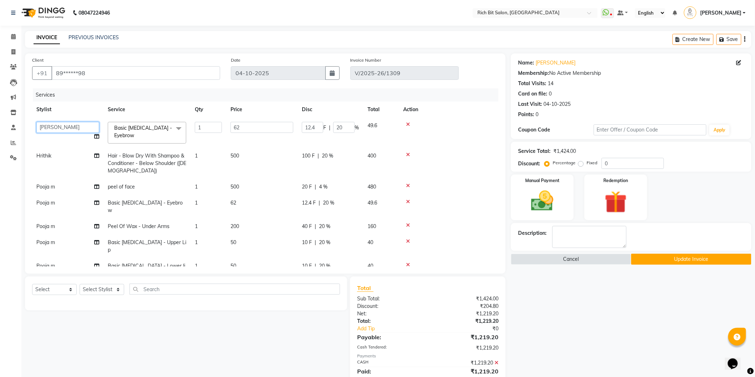
click at [64, 126] on select "Hrithik Mangesh NIKITA Parimal Kadam Pooja m Reception 1 Reception 2 Santoshi S…" at bounding box center [67, 127] width 63 height 11
select select "12878"
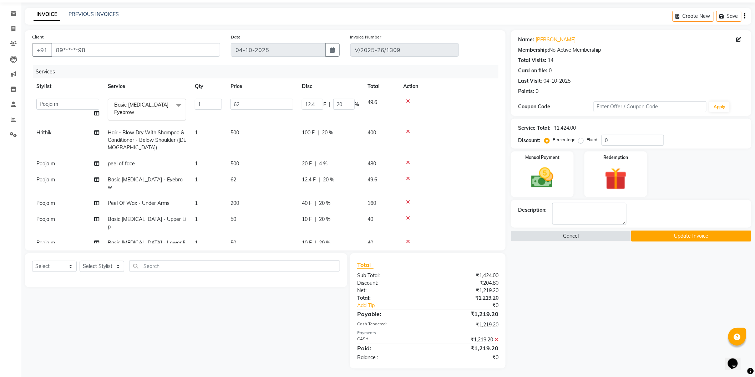
click at [672, 234] on button "Update Invoice" at bounding box center [691, 236] width 120 height 11
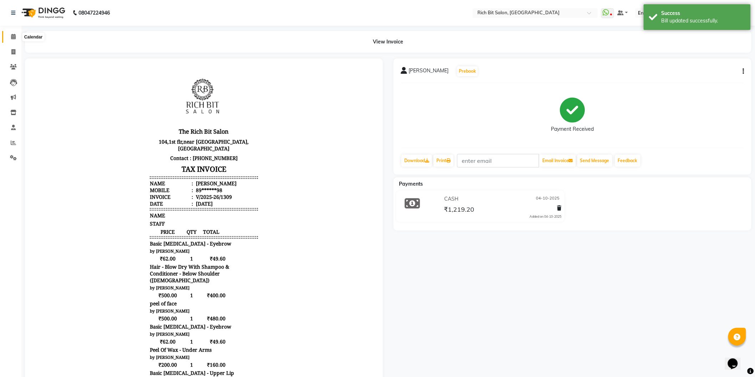
click at [10, 36] on span at bounding box center [13, 37] width 12 height 8
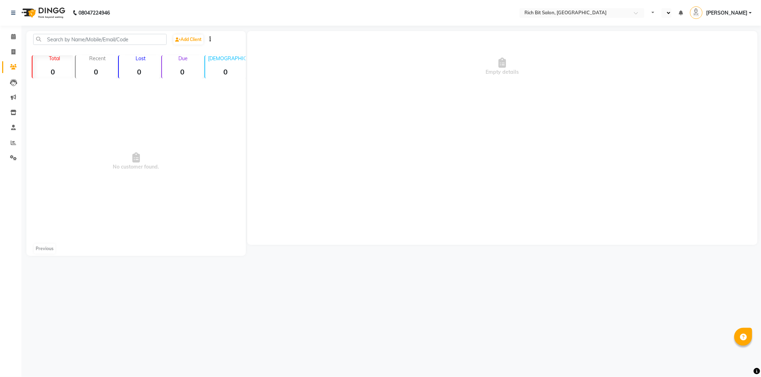
select select "en"
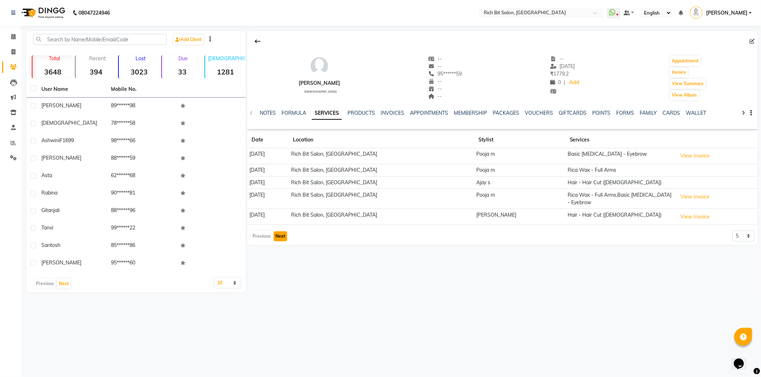
click at [277, 232] on button "Next" at bounding box center [281, 236] width 14 height 10
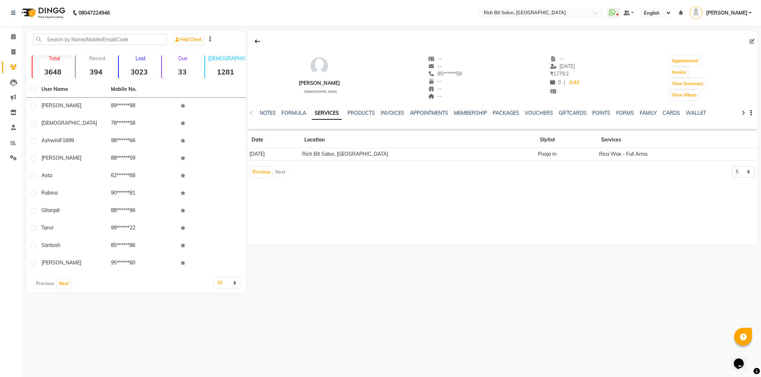
click at [280, 173] on div "Previous Next" at bounding box center [269, 172] width 38 height 11
click at [266, 176] on button "Previous" at bounding box center [261, 172] width 21 height 10
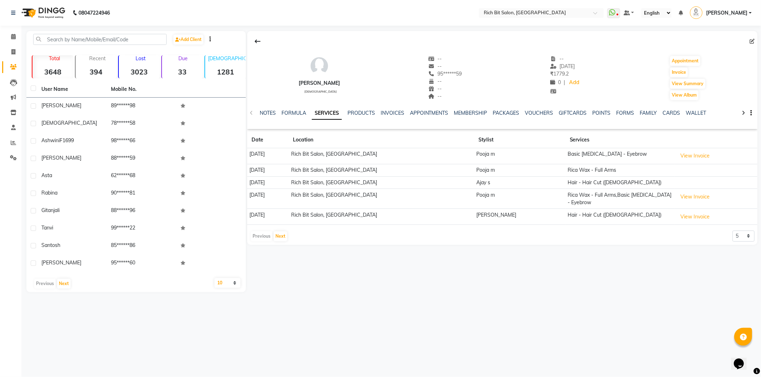
click at [258, 233] on div "Previous Next" at bounding box center [269, 236] width 38 height 11
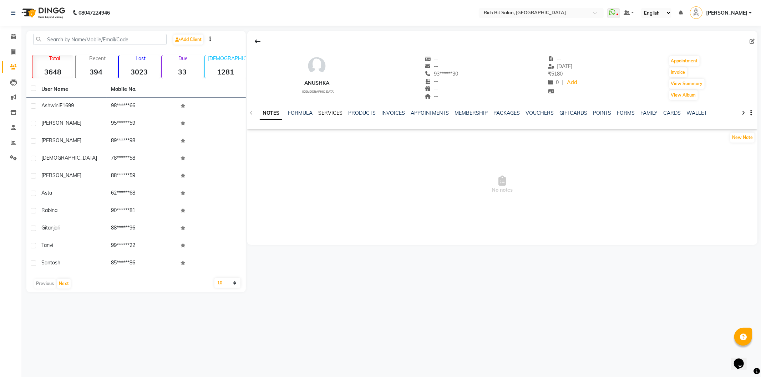
click at [333, 111] on link "SERVICES" at bounding box center [330, 113] width 24 height 6
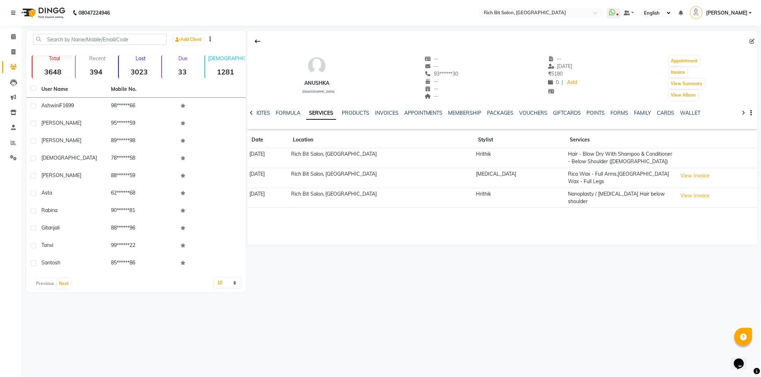
click at [626, 156] on td "Hair - Blow Dry With Shampoo & Conditioner - Below Shoulder ([DEMOGRAPHIC_DATA])" at bounding box center [621, 158] width 110 height 20
click at [654, 155] on td "Hair - Blow Dry With Shampoo & Conditioner - Below Shoulder ([DEMOGRAPHIC_DATA])" at bounding box center [621, 158] width 110 height 20
drag, startPoint x: 654, startPoint y: 156, endPoint x: 653, endPoint y: 160, distance: 3.6
click at [654, 157] on td "Hair - Blow Dry With Shampoo & Conditioner - Below Shoulder ([DEMOGRAPHIC_DATA])" at bounding box center [621, 158] width 110 height 20
click at [581, 163] on td "Hair - Blow Dry With Shampoo & Conditioner - Below Shoulder ([DEMOGRAPHIC_DATA])" at bounding box center [621, 158] width 110 height 20
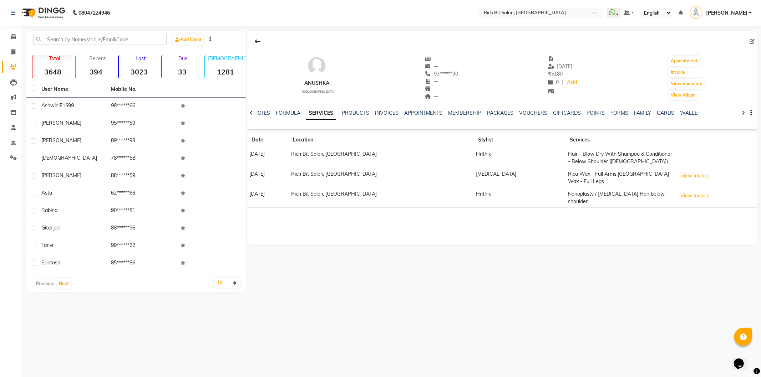
click at [581, 164] on td "Hair - Blow Dry With Shampoo & Conditioner - Below Shoulder (Female)" at bounding box center [621, 158] width 110 height 20
click at [286, 113] on link "FORMULA" at bounding box center [288, 113] width 25 height 6
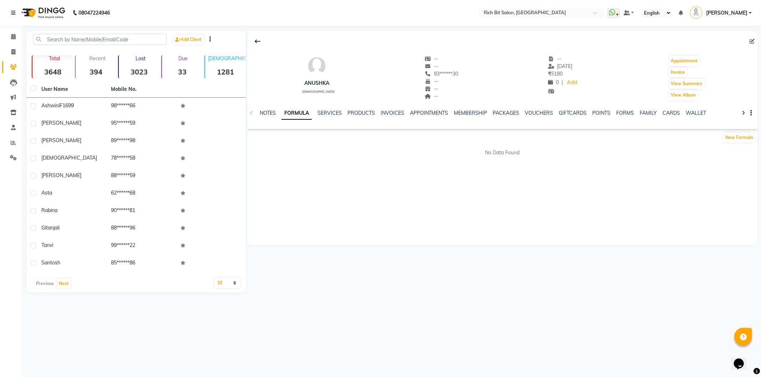
click at [266, 109] on div "NOTES FORMULA SERVICES PRODUCTS INVOICES APPOINTMENTS MEMBERSHIP PACKAGES VOUCH…" at bounding box center [502, 113] width 510 height 25
click at [266, 112] on link "NOTES" at bounding box center [268, 113] width 16 height 6
click at [334, 113] on link "SERVICES" at bounding box center [330, 113] width 24 height 6
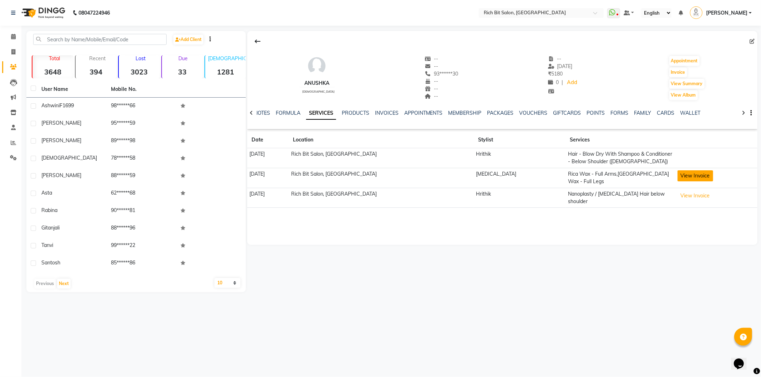
click at [677, 179] on button "View Invoice" at bounding box center [695, 175] width 36 height 11
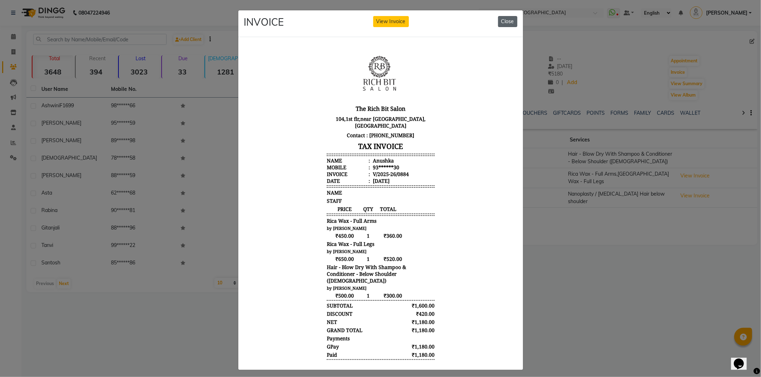
click at [504, 20] on button "Close" at bounding box center [507, 21] width 19 height 11
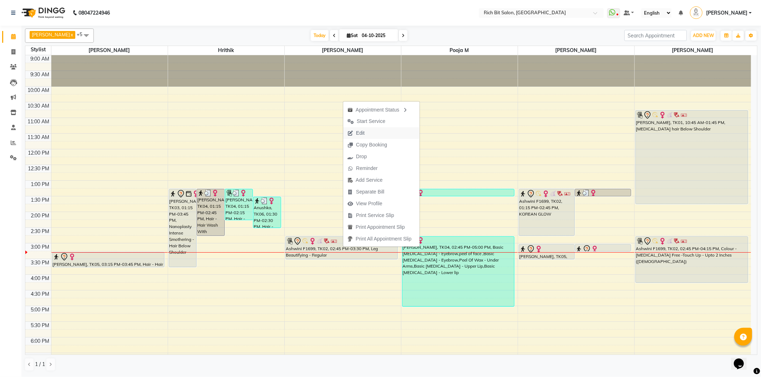
click at [360, 130] on span "Edit" at bounding box center [360, 132] width 9 height 7
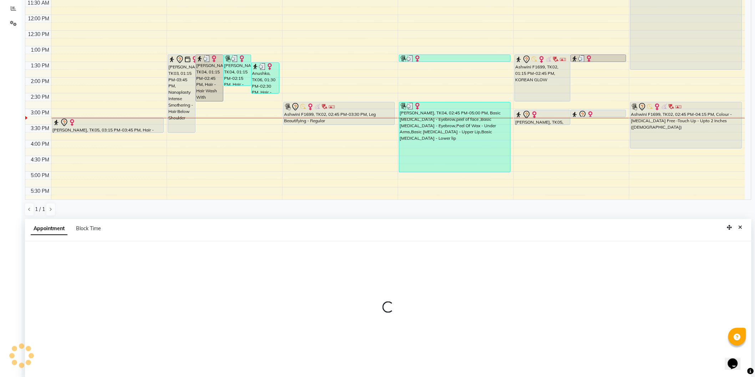
scroll to position [138, 0]
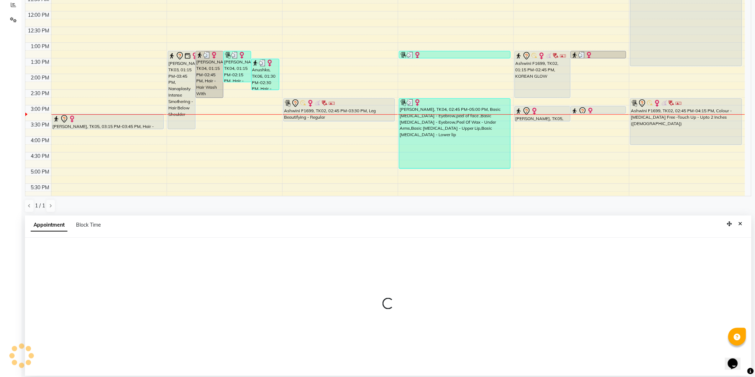
select select "tentative"
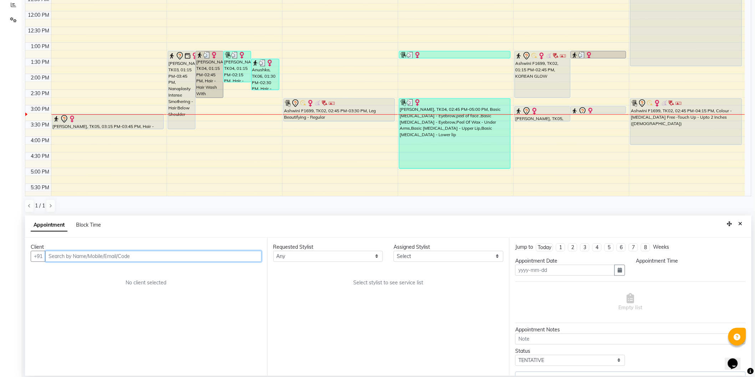
type input "04-10-2025"
select select "795"
select select "30544"
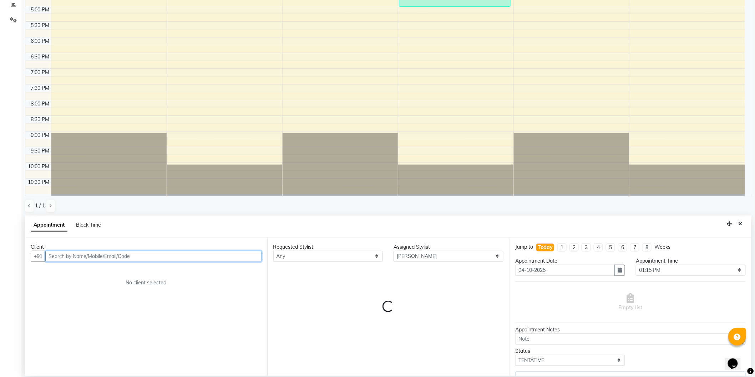
select select "236"
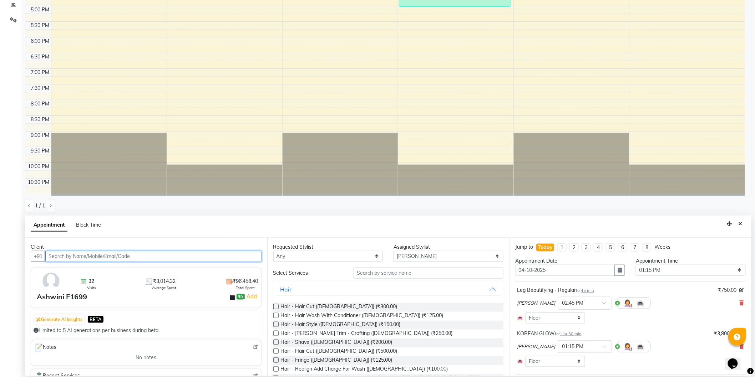
select select "236"
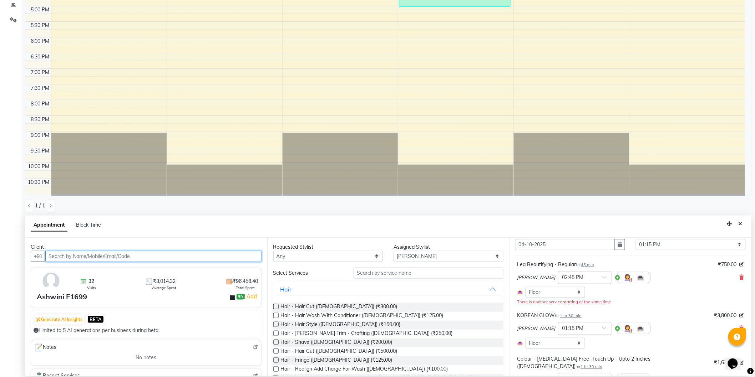
scroll to position [79, 0]
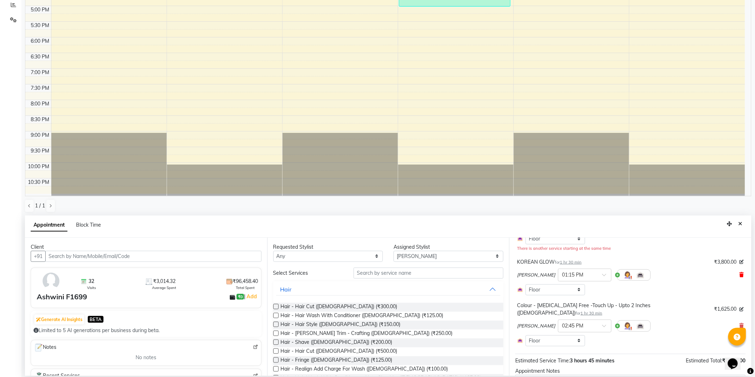
click at [739, 272] on span at bounding box center [741, 274] width 4 height 7
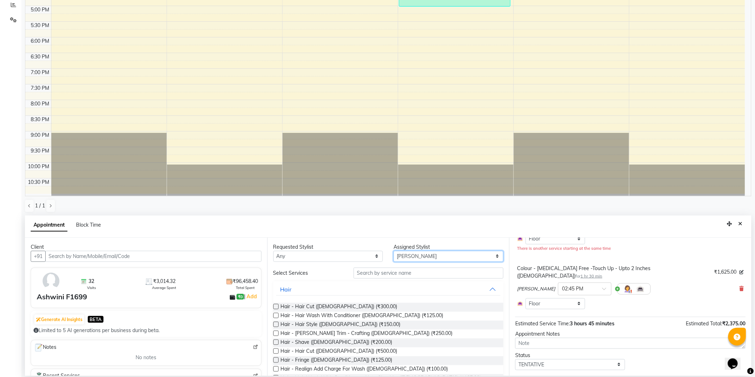
click at [408, 256] on select "Select Hrithik Mangesh NIKITA Parimal Kadam Pooja m Santoshi Sidhant Yogesh" at bounding box center [448, 256] width 110 height 11
select select "8681"
click at [393, 251] on select "Select Hrithik Mangesh NIKITA Parimal Kadam Pooja m Santoshi Sidhant Yogesh" at bounding box center [448, 256] width 110 height 11
click at [393, 276] on input "text" at bounding box center [428, 273] width 150 height 11
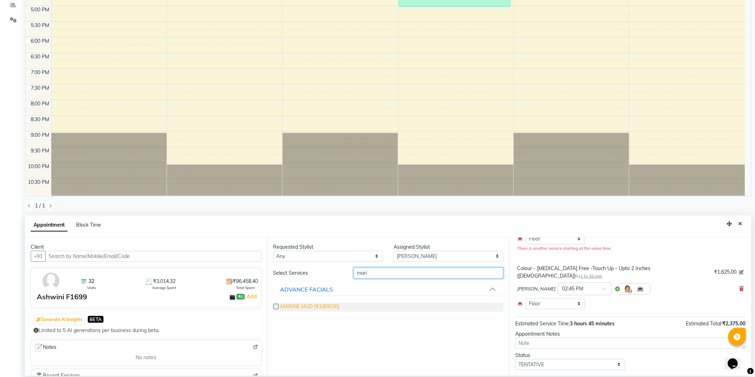
type input "mari"
click at [327, 305] on span "MARINE MUD (₹3,800.00)" at bounding box center [310, 307] width 59 height 9
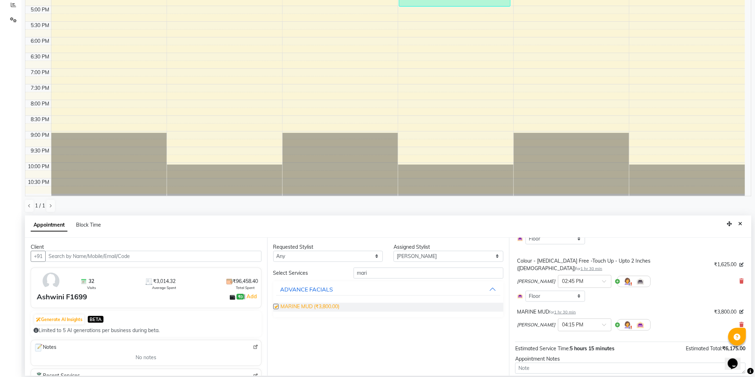
checkbox input "false"
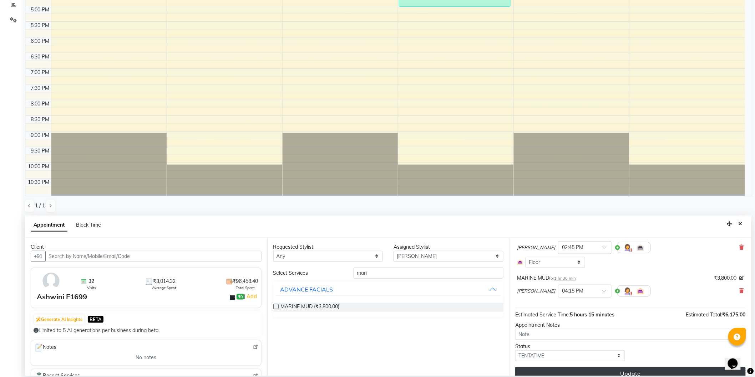
scroll to position [115, 0]
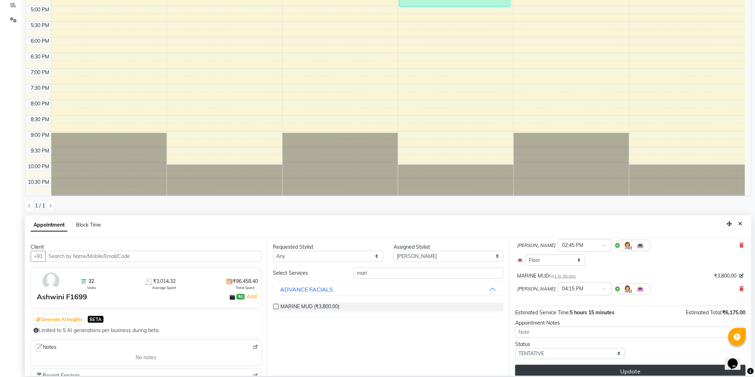
click at [615, 365] on button "Update" at bounding box center [630, 371] width 230 height 13
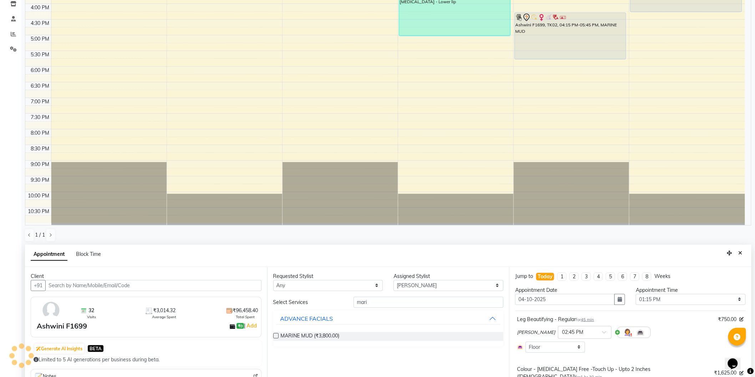
scroll to position [138, 0]
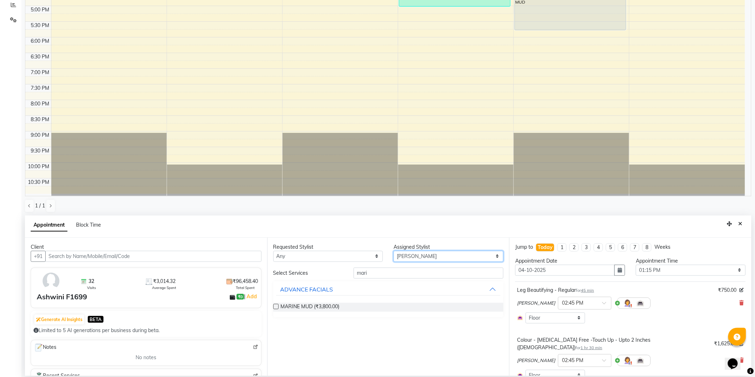
click at [424, 254] on select "Select Hrithik Mangesh NIKITA Parimal Kadam Pooja m Santoshi Sidhant Yogesh" at bounding box center [448, 256] width 110 height 11
click at [393, 251] on select "Select Hrithik Mangesh NIKITA Parimal Kadam Pooja m Santoshi Sidhant Yogesh" at bounding box center [448, 256] width 110 height 11
click at [393, 271] on input "mari" at bounding box center [428, 273] width 150 height 11
type input "m"
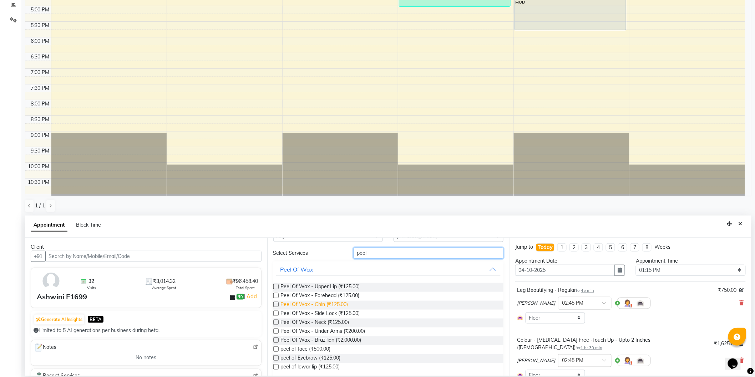
scroll to position [40, 0]
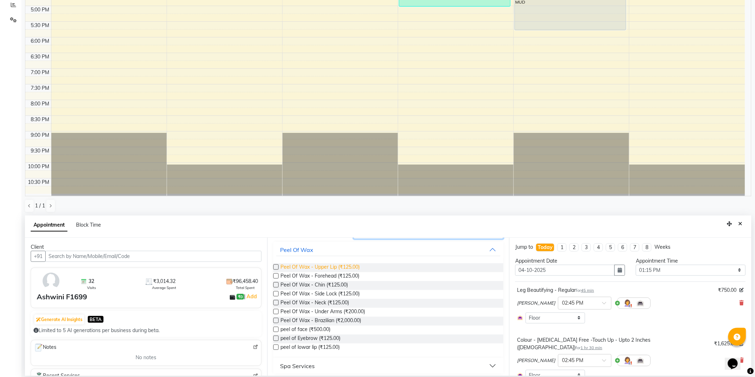
type input "peel"
click at [334, 265] on span "Peel Of Wax - Upper Lip (₹125.00)" at bounding box center [320, 268] width 79 height 9
checkbox input "false"
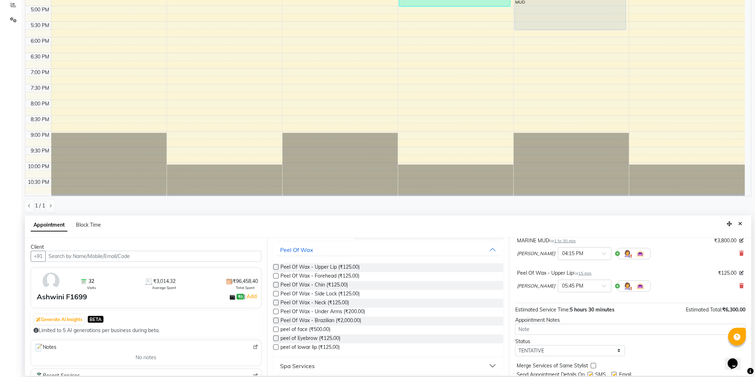
scroll to position [168, 0]
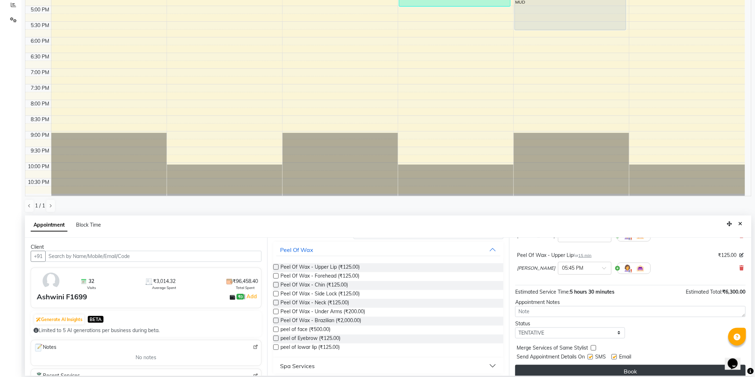
click at [596, 365] on button "Book" at bounding box center [630, 371] width 230 height 13
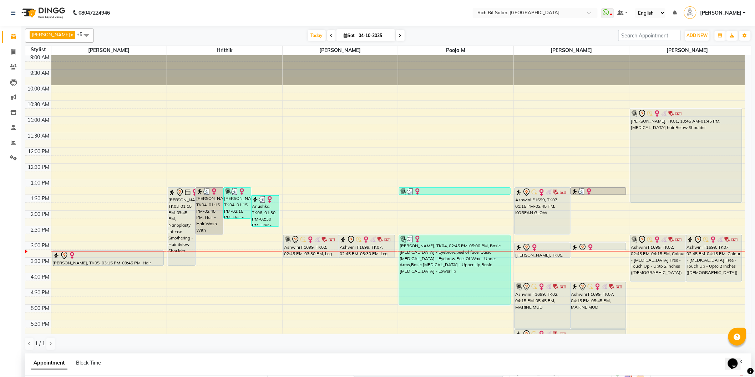
scroll to position [0, 0]
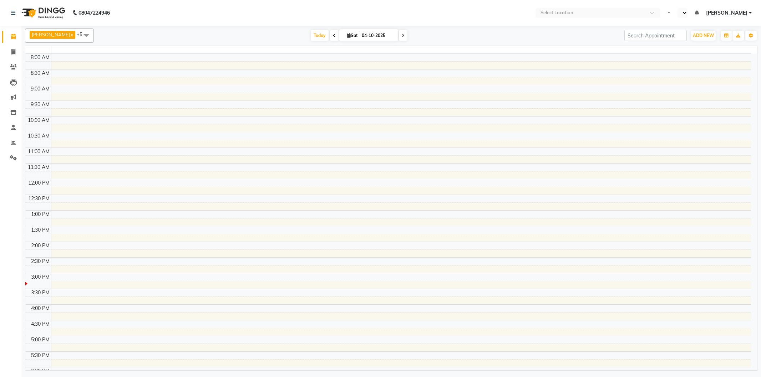
select select "en"
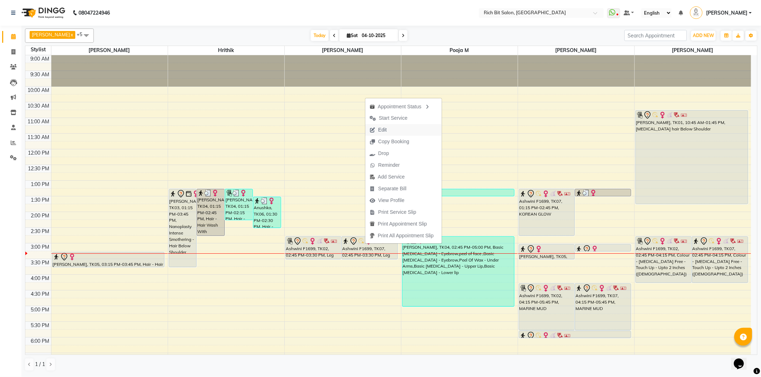
click at [377, 128] on span "Edit" at bounding box center [378, 130] width 26 height 12
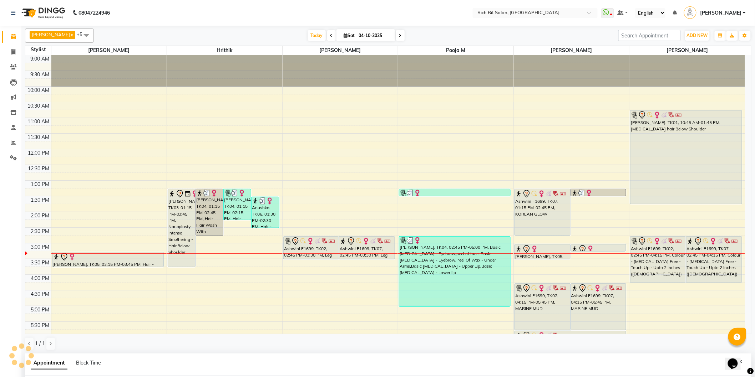
select select "tentative"
select select "795"
select select "8681"
select select "236"
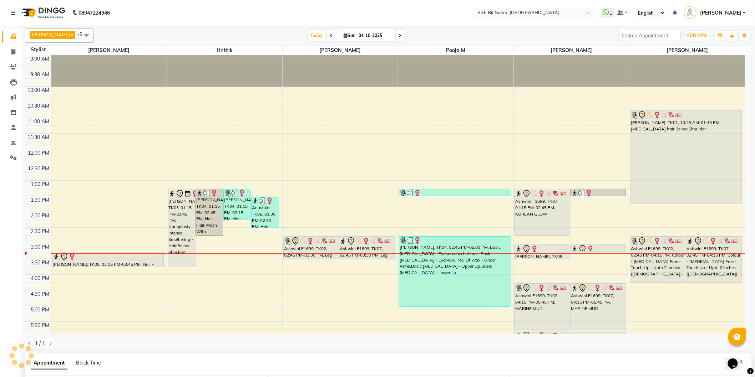
select select "236"
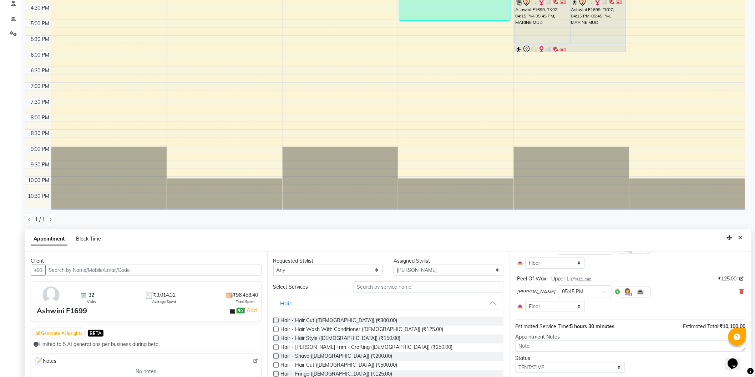
scroll to position [138, 0]
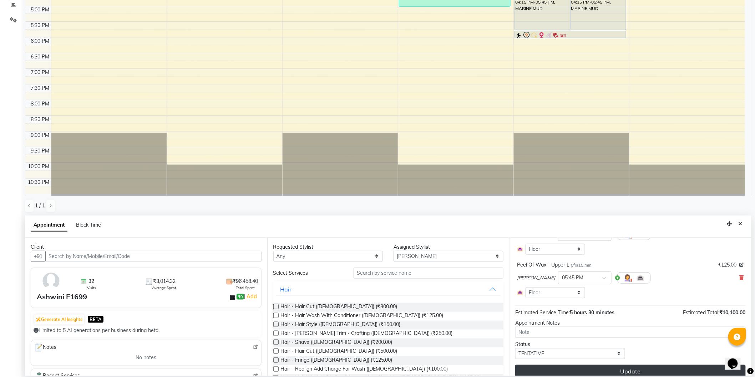
click at [624, 365] on button "Update" at bounding box center [630, 371] width 230 height 13
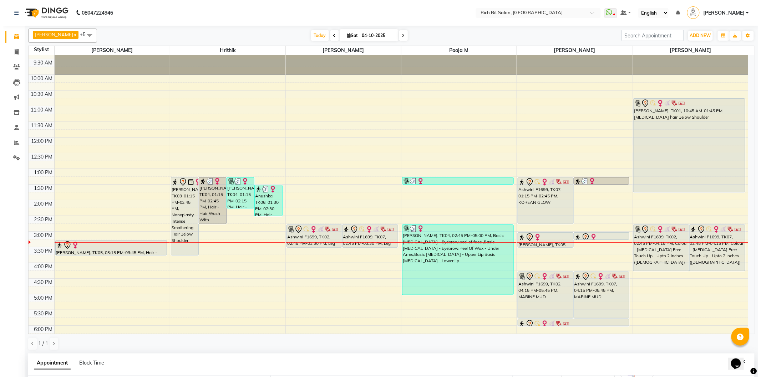
scroll to position [0, 0]
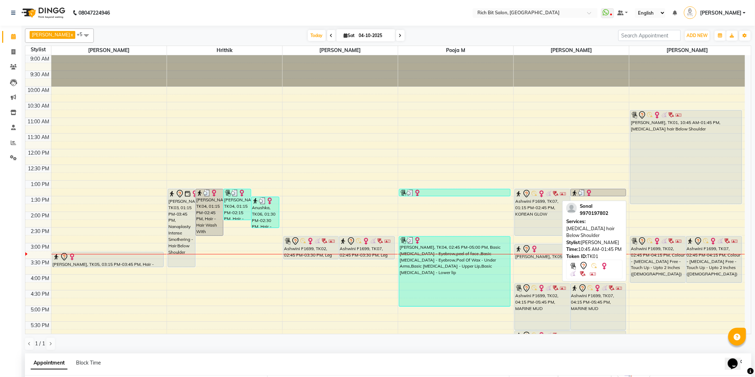
click at [662, 164] on div "[PERSON_NAME], TK01, 10:45 AM-01:45 PM, [MEDICAL_DATA] hair Below Shoulder" at bounding box center [685, 157] width 111 height 93
select select "7"
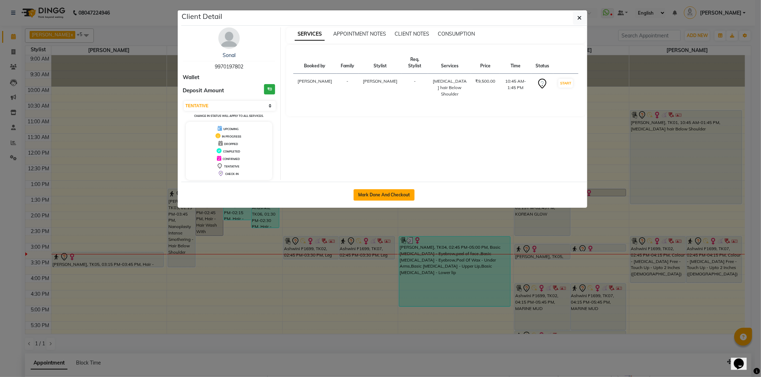
click at [386, 194] on button "Mark Done And Checkout" at bounding box center [383, 194] width 61 height 11
select select "609"
select select "service"
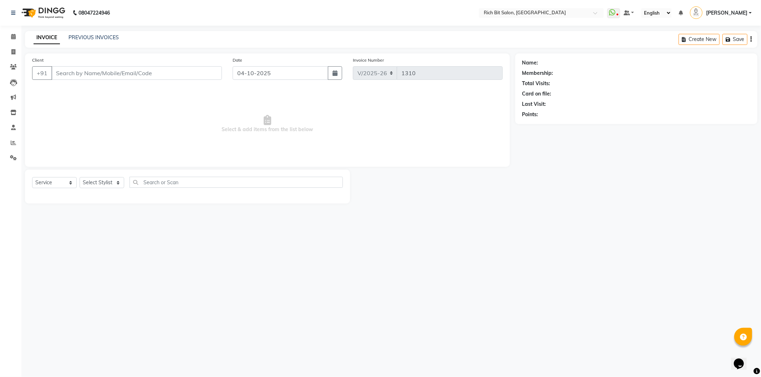
type input "99******02"
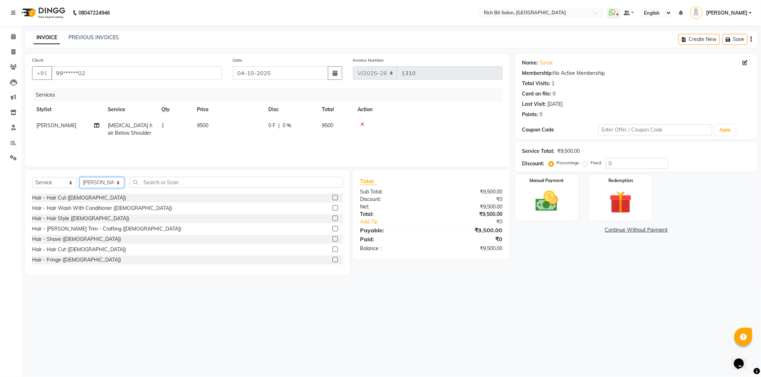
click at [98, 182] on select "Select Stylist [PERSON_NAME] [MEDICAL_DATA][PERSON_NAME] Pooja m Reception 1 Re…" at bounding box center [102, 182] width 45 height 11
select select "22908"
click at [80, 178] on select "Select Stylist [PERSON_NAME] [MEDICAL_DATA][PERSON_NAME] Pooja m Reception 1 Re…" at bounding box center [102, 182] width 45 height 11
click at [173, 185] on input "text" at bounding box center [235, 182] width 213 height 11
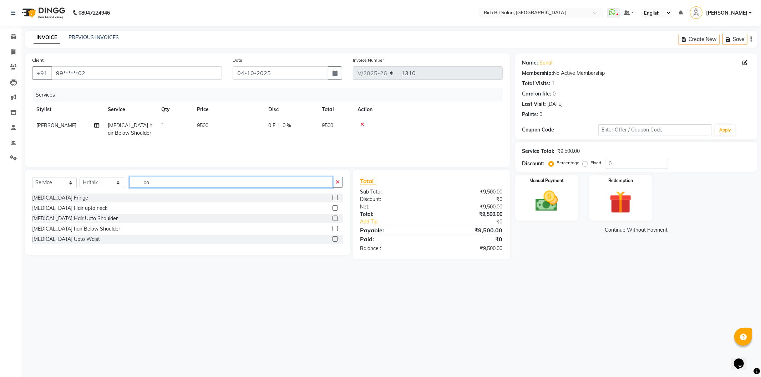
type input "b"
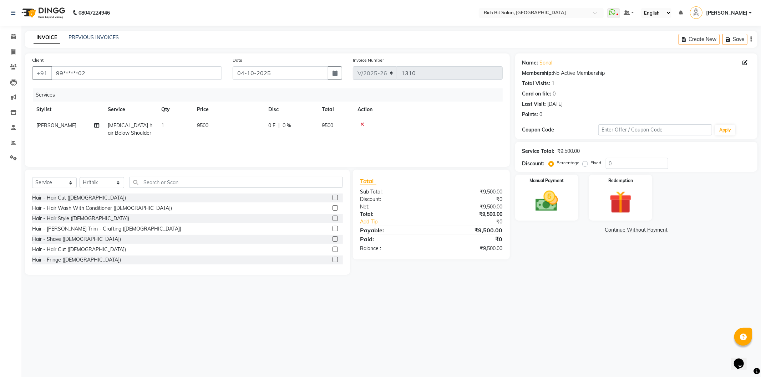
click at [126, 125] on span "[MEDICAL_DATA] hair Below Shoulder" at bounding box center [130, 129] width 45 height 14
select select "30544"
click at [129, 130] on span "[MEDICAL_DATA] hair Below Shoulder" at bounding box center [139, 132] width 50 height 14
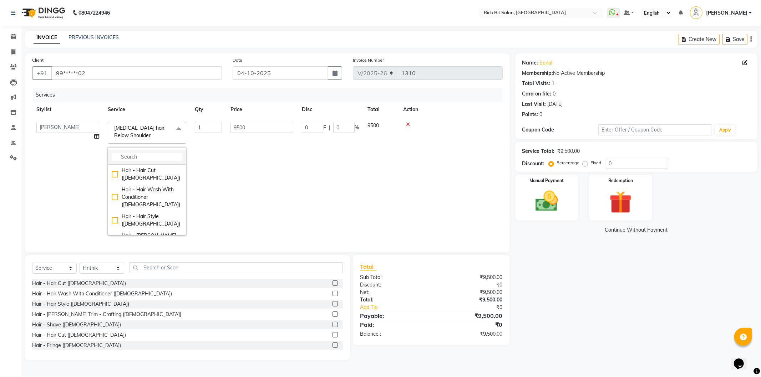
click at [134, 157] on input "multiselect-search" at bounding box center [147, 156] width 71 height 7
type input "nano"
click at [143, 218] on div "Nanoplasty Intense Smothering - Hair Below Shoulder" at bounding box center [147, 219] width 71 height 22
checkbox input "true"
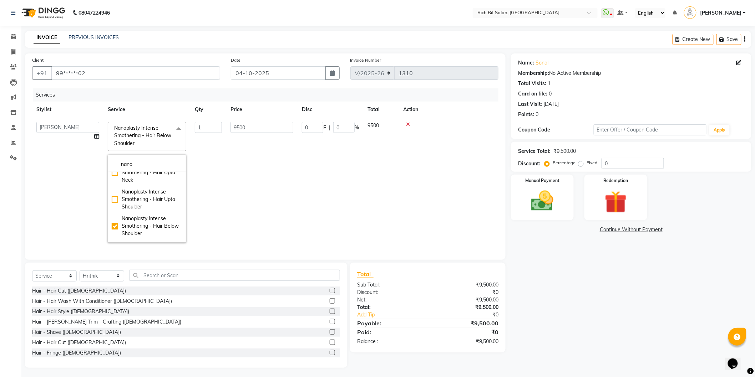
click at [213, 177] on td "1" at bounding box center [208, 182] width 36 height 129
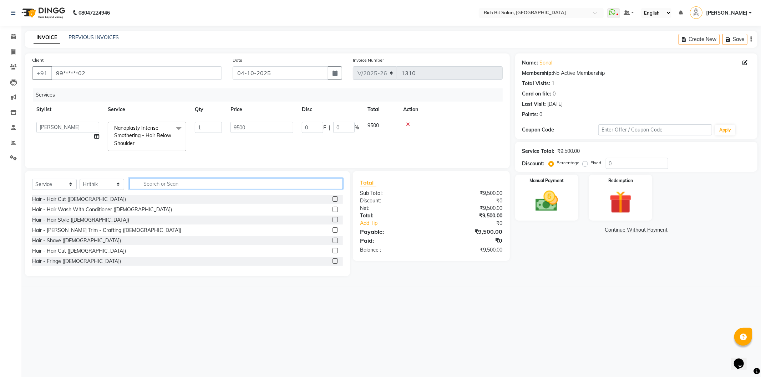
click at [148, 189] on input "text" at bounding box center [235, 183] width 213 height 11
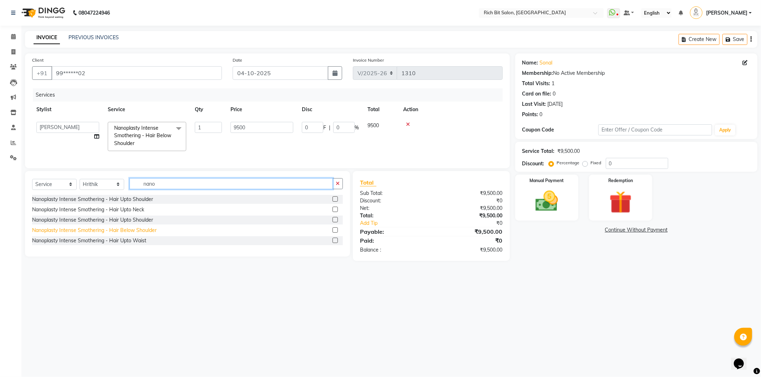
type input "nano"
click at [145, 234] on div "Nanoplasty Intense Smothering - Hair Below Shoulder" at bounding box center [94, 230] width 124 height 7
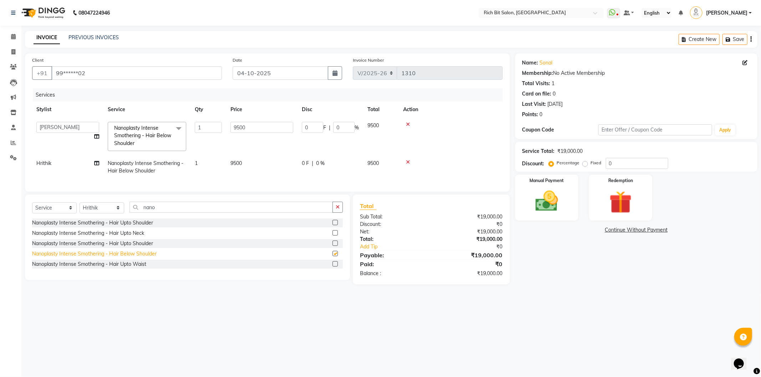
checkbox input "false"
click at [302, 137] on td "0 F | 0 %" at bounding box center [330, 137] width 66 height 38
click at [319, 126] on input "0" at bounding box center [312, 127] width 21 height 11
type input "07000"
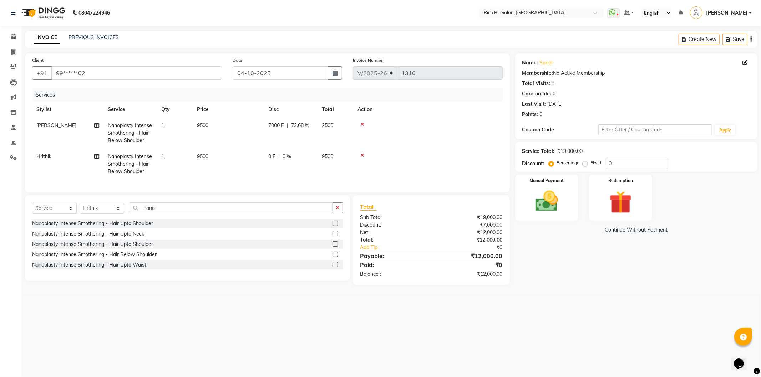
click at [316, 147] on td "7000 F | 73.68 %" at bounding box center [291, 133] width 54 height 31
select select "30544"
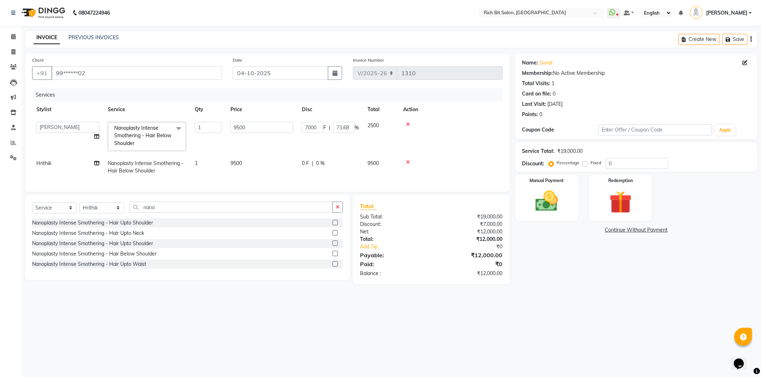
click at [319, 159] on td "0 F | 0 %" at bounding box center [330, 168] width 66 height 24
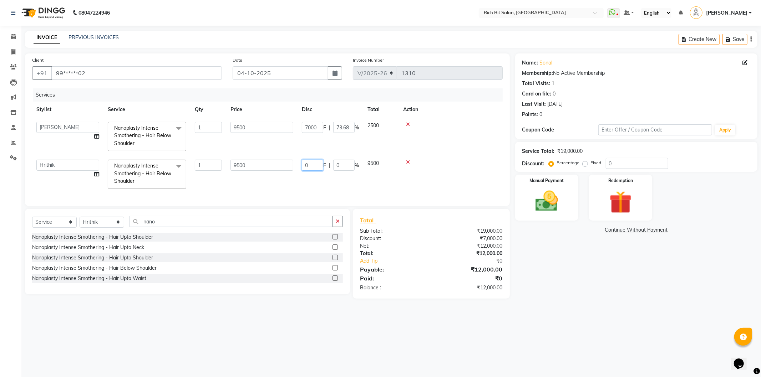
click at [313, 166] on input "0" at bounding box center [312, 165] width 21 height 11
type input "07000"
click at [308, 180] on div "Services Stylist Service Qty Price Disc Total Action [PERSON_NAME] [MEDICAL_DAT…" at bounding box center [267, 143] width 470 height 111
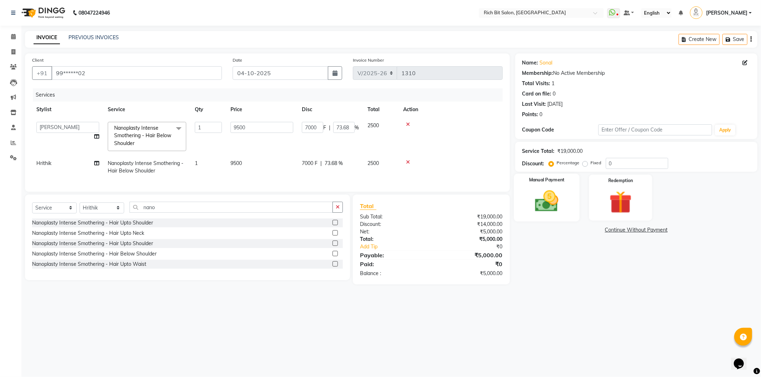
click at [549, 194] on img at bounding box center [547, 201] width 38 height 27
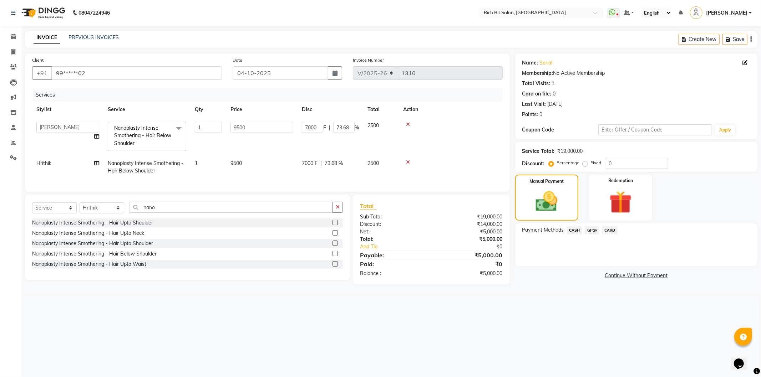
click at [590, 229] on span "GPay" at bounding box center [592, 230] width 15 height 8
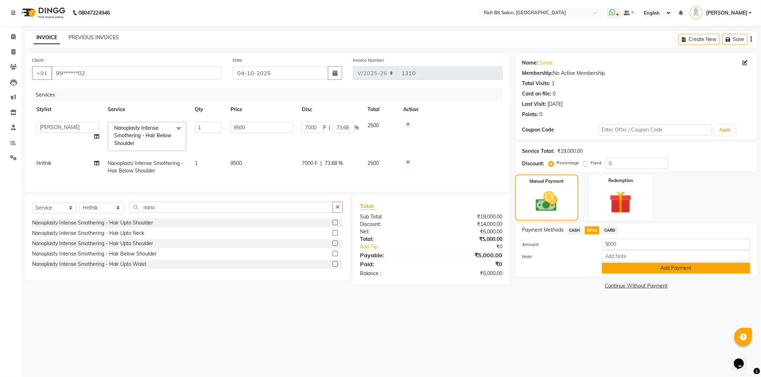
click at [610, 270] on button "Add Payment" at bounding box center [676, 268] width 148 height 11
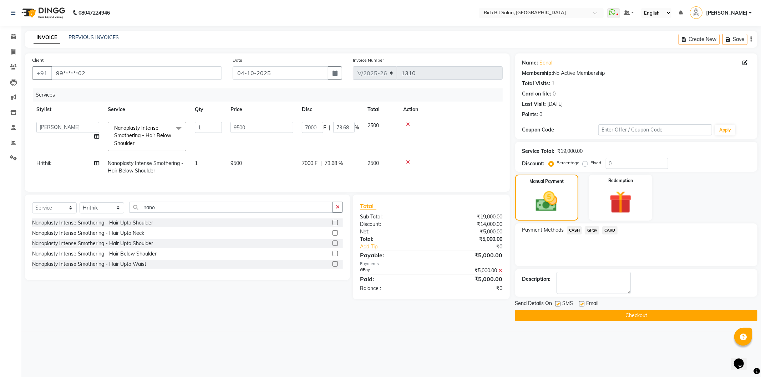
click at [593, 312] on button "Checkout" at bounding box center [636, 315] width 242 height 11
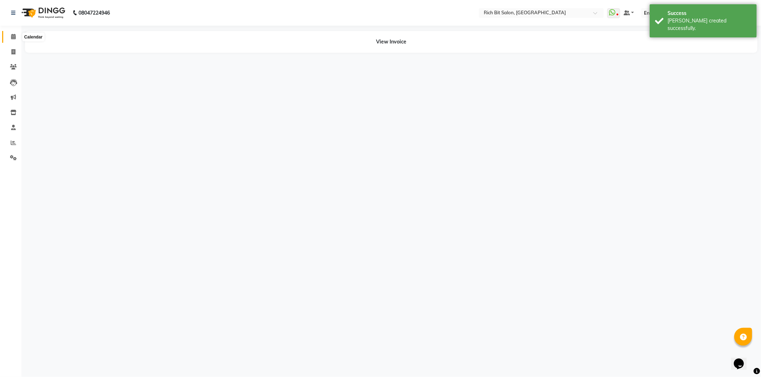
click at [12, 34] on icon at bounding box center [13, 36] width 5 height 5
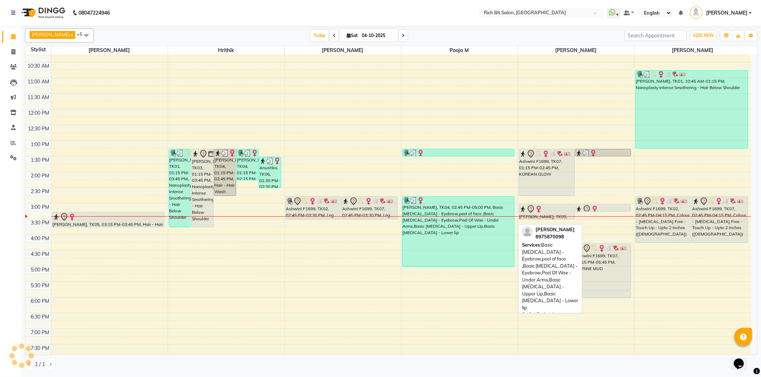
scroll to position [40, 0]
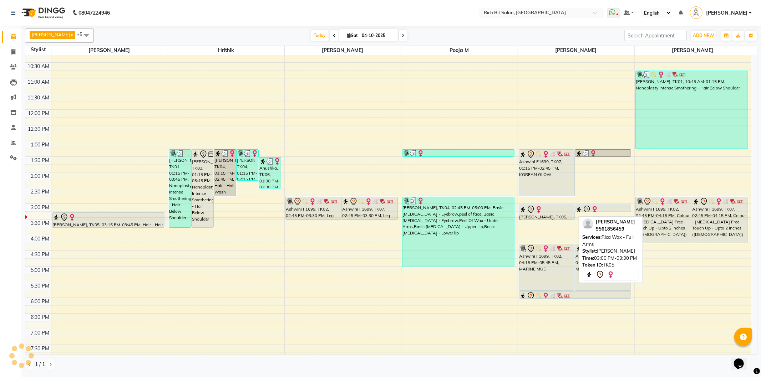
click at [527, 215] on div "[PERSON_NAME], TK05, 03:00 PM-03:30 PM, Rica Wax - Full Arms" at bounding box center [547, 212] width 56 height 15
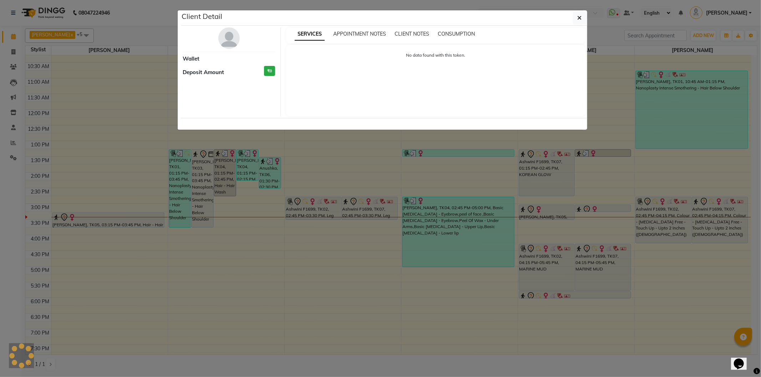
select select "7"
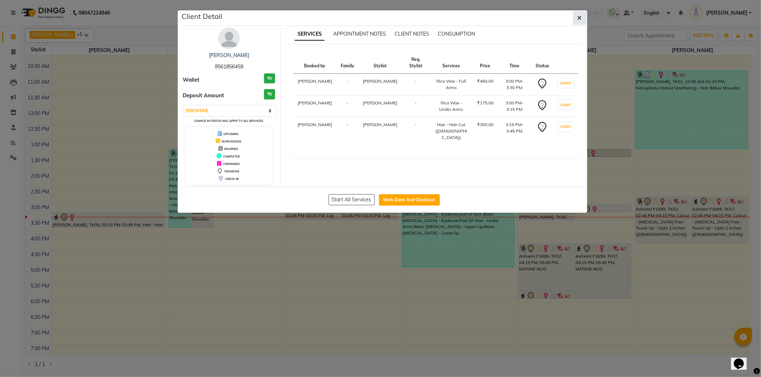
click at [579, 20] on icon "button" at bounding box center [579, 18] width 4 height 6
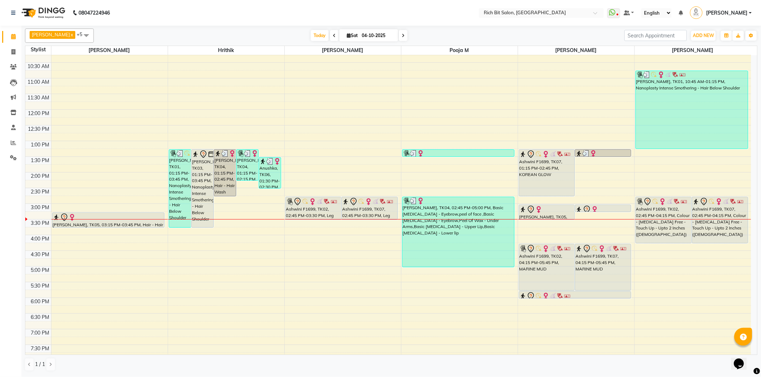
drag, startPoint x: 433, startPoint y: 173, endPoint x: 529, endPoint y: 30, distance: 172.4
click at [529, 30] on div "[DATE] [DATE]" at bounding box center [358, 35] width 523 height 11
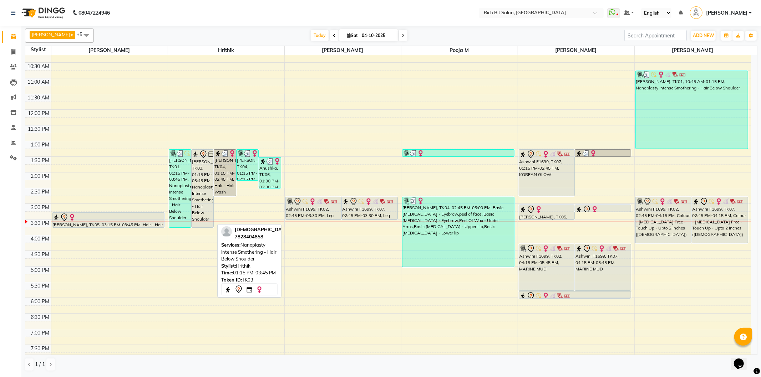
scroll to position [79, 0]
